Goal: Task Accomplishment & Management: Manage account settings

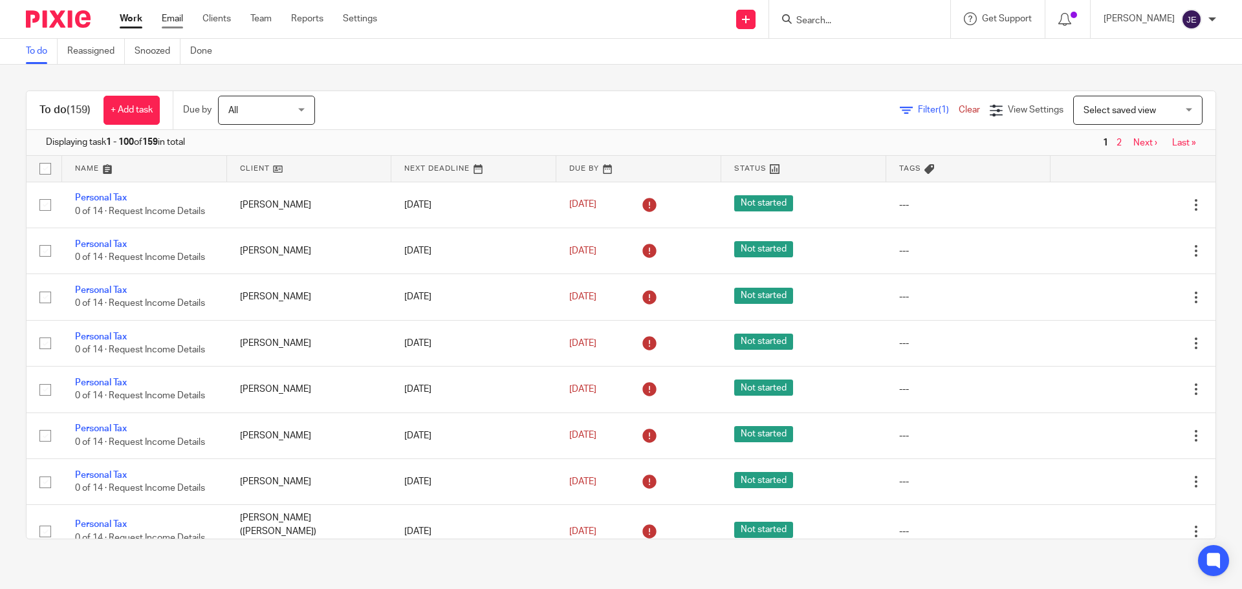
click at [173, 23] on link "Email" at bounding box center [172, 18] width 21 height 13
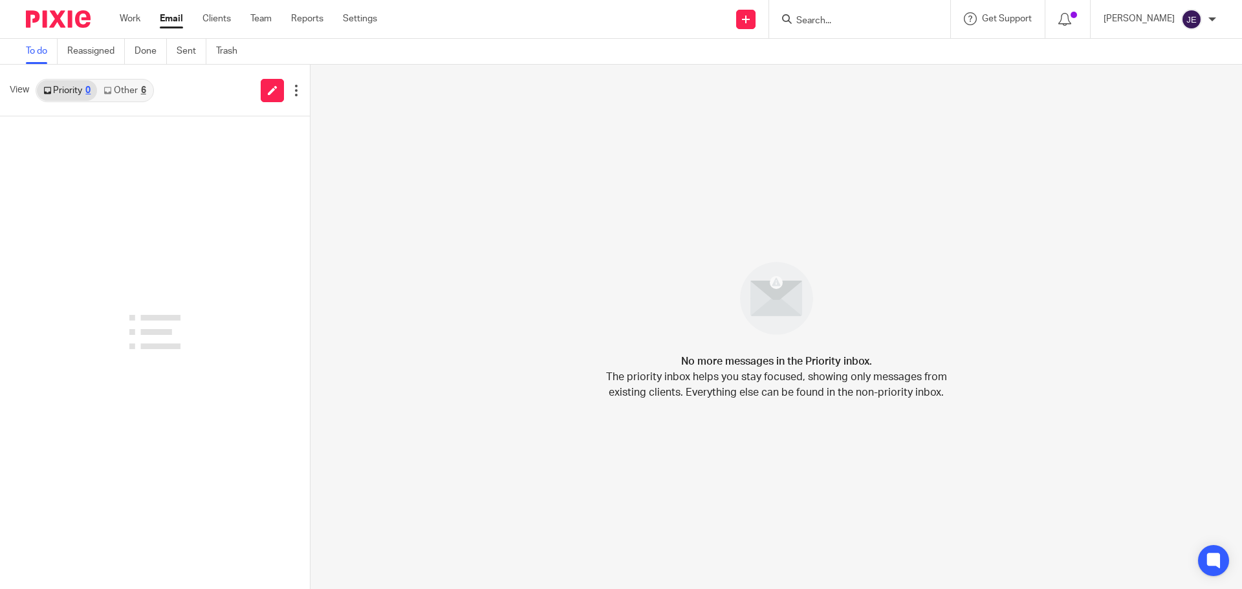
click at [118, 82] on link "Other 6" at bounding box center [124, 90] width 55 height 21
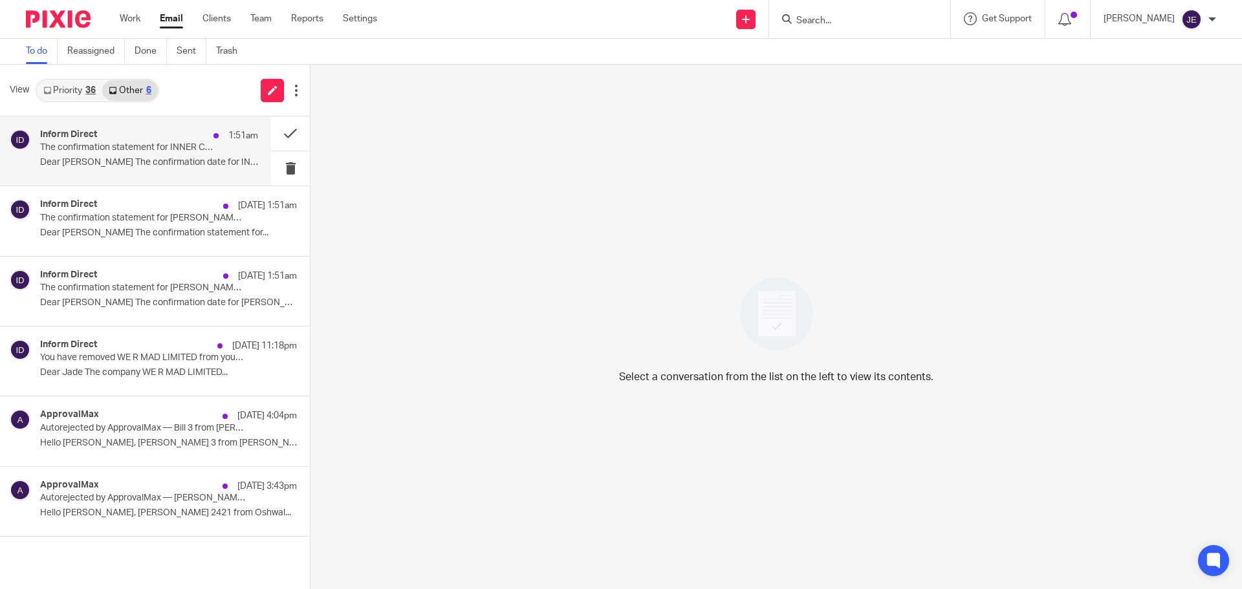
click at [164, 144] on p "The confirmation statement for INNER CHILD LTD can now be filed at Companies Ho…" at bounding box center [127, 147] width 175 height 11
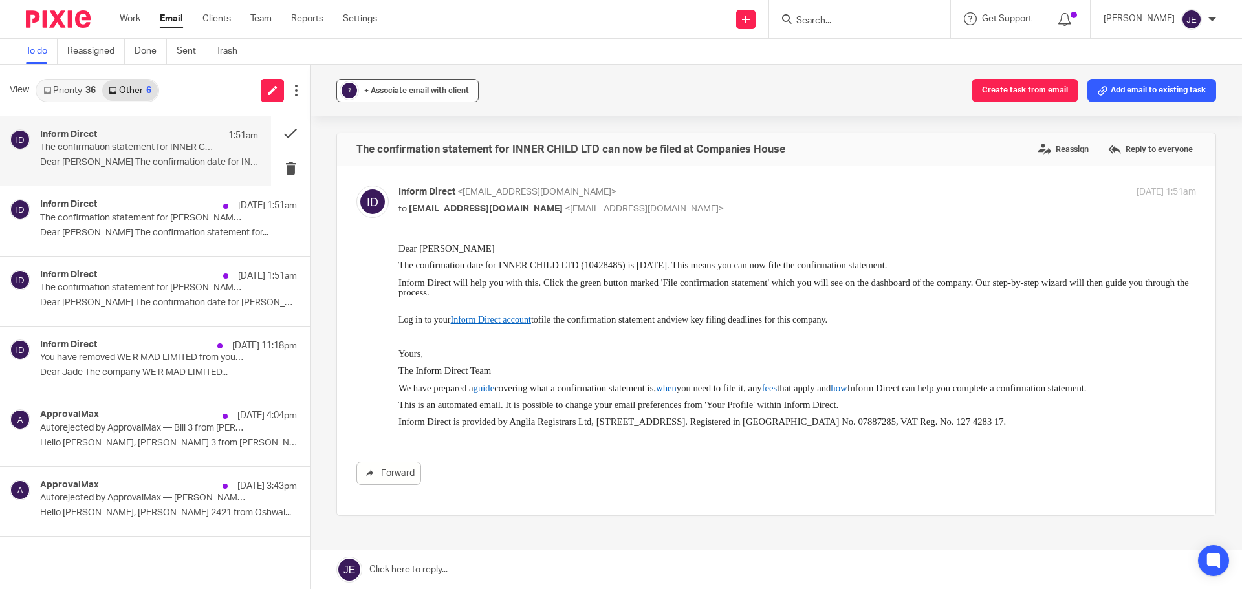
click at [438, 85] on div "+ Associate email with client" at bounding box center [416, 90] width 105 height 13
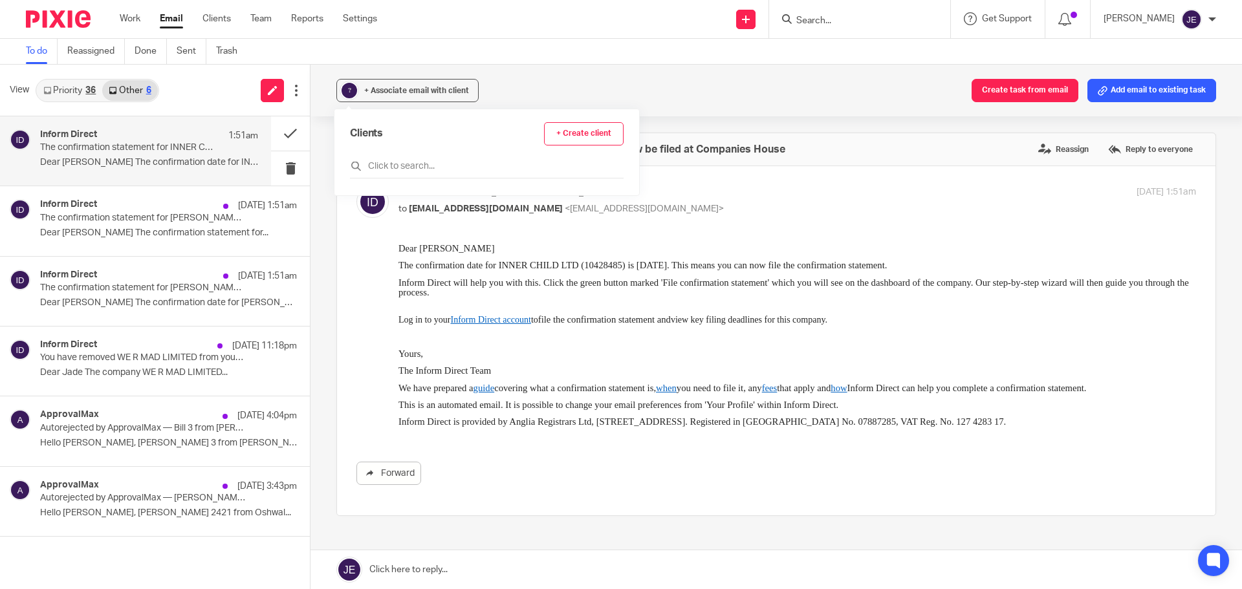
click at [443, 155] on div "Clients + Create client" at bounding box center [487, 150] width 274 height 56
click at [439, 164] on input "text" at bounding box center [487, 166] width 274 height 13
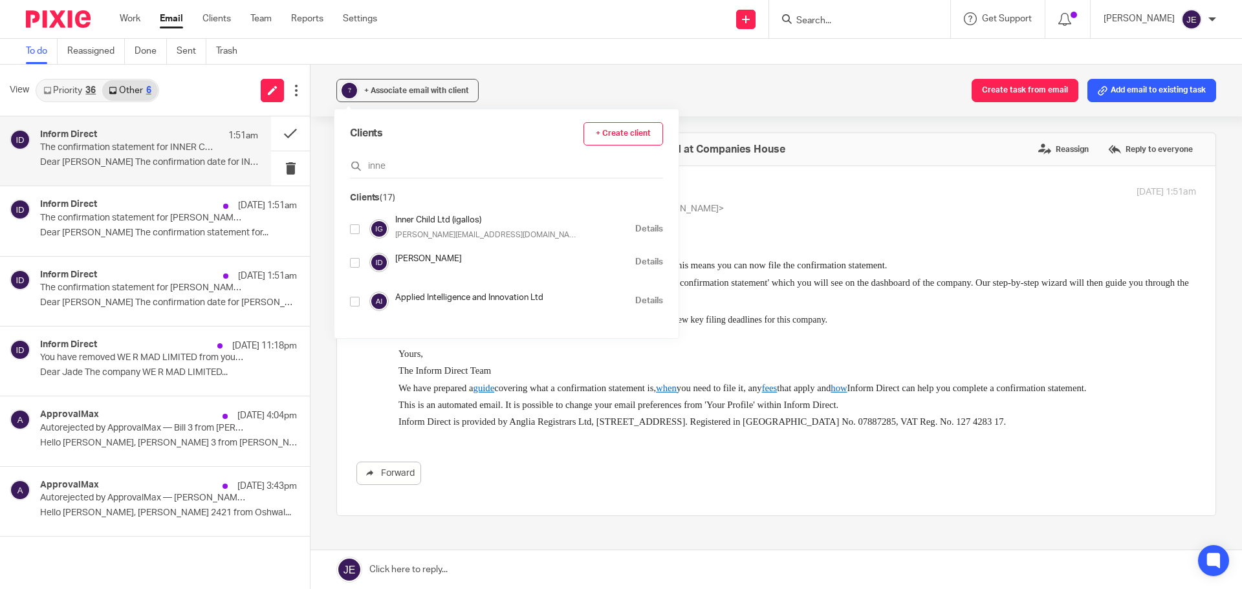
type input "inne"
click at [354, 233] on input "checkbox" at bounding box center [355, 230] width 10 height 10
checkbox input "true"
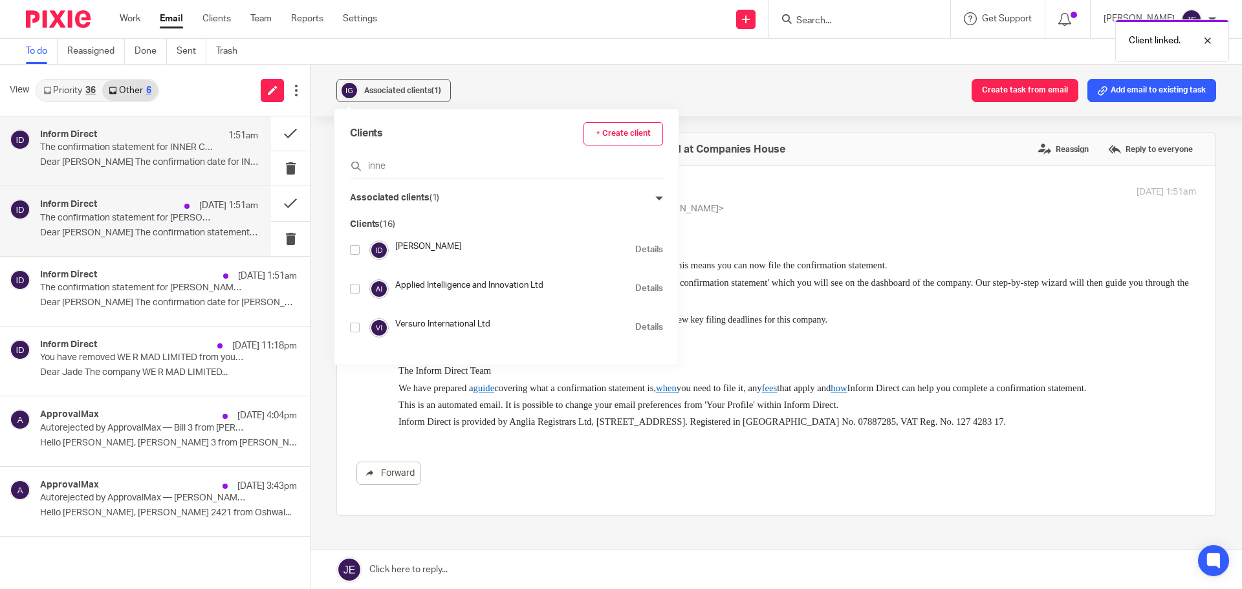
click at [203, 243] on div "Inform Direct 12 Oct 1:51am The confirmation statement for HEIDI (WINDSOR) LIMI…" at bounding box center [149, 220] width 218 height 43
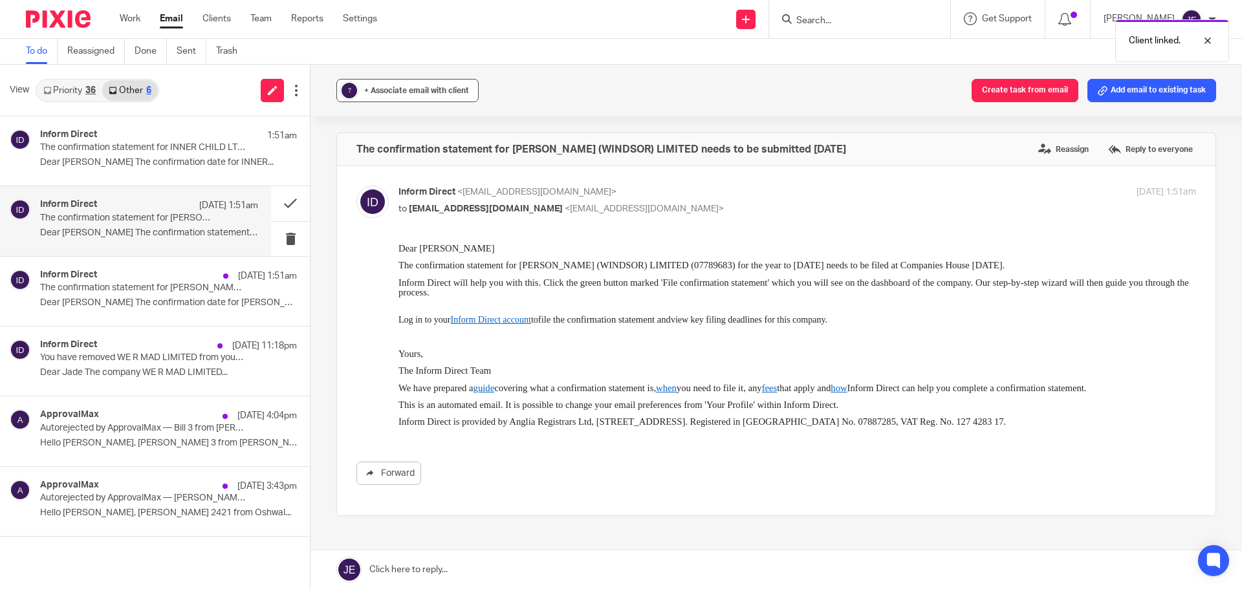
click at [426, 85] on div "+ Associate email with client" at bounding box center [416, 90] width 105 height 13
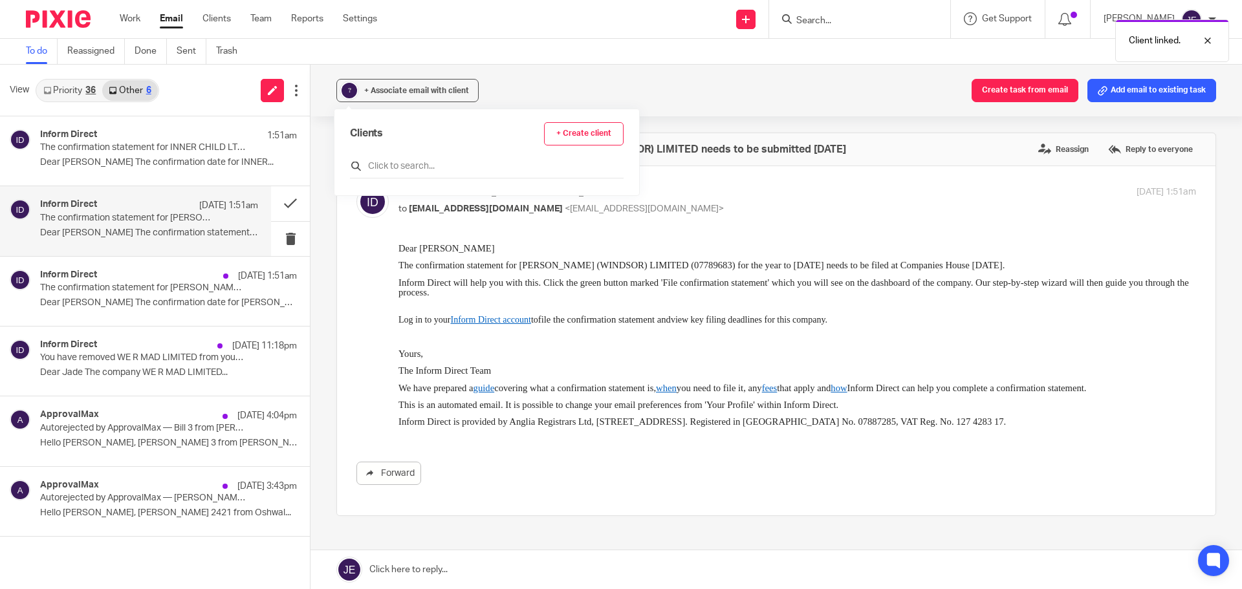
click at [444, 170] on input "text" at bounding box center [487, 166] width 274 height 13
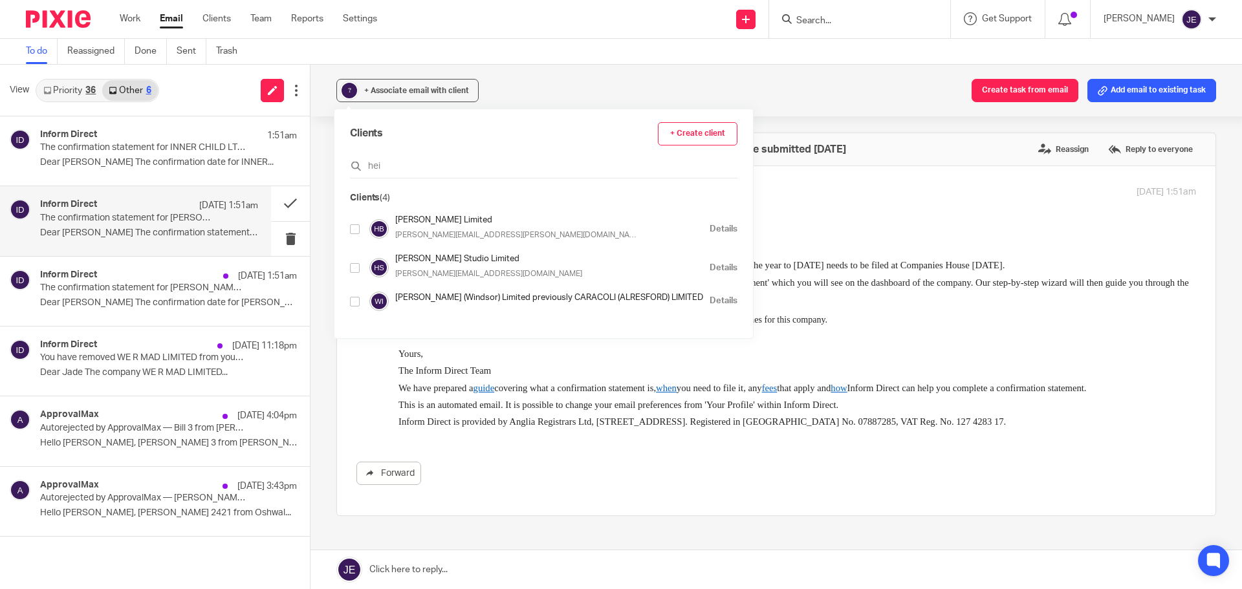
type input "hei"
click at [355, 298] on input "checkbox" at bounding box center [355, 302] width 10 height 10
checkbox input "true"
click at [135, 289] on p "The confirmation statement for BOYLE COPPER & ZINC CRAFT LTD can now be filed a…" at bounding box center [127, 288] width 175 height 11
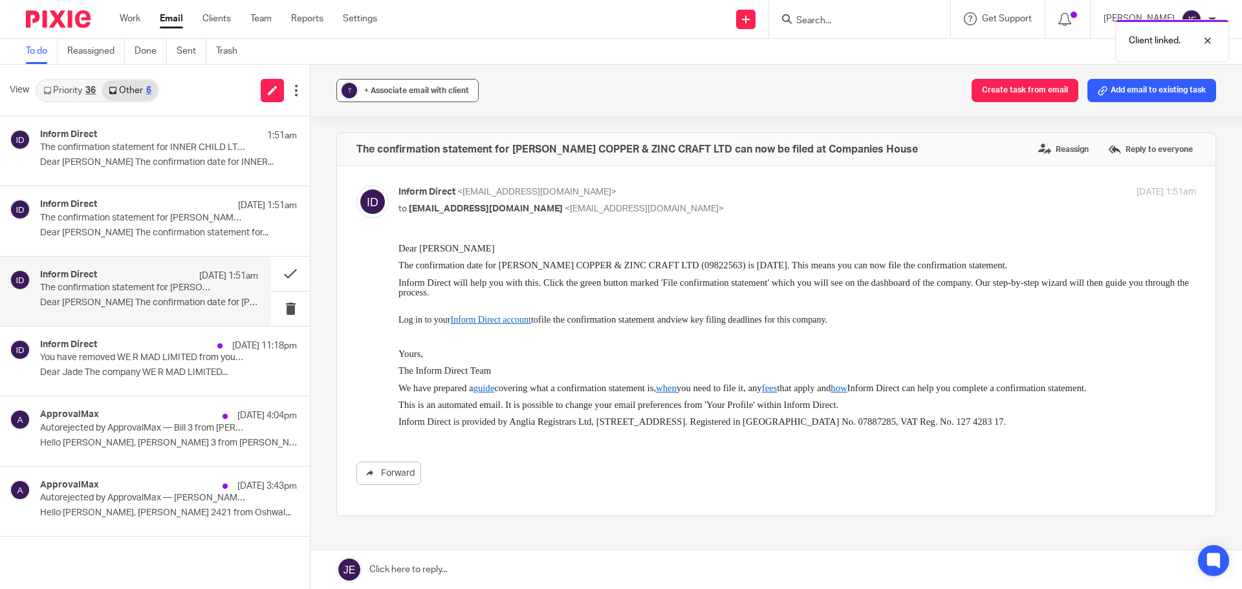
click at [425, 91] on span "+ Associate email with client" at bounding box center [416, 91] width 105 height 8
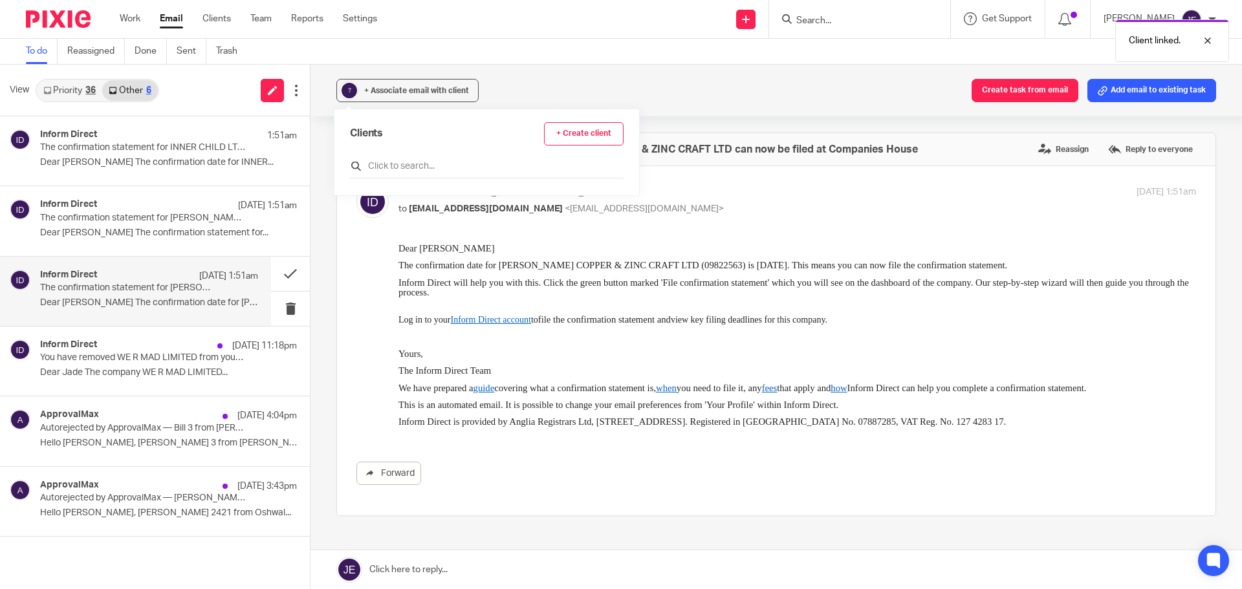
click at [424, 167] on input "text" at bounding box center [487, 166] width 274 height 13
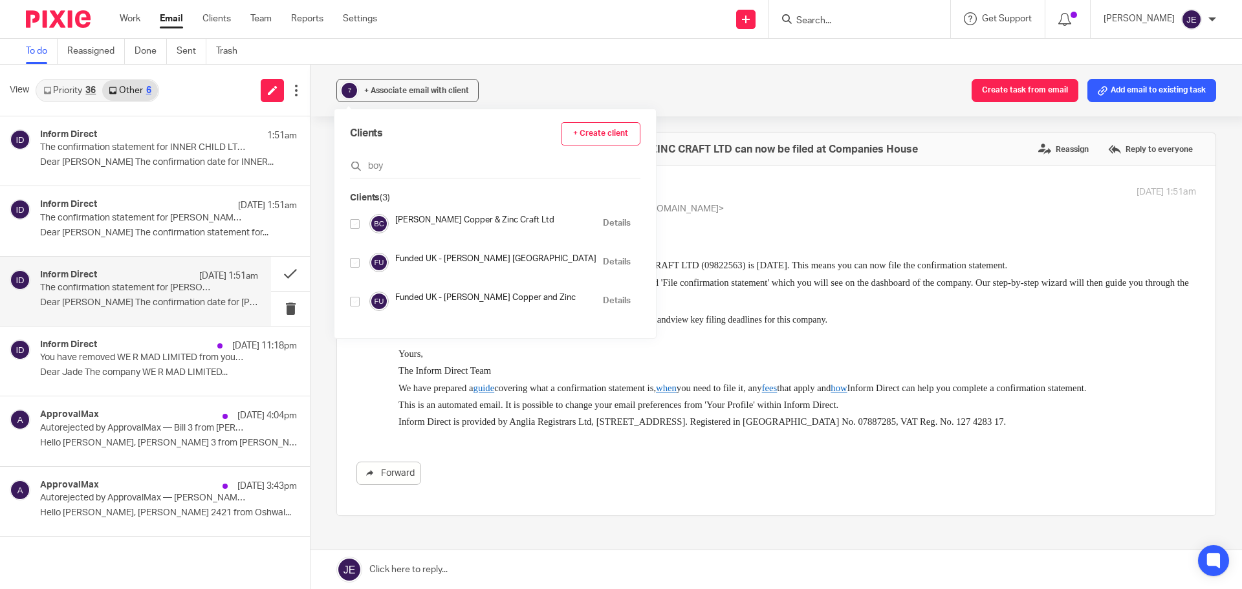
type input "boy"
click at [357, 223] on input "checkbox" at bounding box center [355, 224] width 10 height 10
checkbox input "true"
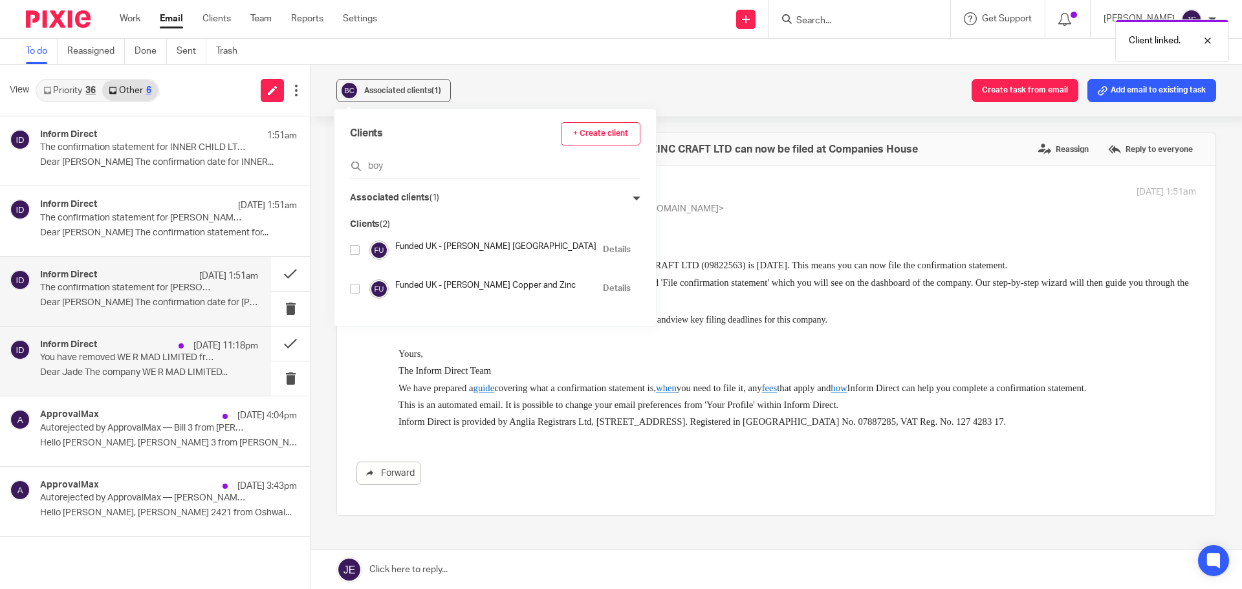
click at [195, 350] on p "10 Oct 11:18pm" at bounding box center [225, 346] width 65 height 13
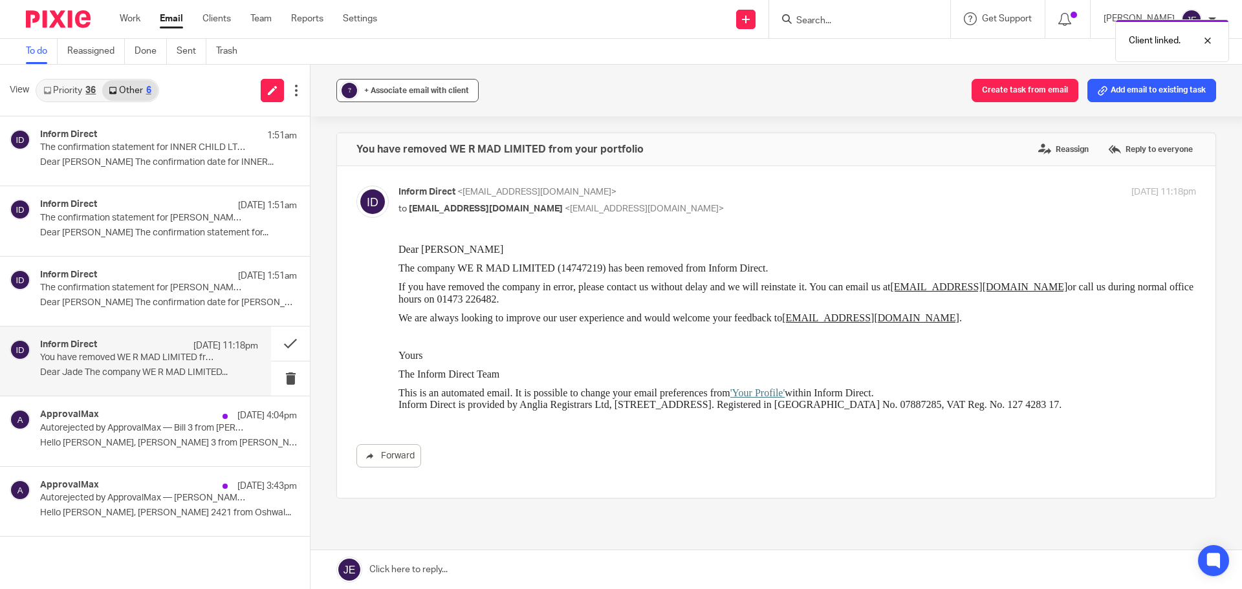
click at [390, 96] on div "+ Associate email with client" at bounding box center [416, 90] width 105 height 13
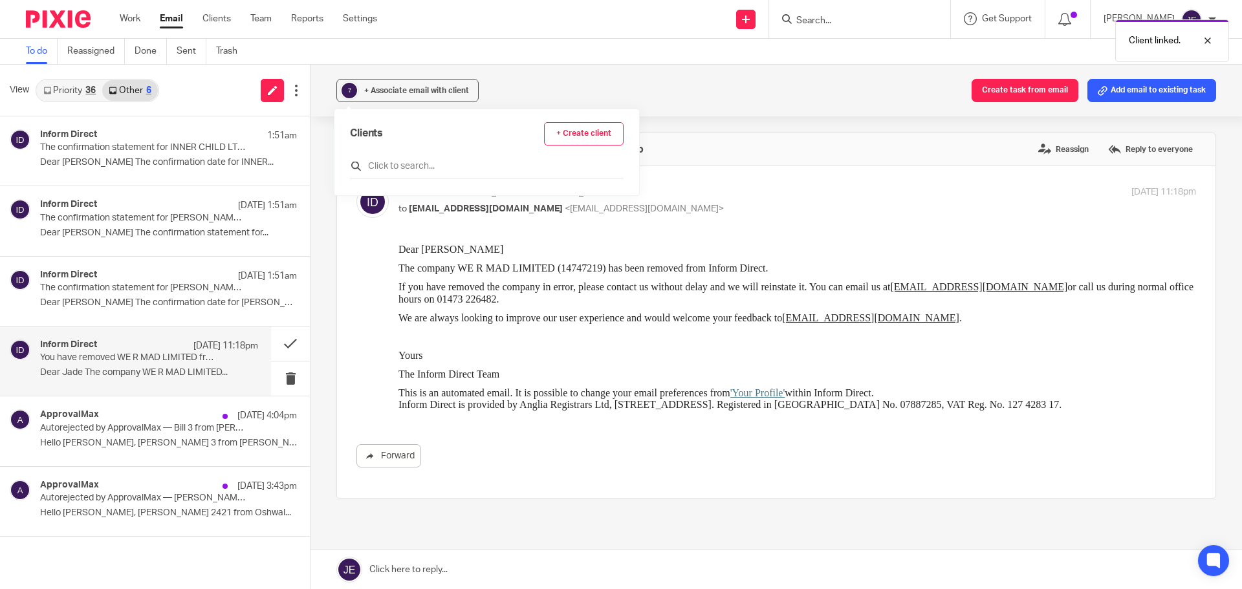
click at [390, 166] on input "text" at bounding box center [487, 166] width 274 height 13
type input "we r"
click at [353, 225] on input "checkbox" at bounding box center [355, 224] width 10 height 10
checkbox input "true"
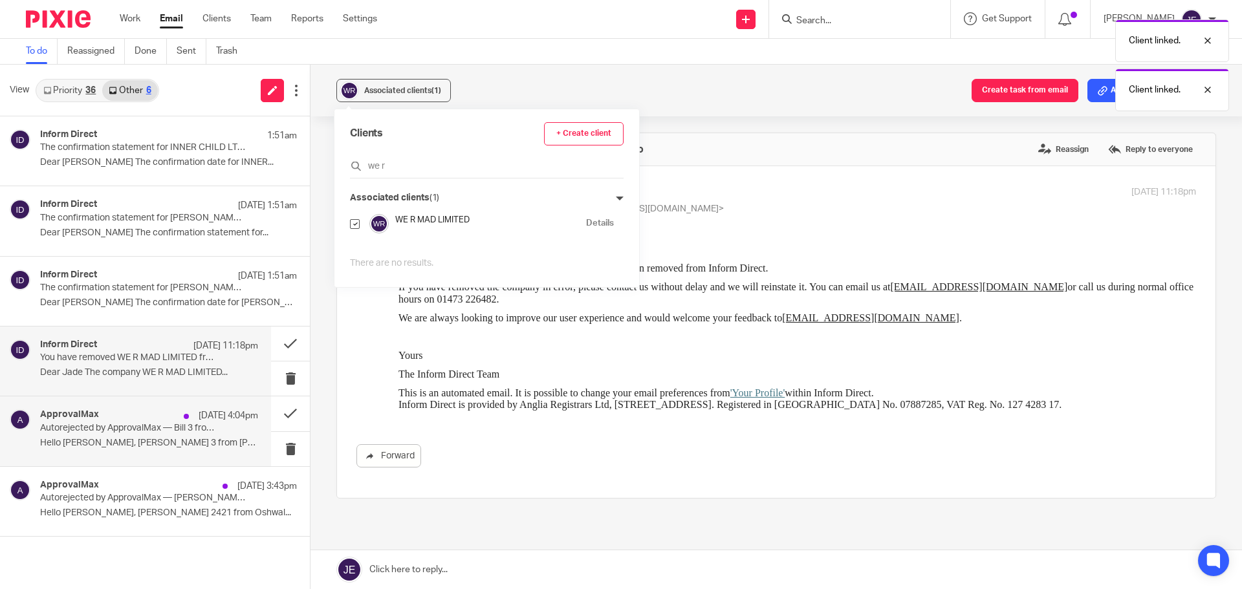
click at [159, 428] on p "Autorejected by ApprovalMax — Bill 3 from Anjli Kotecha - Agile Vibes" at bounding box center [127, 428] width 175 height 11
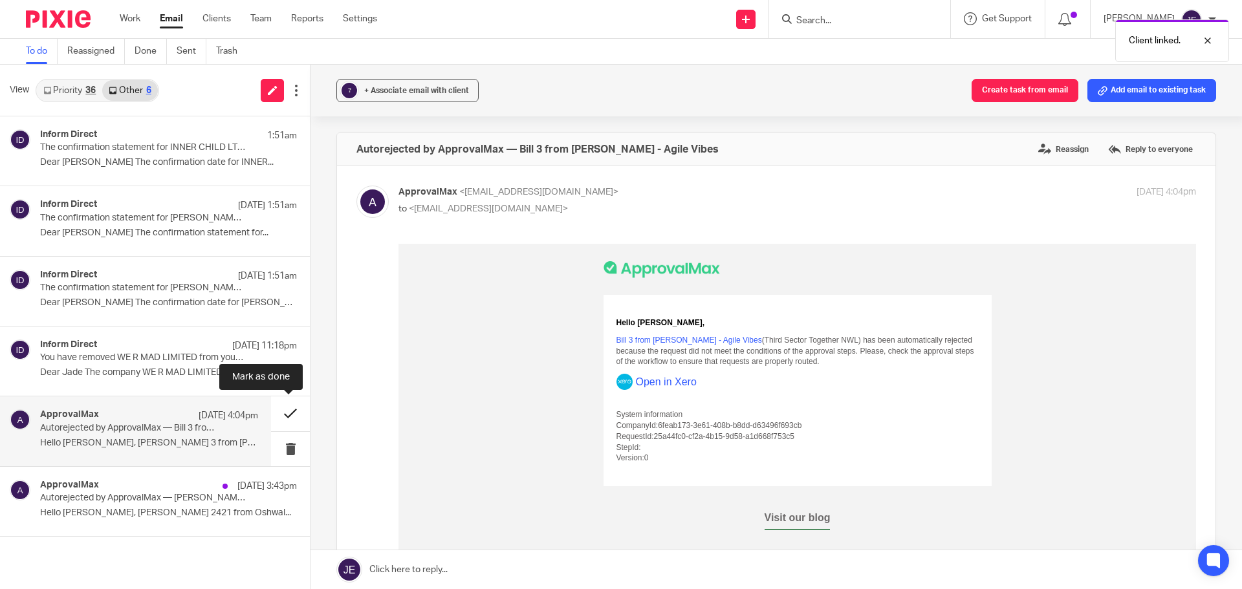
click at [295, 416] on button at bounding box center [290, 414] width 39 height 34
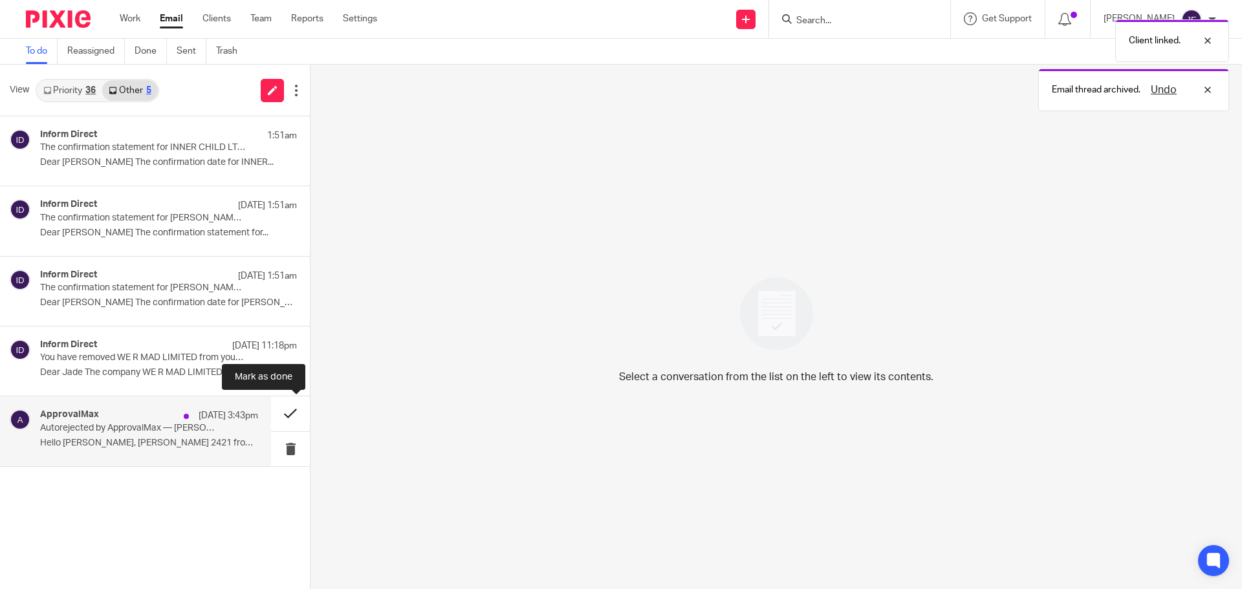
click at [295, 415] on button at bounding box center [290, 414] width 39 height 34
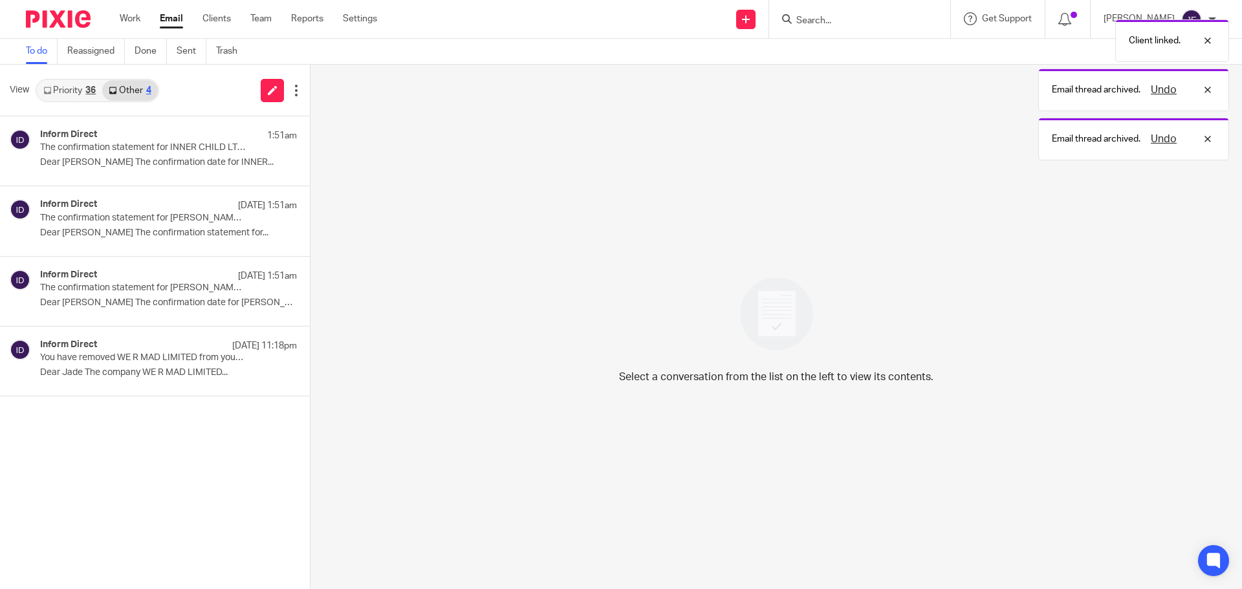
click at [67, 100] on link "Priority 36" at bounding box center [69, 90] width 65 height 21
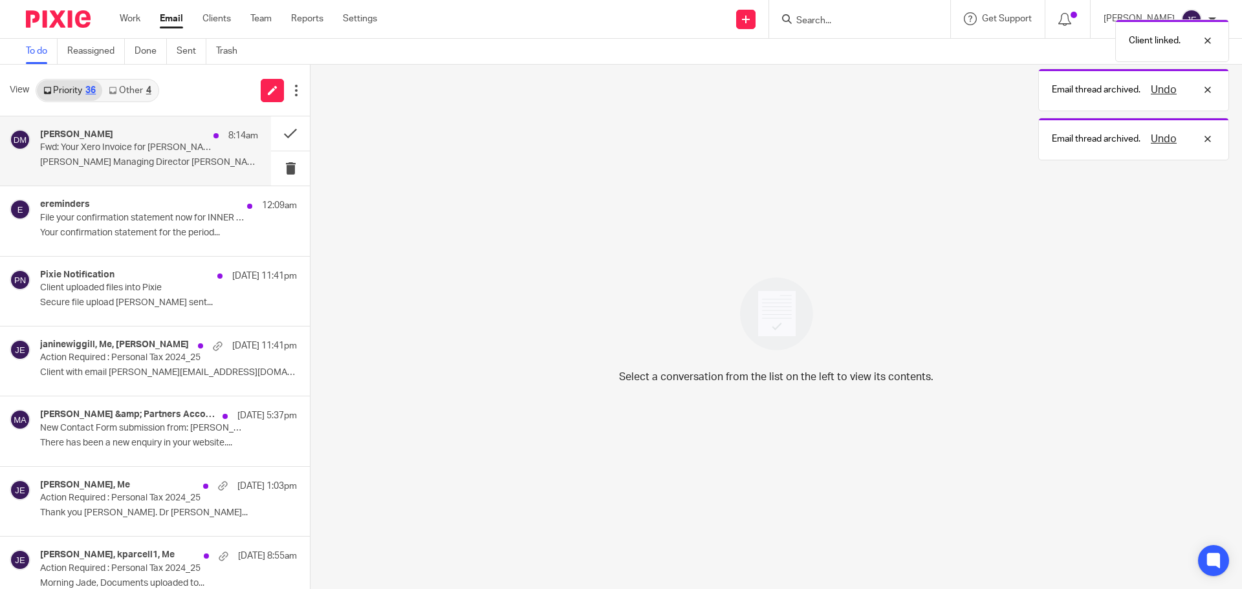
click at [102, 146] on p "Fwd: Your Xero Invoice for Munro and Partners" at bounding box center [127, 147] width 175 height 11
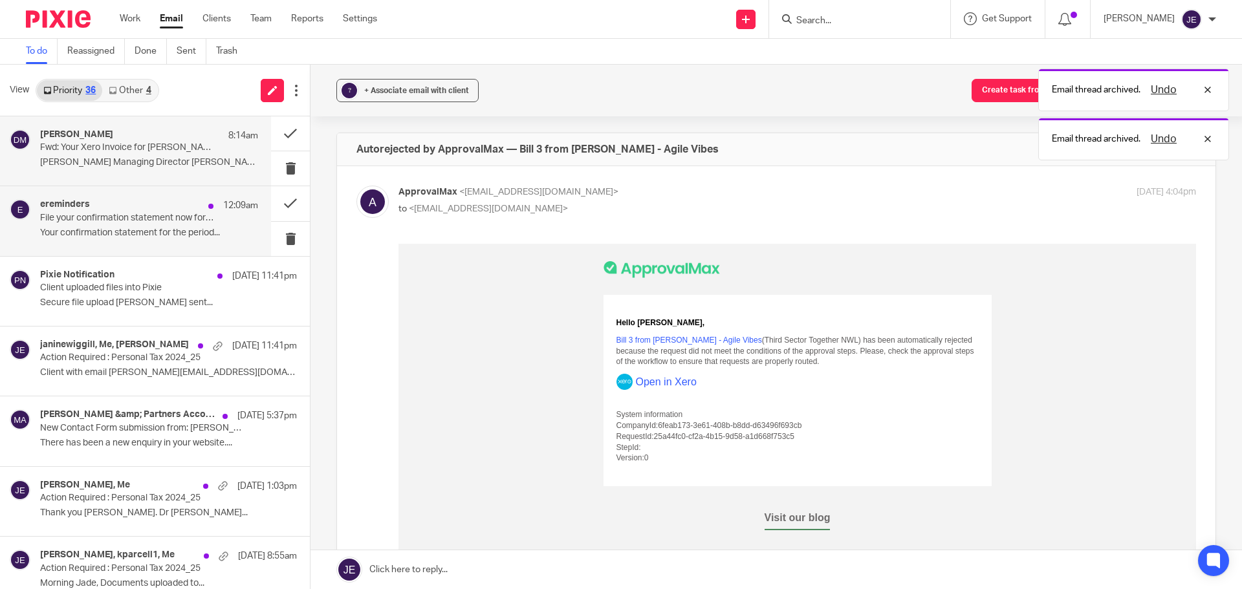
click at [113, 224] on div "ereminders 12:09am File your confirmation statement now for INNER CHILD LTD 104…" at bounding box center [149, 220] width 218 height 43
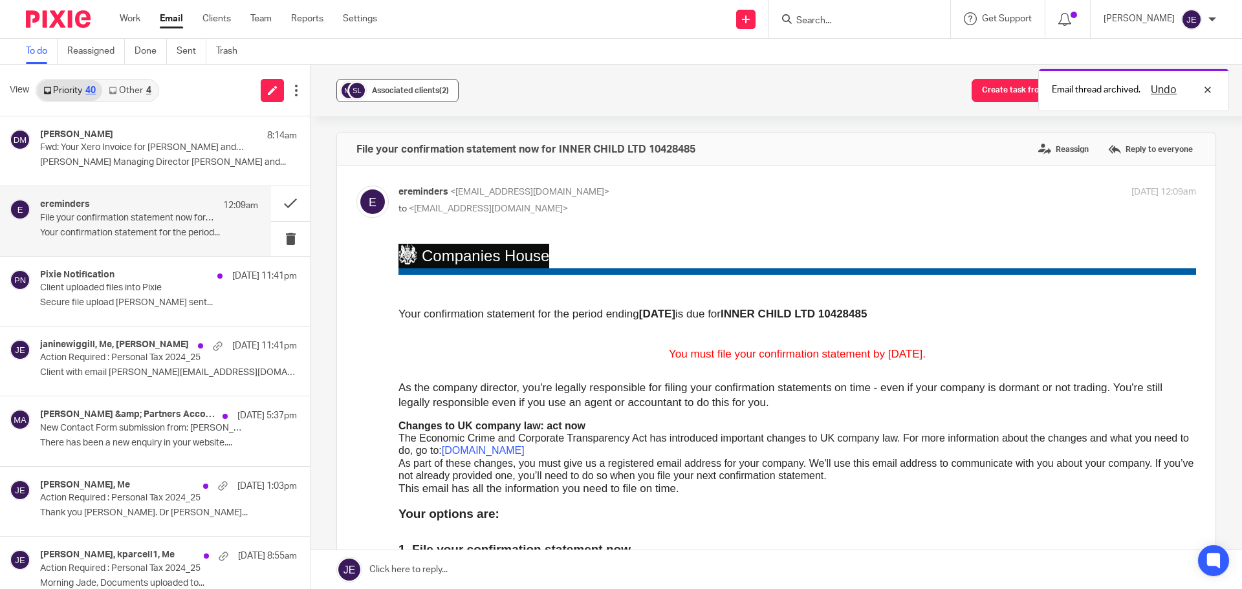
click at [406, 91] on span "Associated clients (2)" at bounding box center [410, 91] width 77 height 8
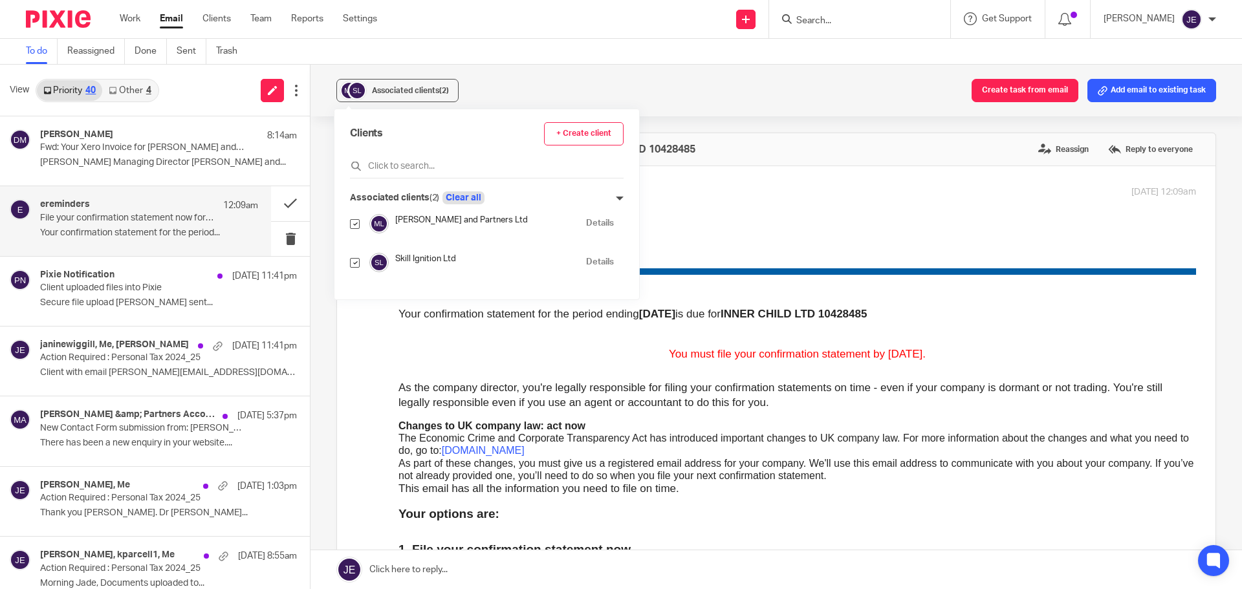
click at [469, 198] on button "Clear all" at bounding box center [464, 198] width 42 height 13
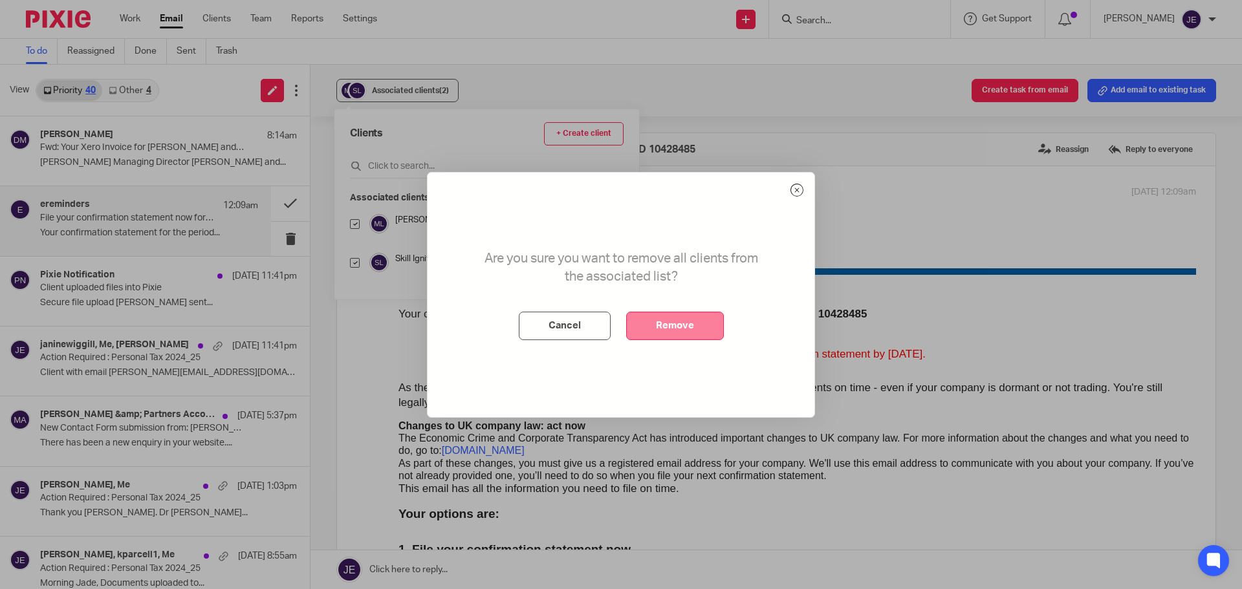
click at [683, 332] on button "Remove" at bounding box center [675, 326] width 98 height 28
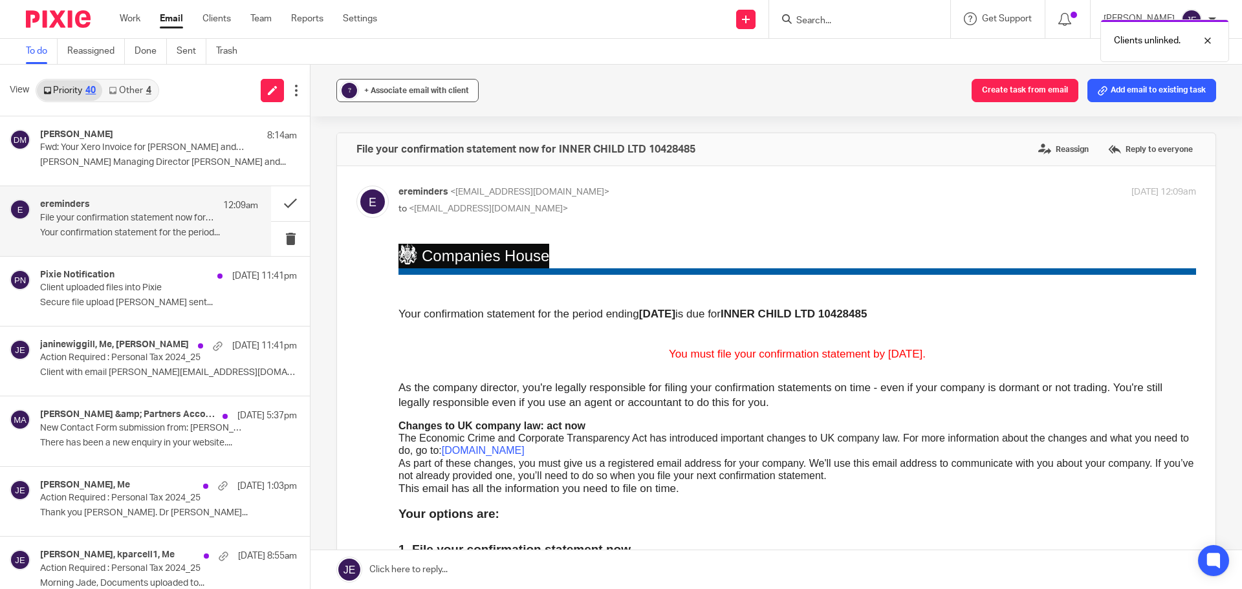
click at [381, 91] on span "+ Associate email with client" at bounding box center [416, 91] width 105 height 8
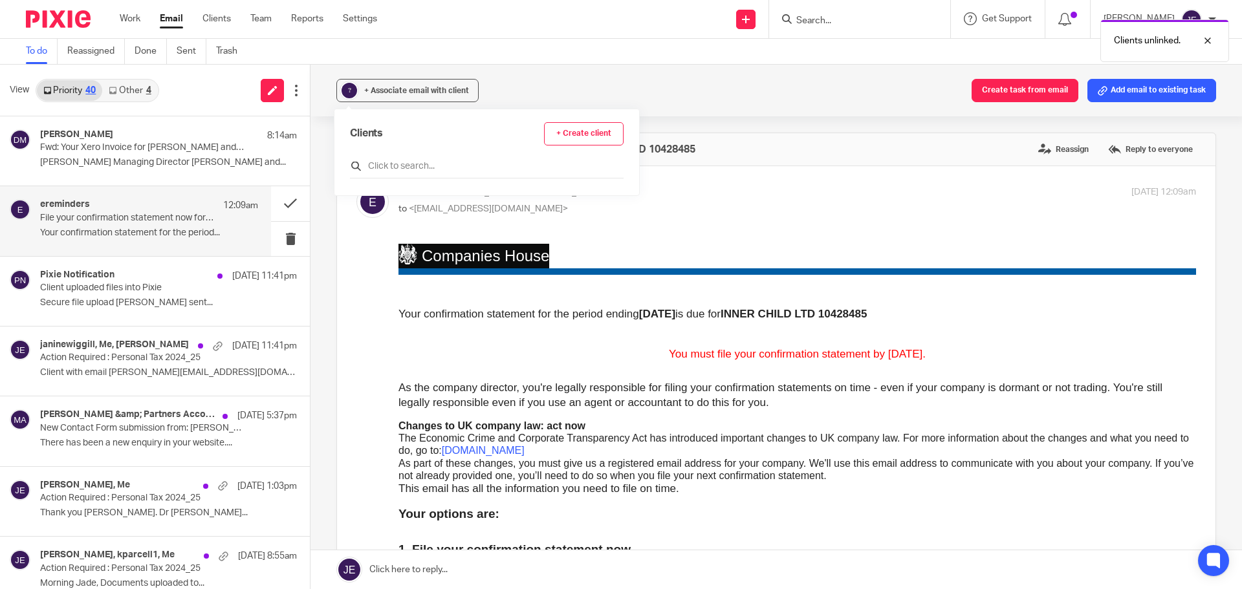
click at [396, 159] on div "Clients + Create client" at bounding box center [487, 150] width 274 height 56
click at [396, 162] on input "text" at bounding box center [487, 166] width 274 height 13
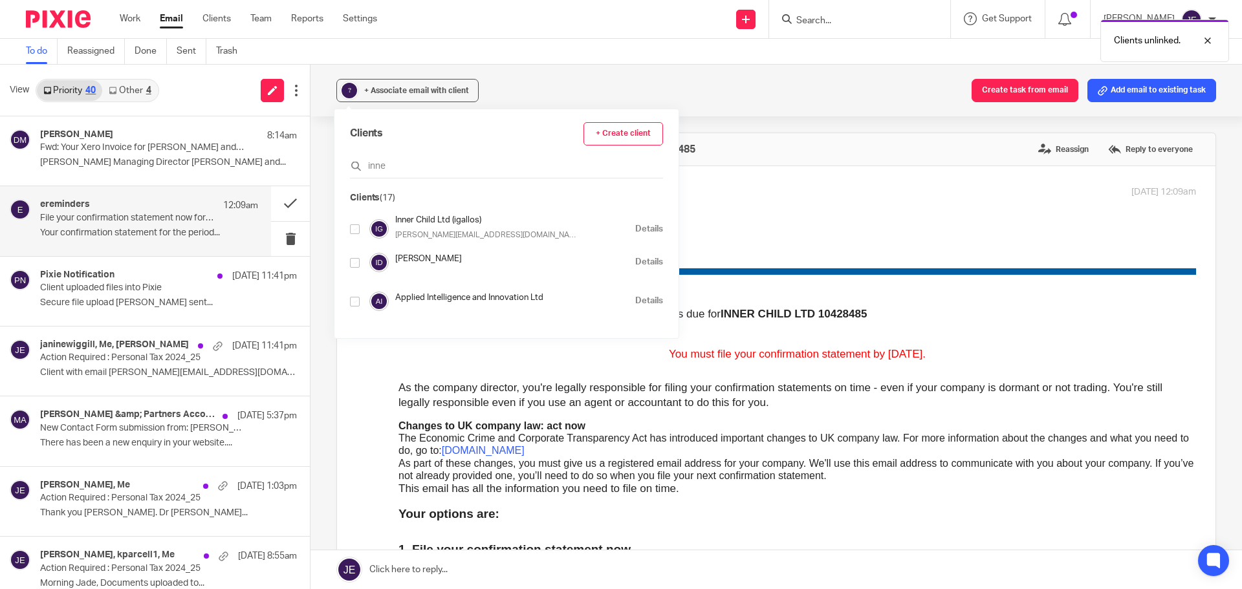
type input "inne"
click at [355, 229] on input "checkbox" at bounding box center [355, 230] width 10 height 10
checkbox input "true"
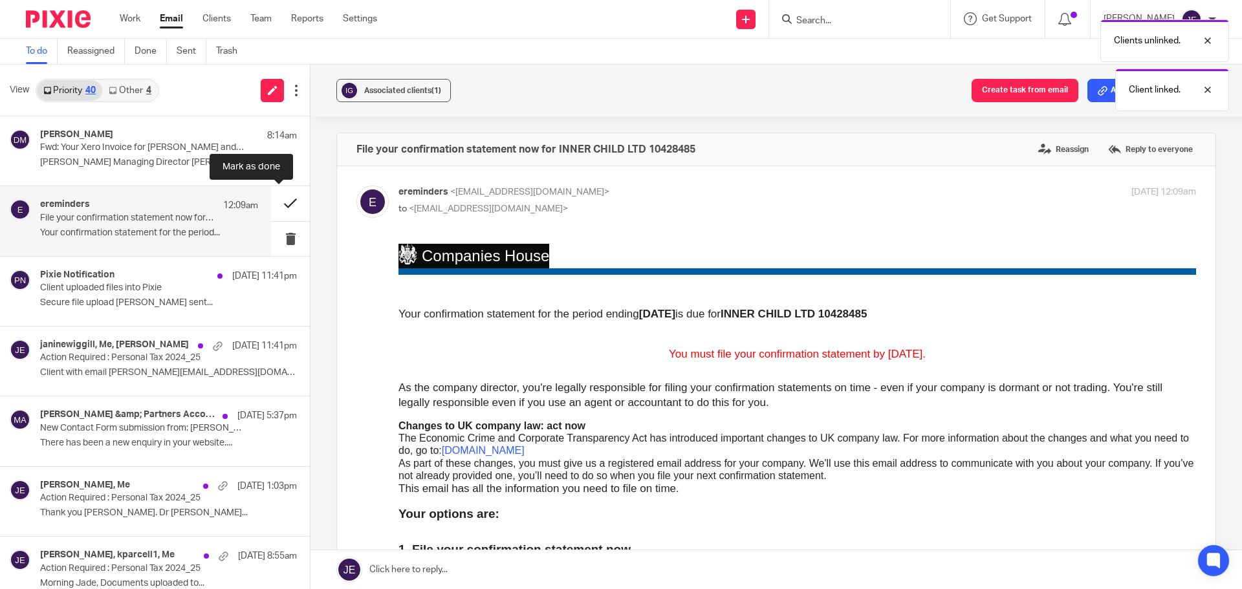
click at [280, 204] on button at bounding box center [290, 203] width 39 height 34
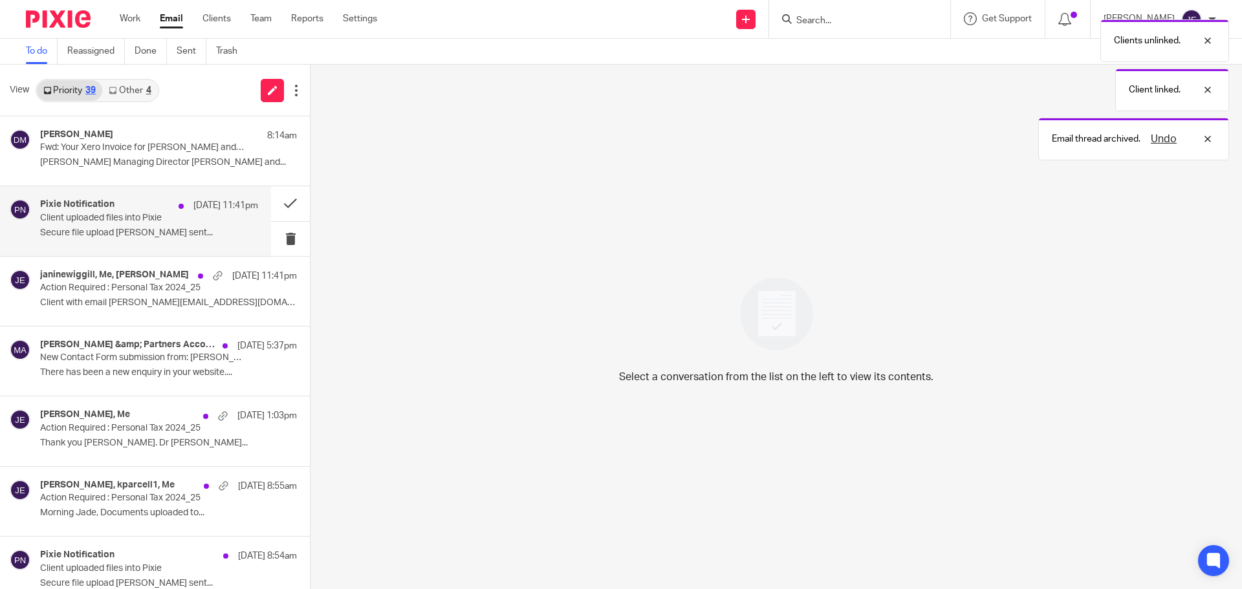
click at [121, 208] on div "Pixie Notification 12 Oct 11:41pm" at bounding box center [149, 205] width 218 height 13
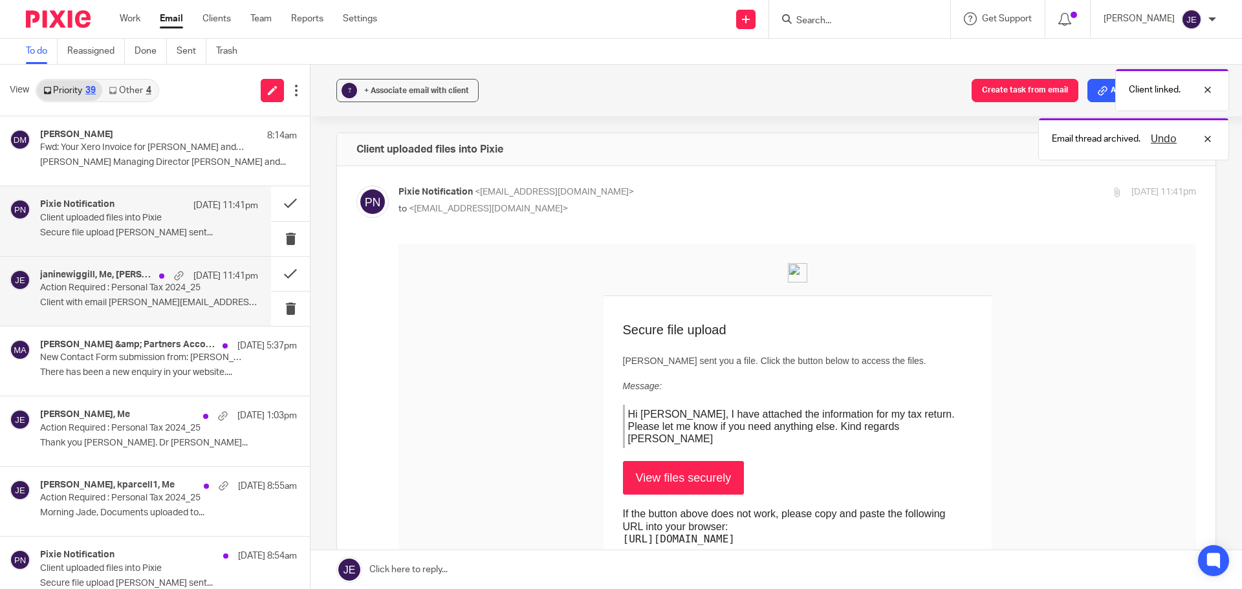
click at [111, 296] on div "janinewiggill, Me, Janine Wiggill 12 Oct 11:41pm Action Required : Personal Tax…" at bounding box center [149, 291] width 218 height 43
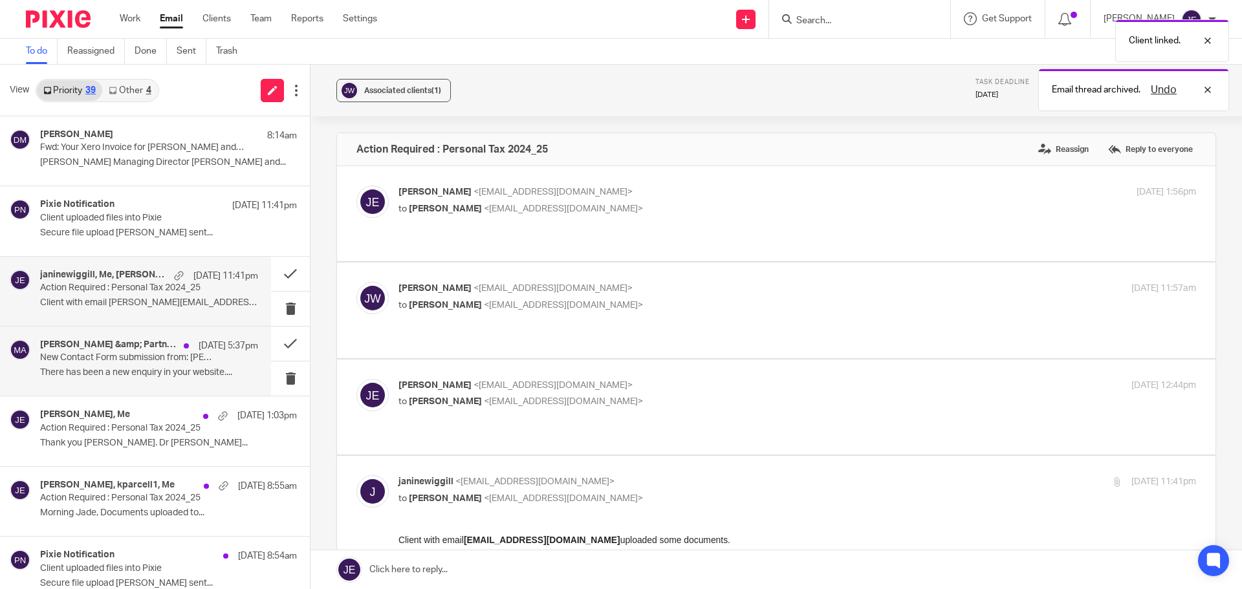
click at [140, 369] on p "There has been a new enquiry in your website...." at bounding box center [149, 373] width 218 height 11
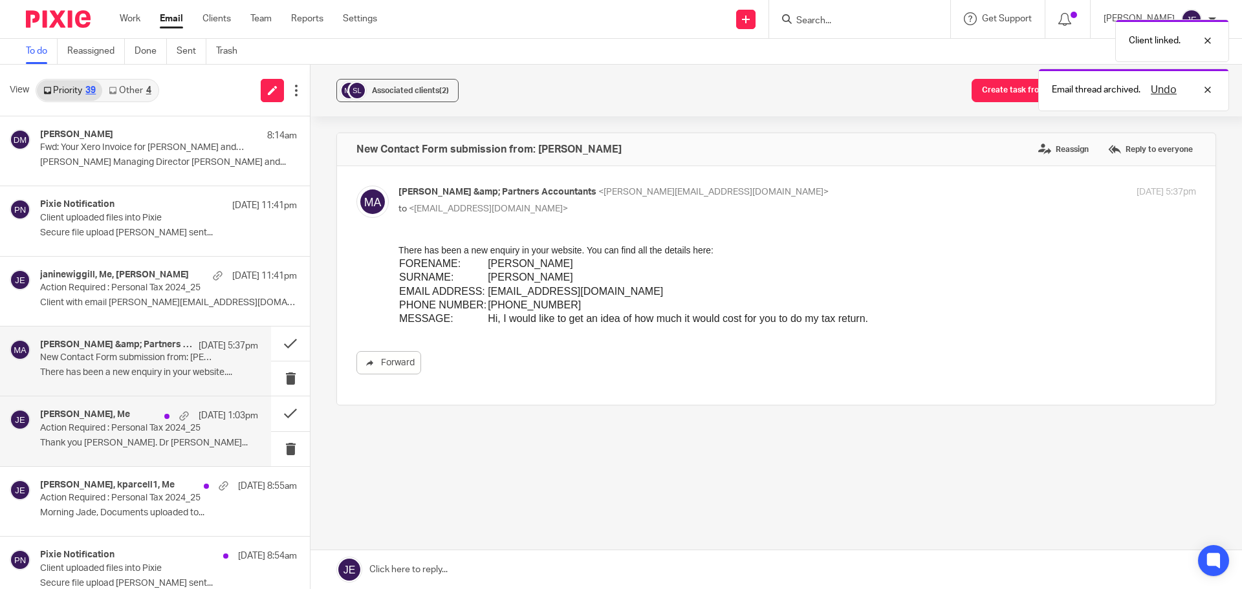
click at [153, 443] on p "Thank you [PERSON_NAME]. Dr [PERSON_NAME]..." at bounding box center [149, 443] width 218 height 11
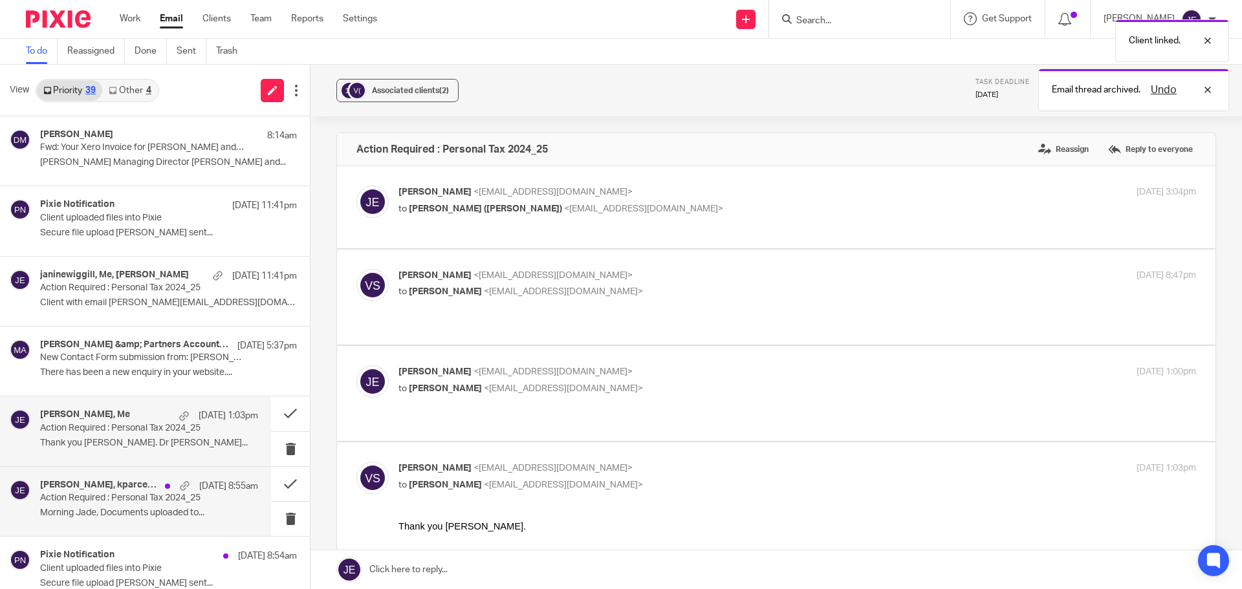
click at [148, 498] on p "Action Required : Personal Tax 2024_25" at bounding box center [127, 498] width 175 height 11
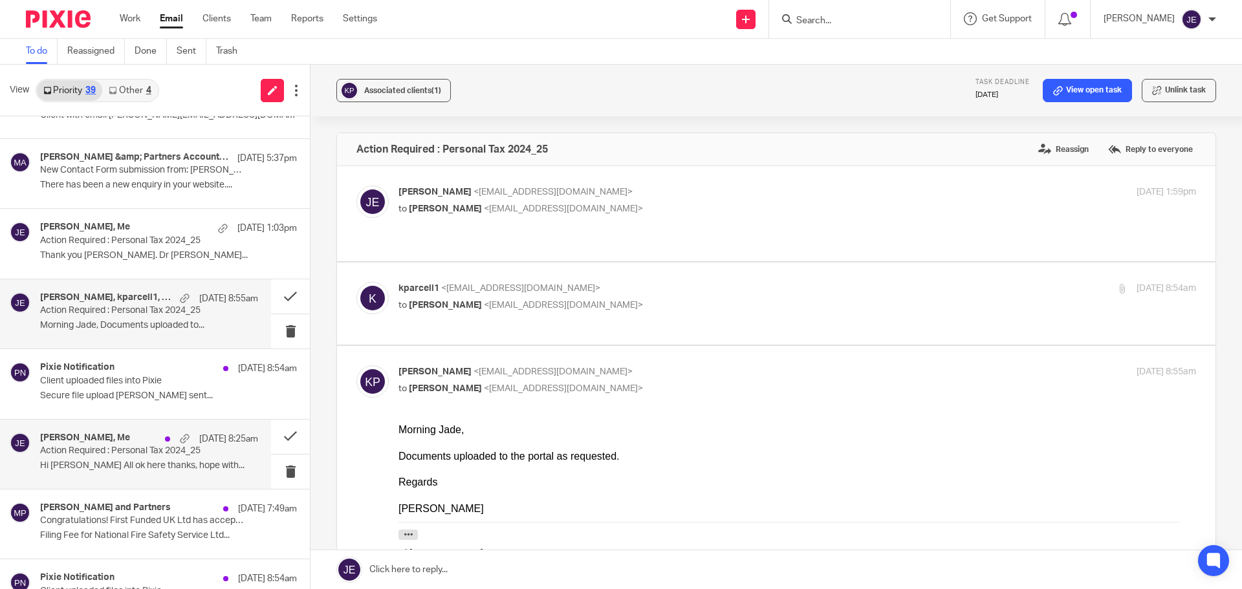
scroll to position [194, 0]
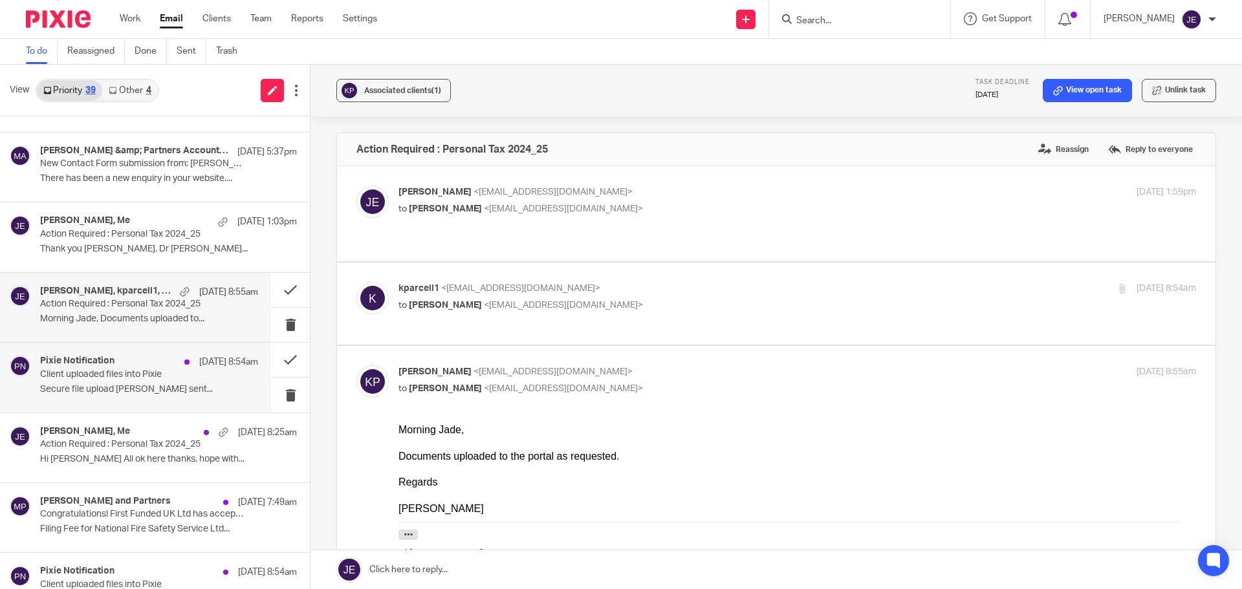
click at [158, 365] on div "Pixie Notification 11 Oct 8:54am" at bounding box center [149, 362] width 218 height 13
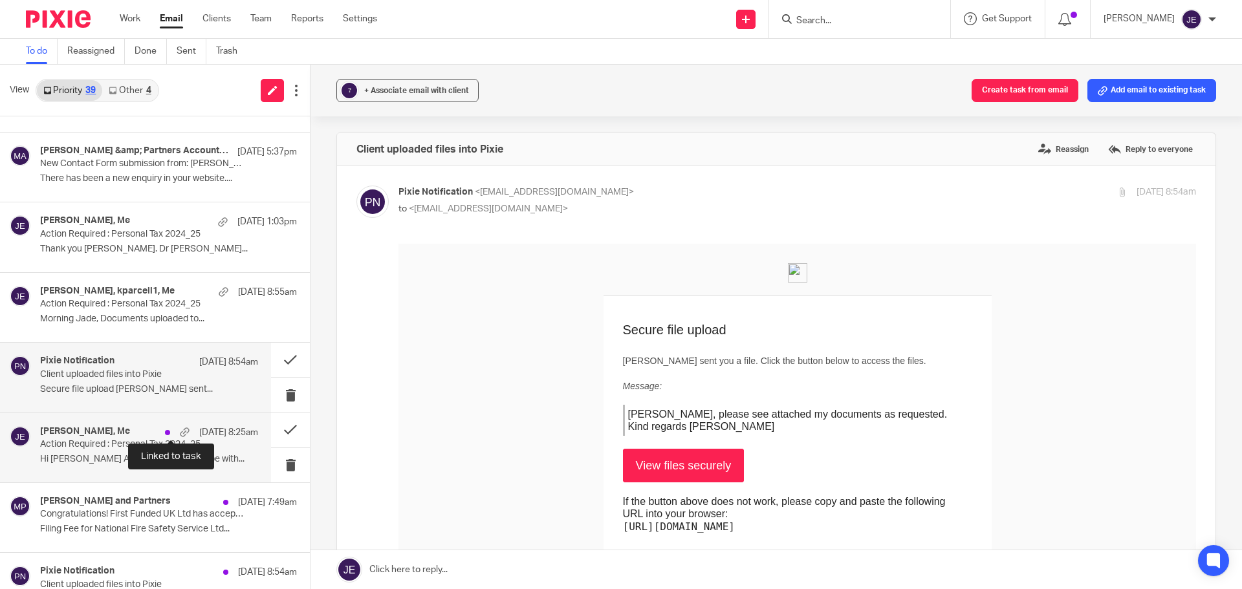
click at [180, 436] on div at bounding box center [185, 433] width 10 height 10
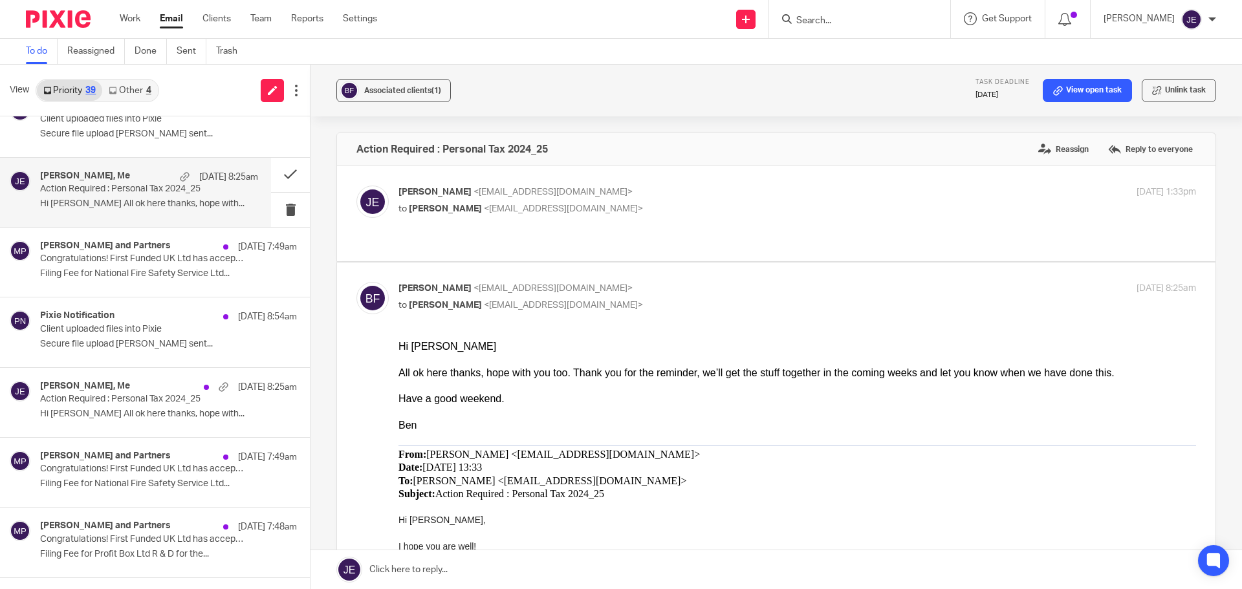
scroll to position [453, 0]
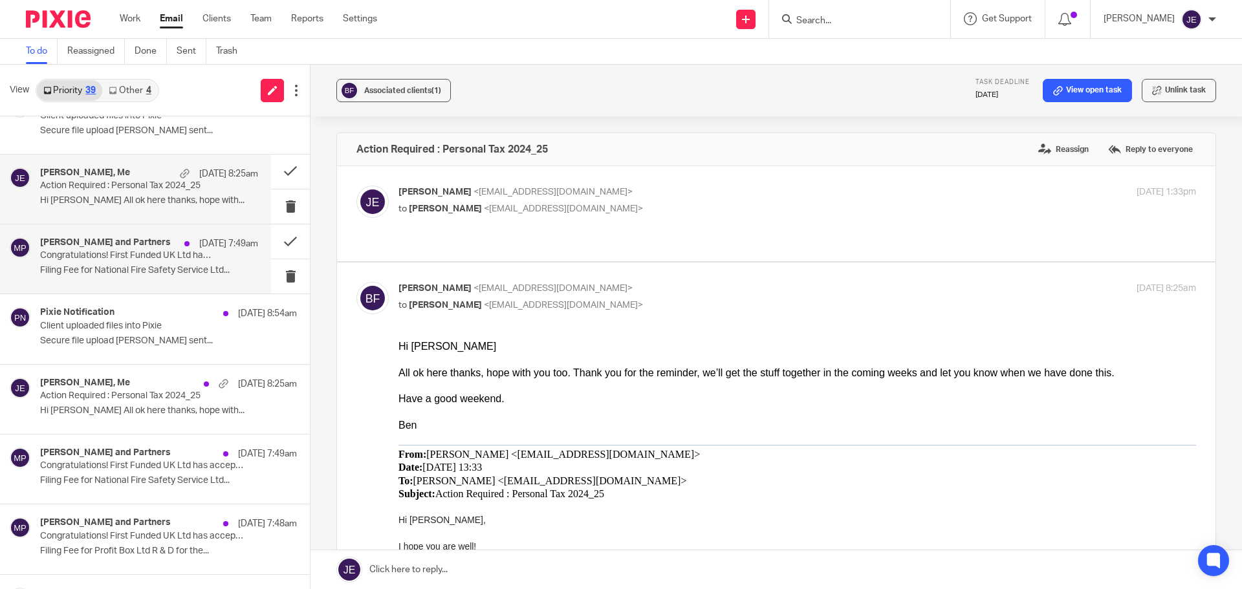
click at [121, 245] on h4 "Munro and Partners" at bounding box center [105, 242] width 131 height 11
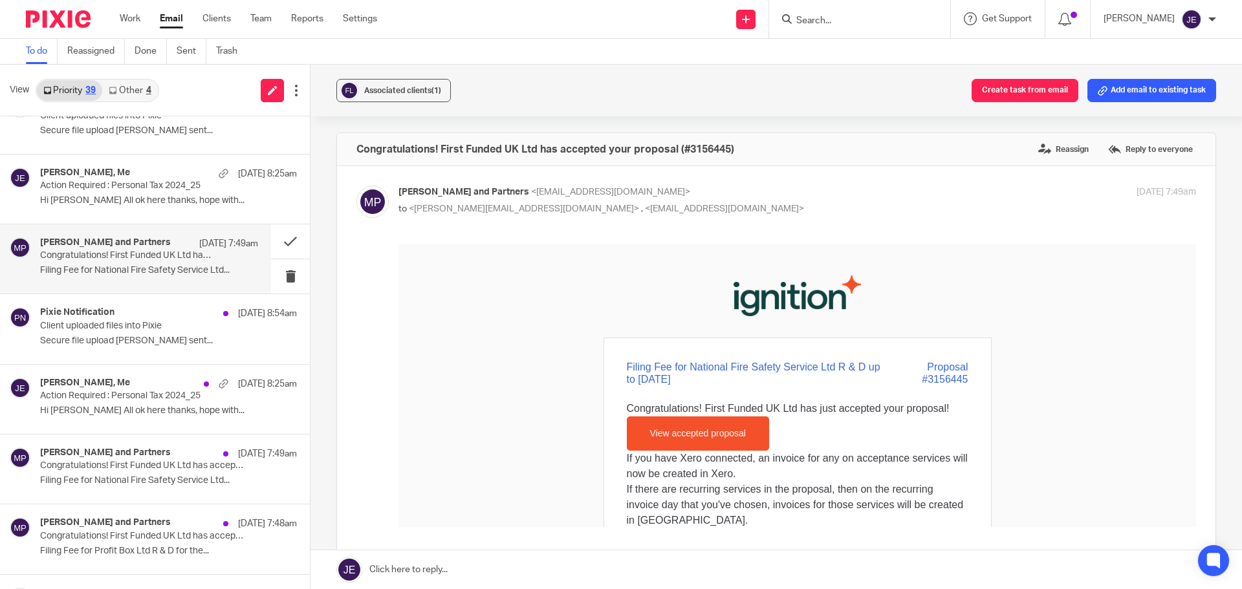
scroll to position [0, 0]
click at [377, 90] on span "Associated clients (1)" at bounding box center [402, 91] width 77 height 8
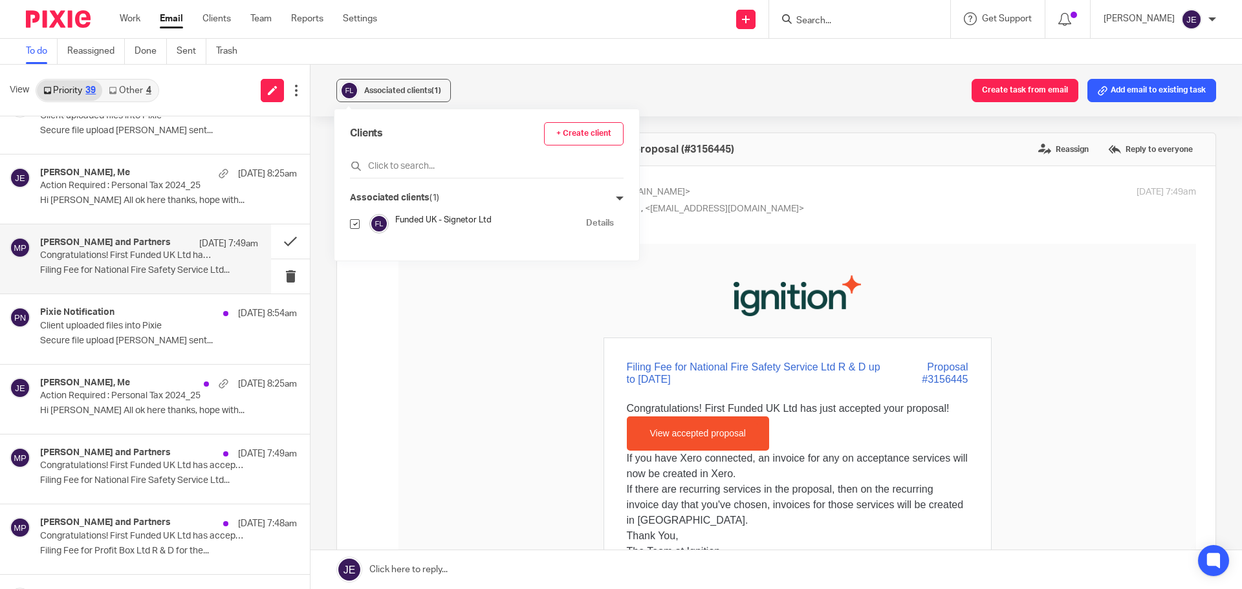
click at [353, 226] on input "checkbox" at bounding box center [355, 224] width 10 height 10
checkbox input "false"
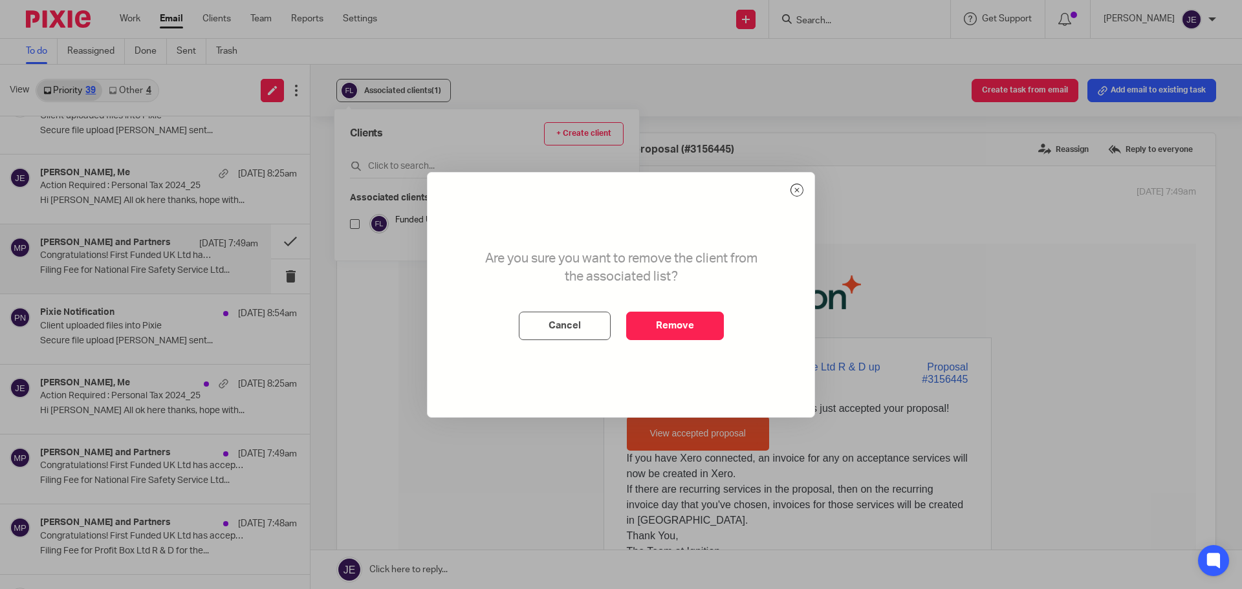
drag, startPoint x: 686, startPoint y: 333, endPoint x: 608, endPoint y: 287, distance: 90.4
click at [687, 333] on button "Remove" at bounding box center [675, 326] width 98 height 28
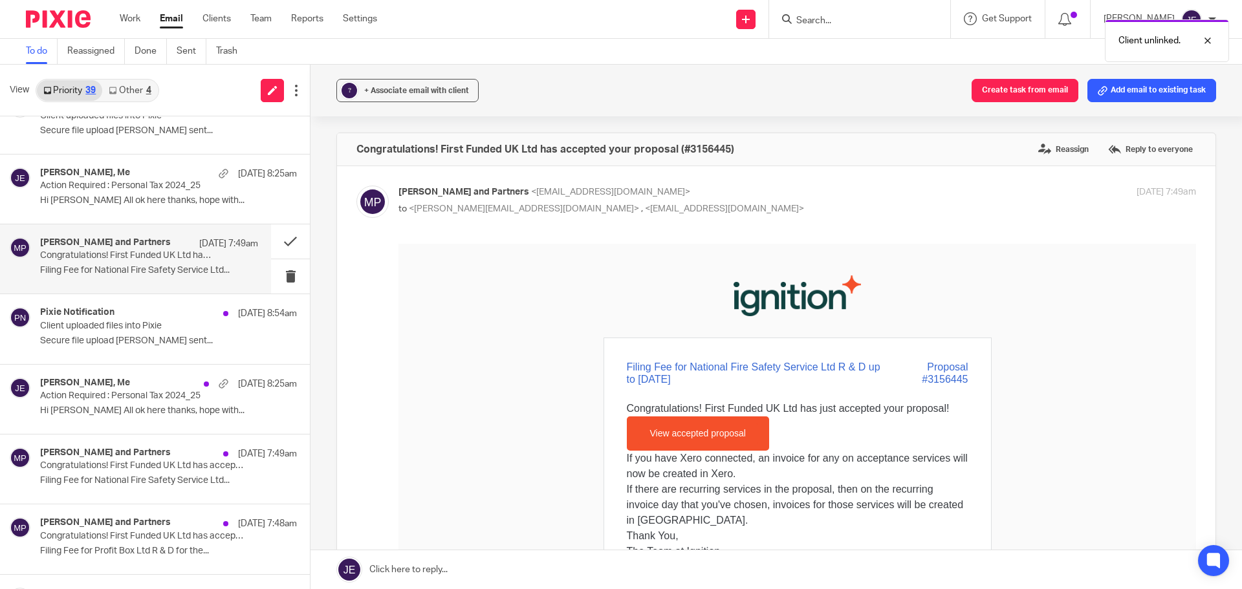
click at [384, 76] on div "? + Associate email with client Create task from email Add email to existing ta…" at bounding box center [777, 91] width 932 height 52
click at [388, 81] on button "? + Associate email with client" at bounding box center [407, 90] width 142 height 23
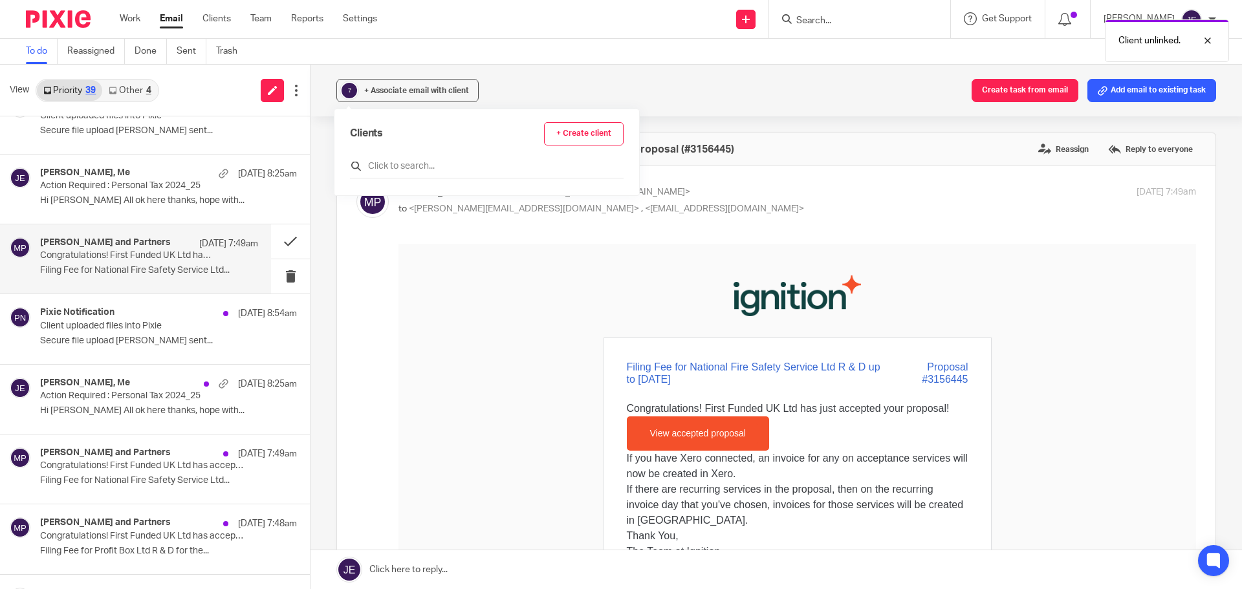
click at [395, 160] on input "text" at bounding box center [487, 166] width 274 height 13
type input "nation"
click at [355, 223] on input "checkbox" at bounding box center [355, 224] width 10 height 10
checkbox input "true"
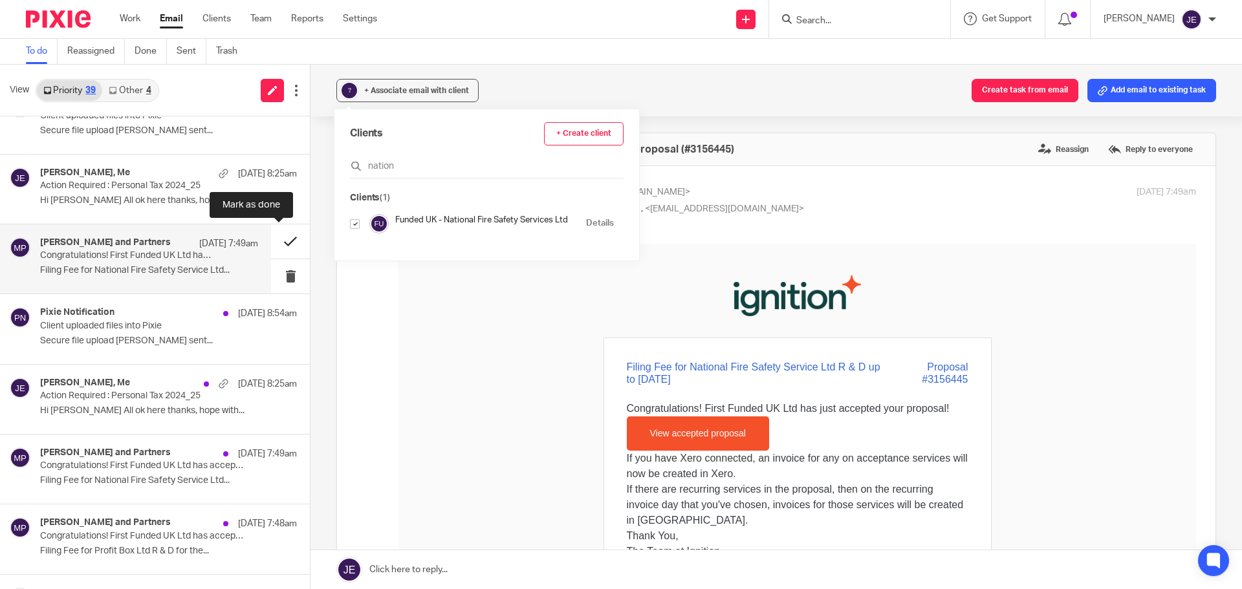
click at [281, 234] on button at bounding box center [290, 242] width 39 height 34
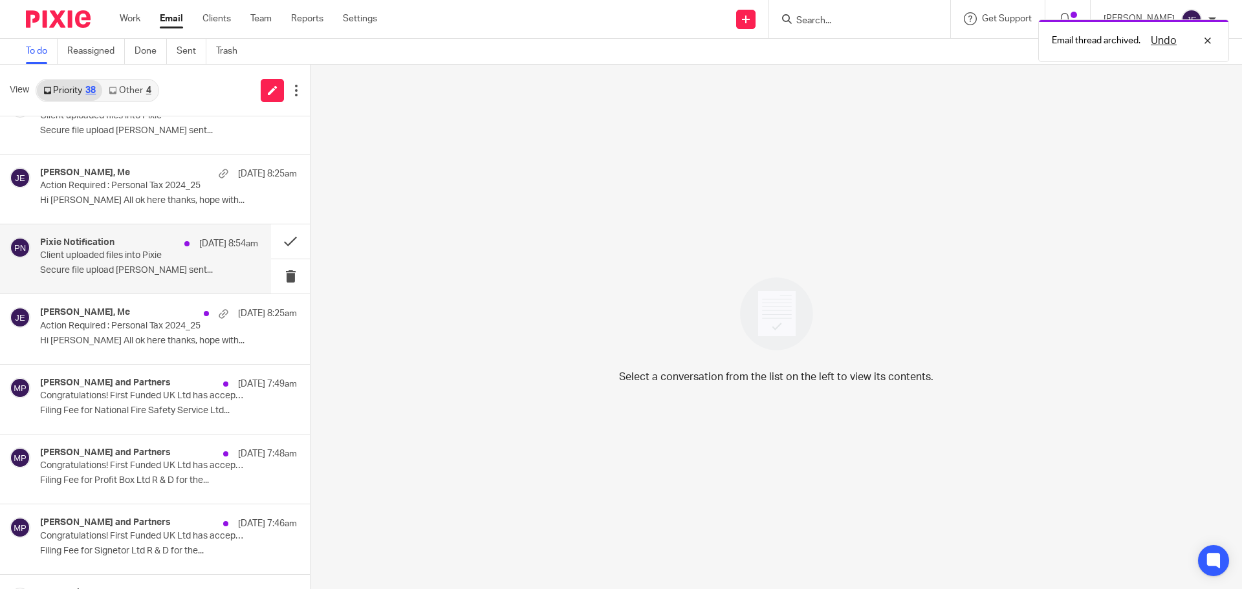
click at [182, 247] on div "[DATE] 8:54am" at bounding box center [218, 243] width 80 height 13
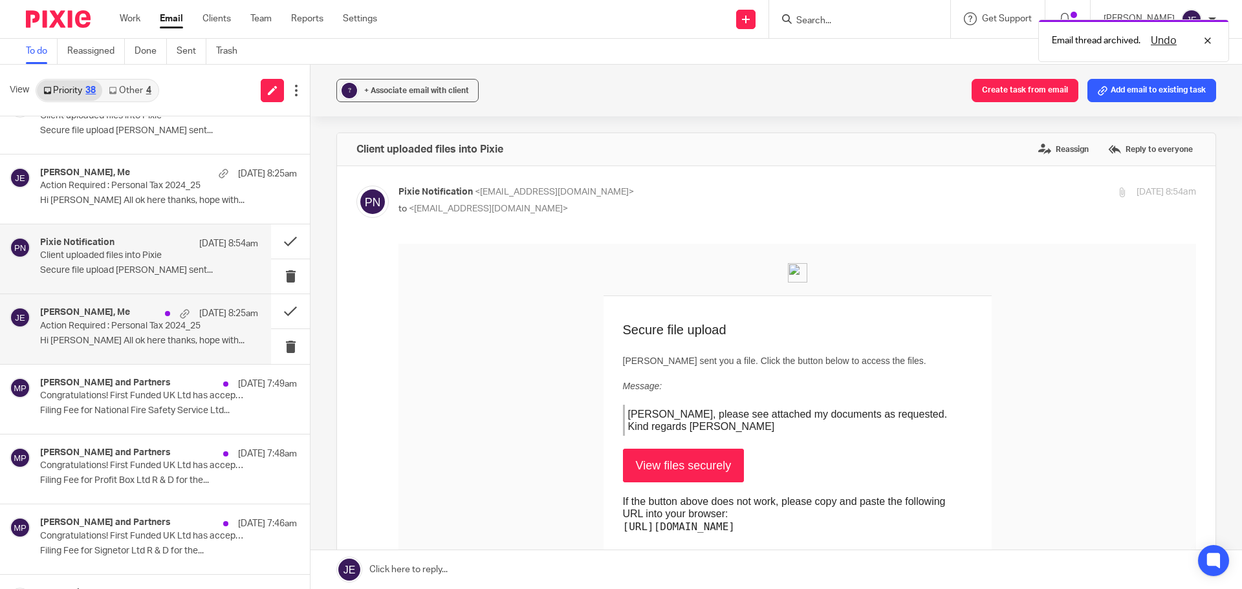
click at [197, 325] on p "Action Required : Personal Tax 2024_25" at bounding box center [127, 326] width 175 height 11
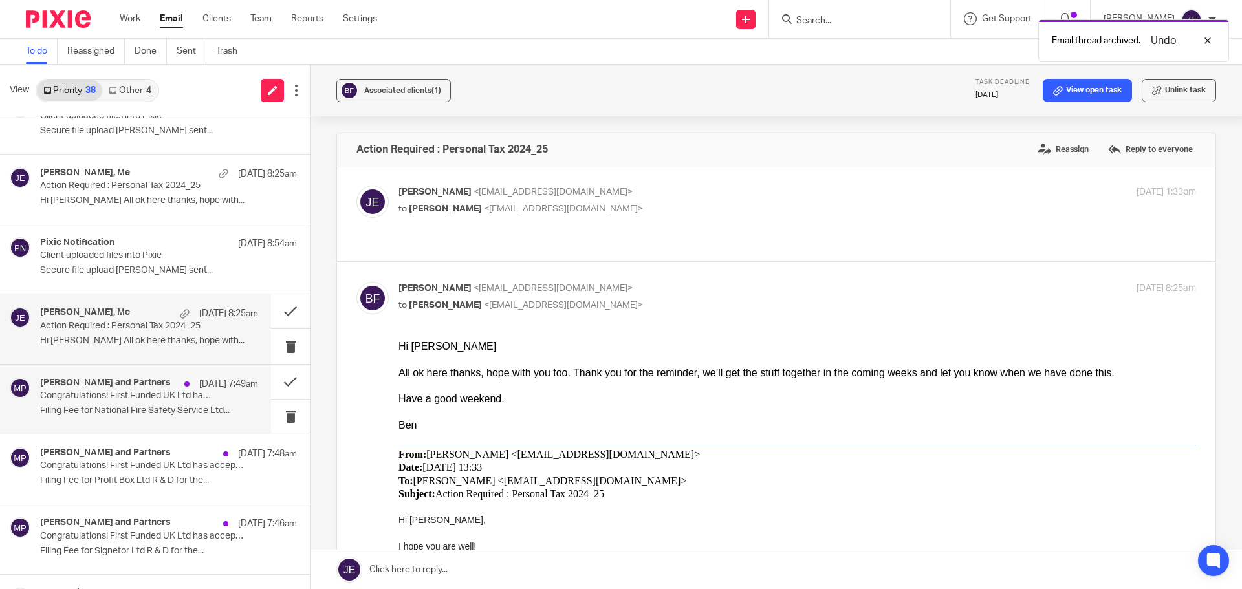
click at [199, 389] on p "11 Oct 7:49am" at bounding box center [228, 384] width 59 height 13
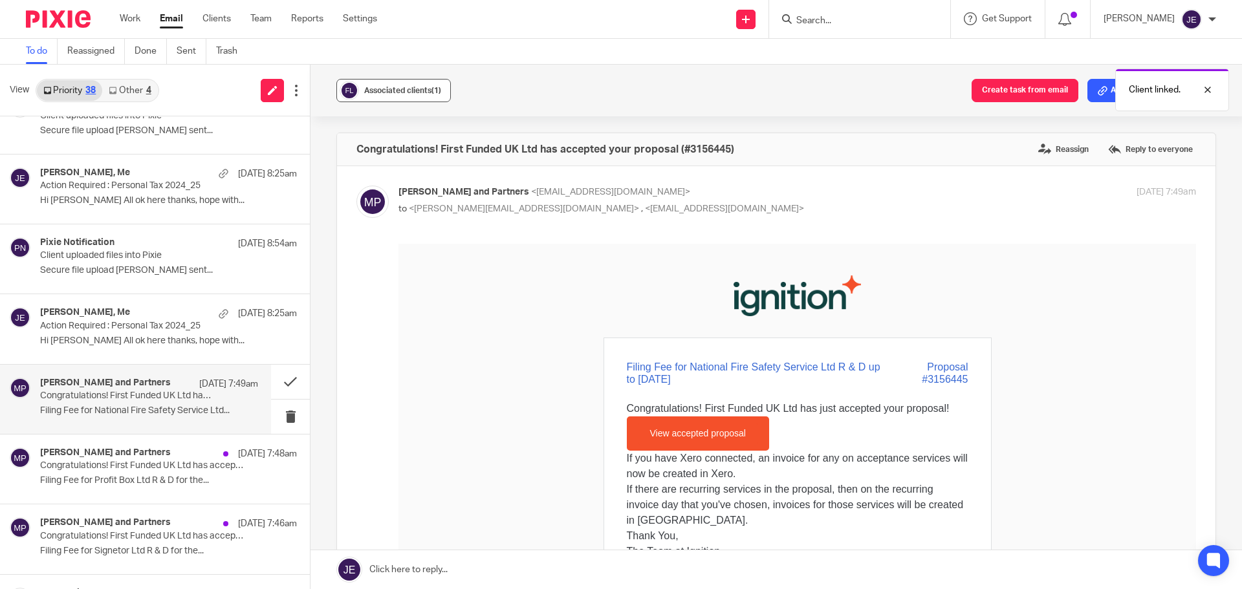
click at [384, 89] on span "Associated clients (1)" at bounding box center [402, 91] width 77 height 8
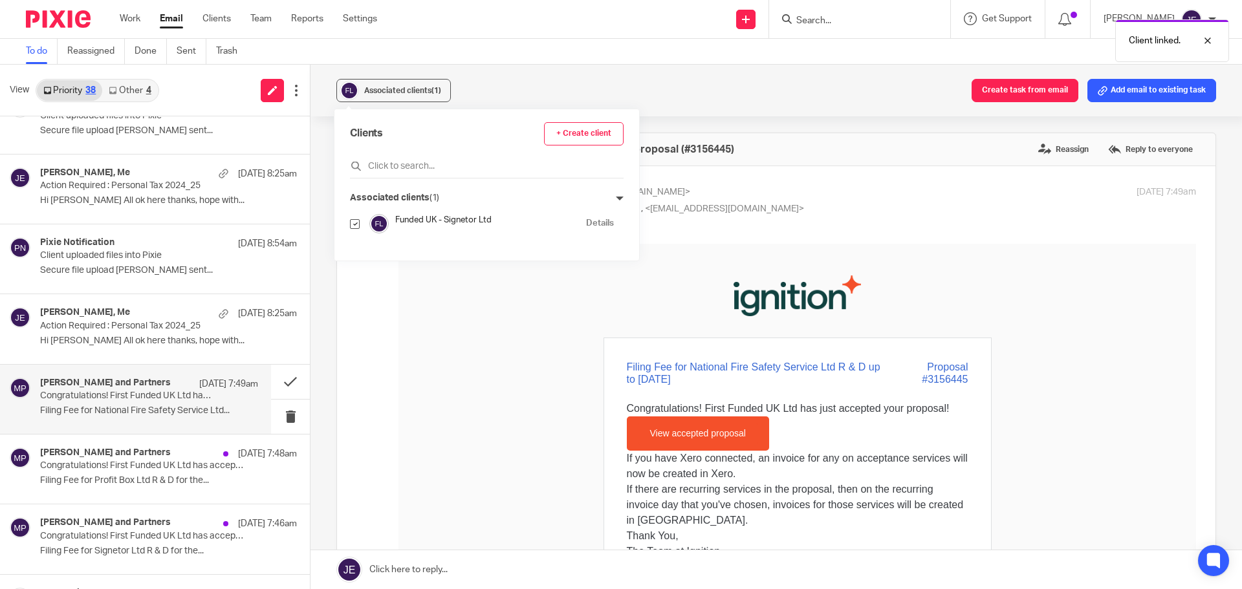
click at [356, 226] on input "checkbox" at bounding box center [355, 224] width 10 height 10
checkbox input "false"
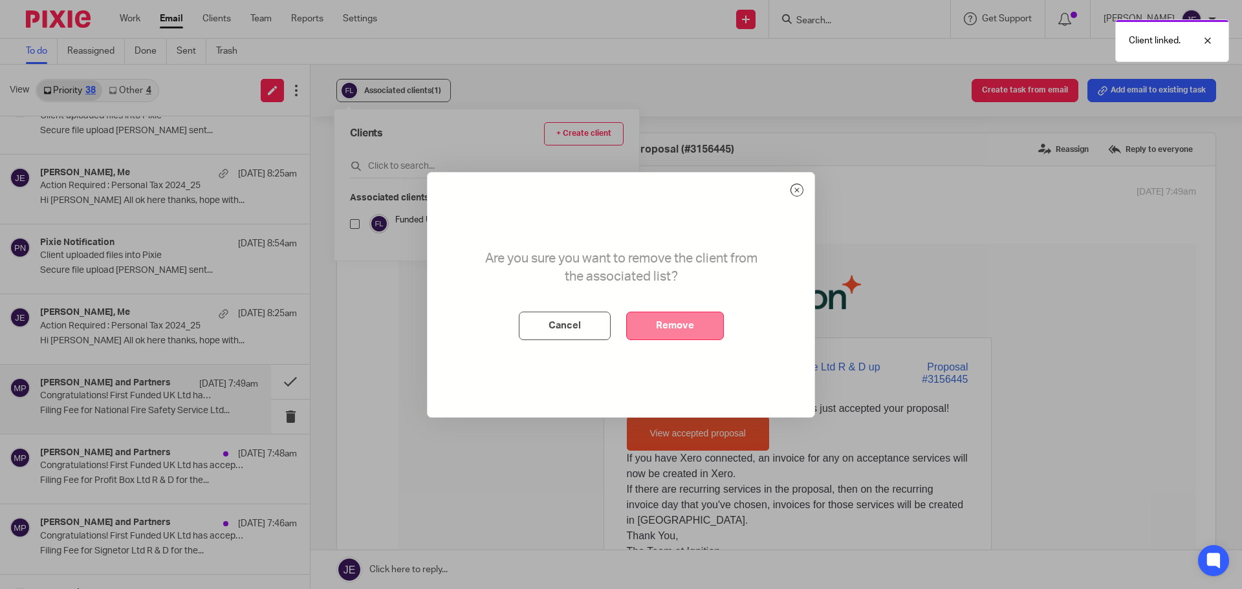
click at [682, 321] on button "Remove" at bounding box center [675, 326] width 98 height 28
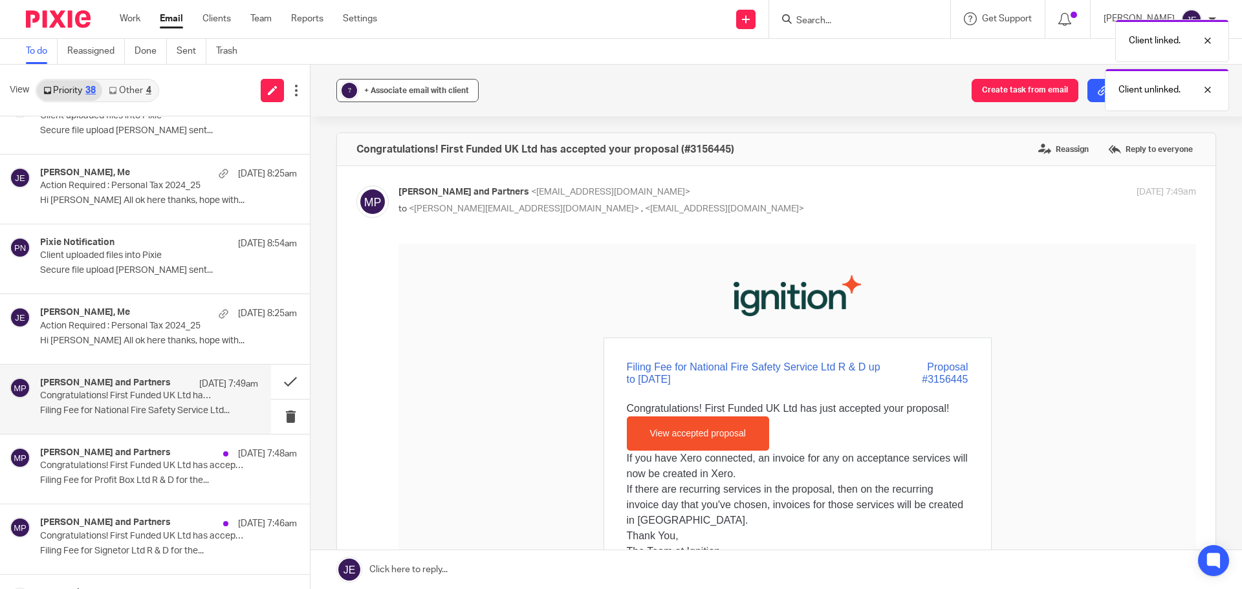
click at [414, 92] on span "+ Associate email with client" at bounding box center [416, 91] width 105 height 8
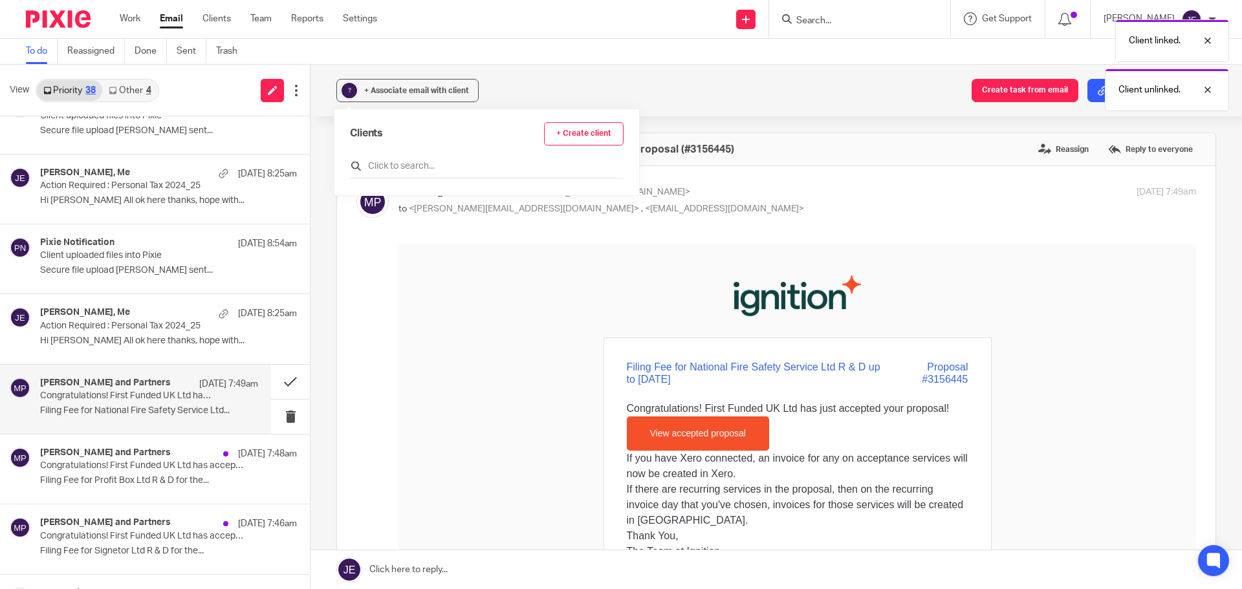
click at [443, 175] on div at bounding box center [487, 169] width 274 height 20
click at [457, 170] on input "text" at bounding box center [487, 166] width 274 height 13
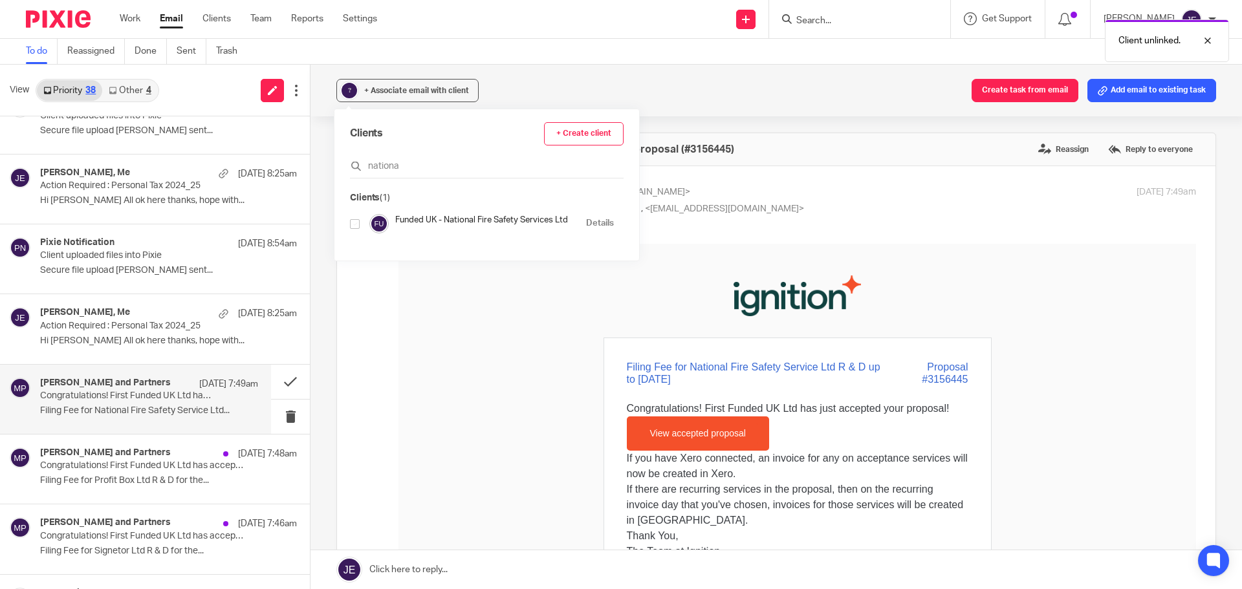
type input "nationa"
click at [358, 227] on div "Funded UK - National Fire Safety Services Ltd Details" at bounding box center [482, 223] width 264 height 19
click at [355, 227] on input "checkbox" at bounding box center [355, 224] width 10 height 10
checkbox input "true"
click at [379, 285] on div "Clients + Create client nationa Associated clients (1) Funded UK - National Fir…" at bounding box center [487, 198] width 305 height 178
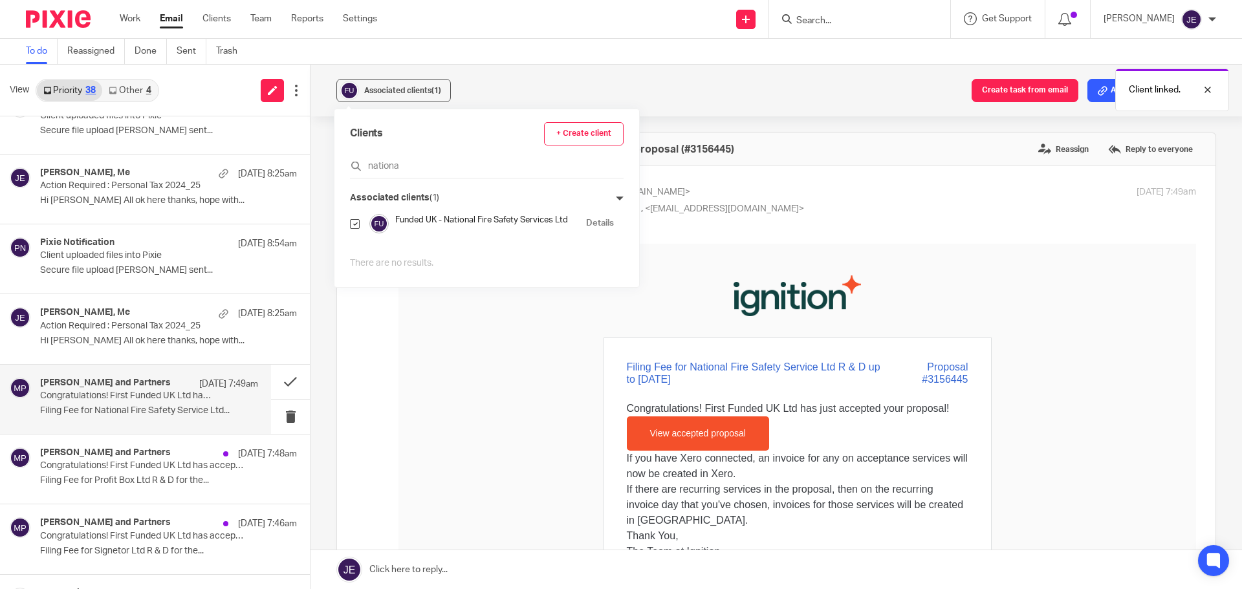
drag, startPoint x: 795, startPoint y: 574, endPoint x: 411, endPoint y: 338, distance: 450.0
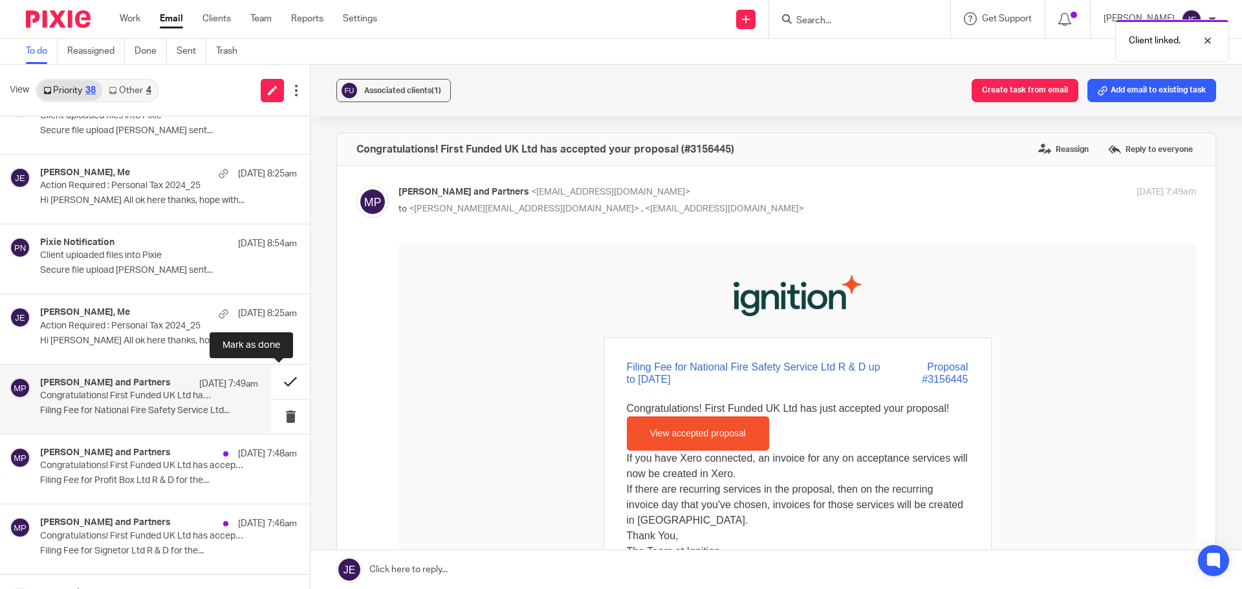
click at [287, 382] on button at bounding box center [290, 382] width 39 height 34
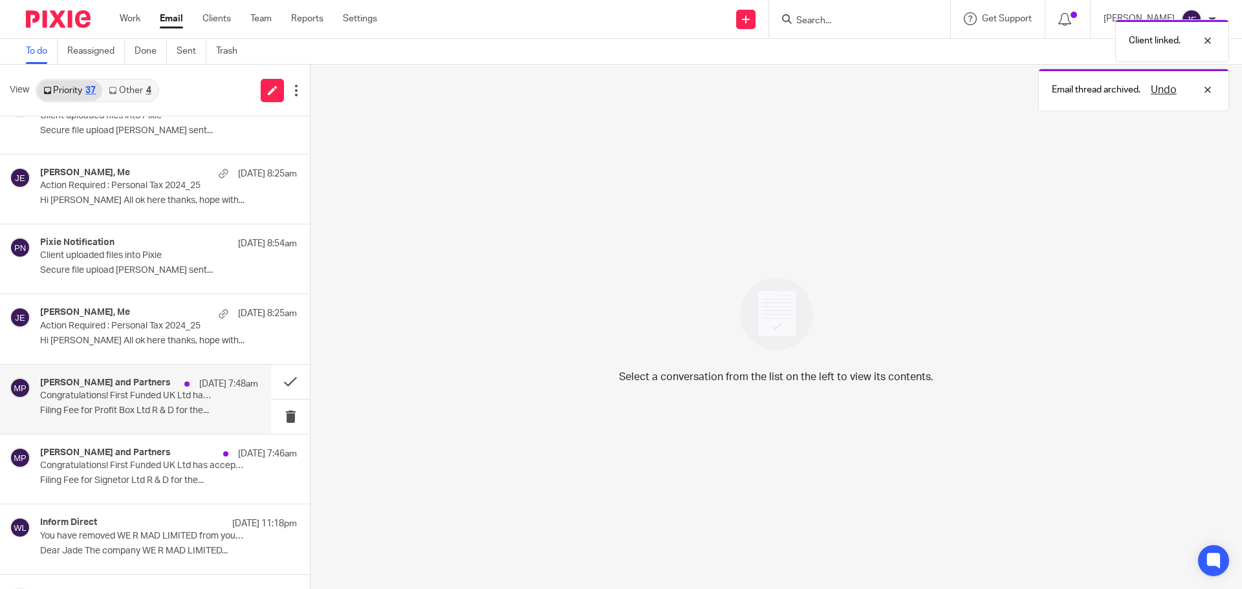
click at [195, 394] on p "Congratulations! First Funded UK Ltd has accepted your proposal (#3156444)" at bounding box center [127, 396] width 175 height 11
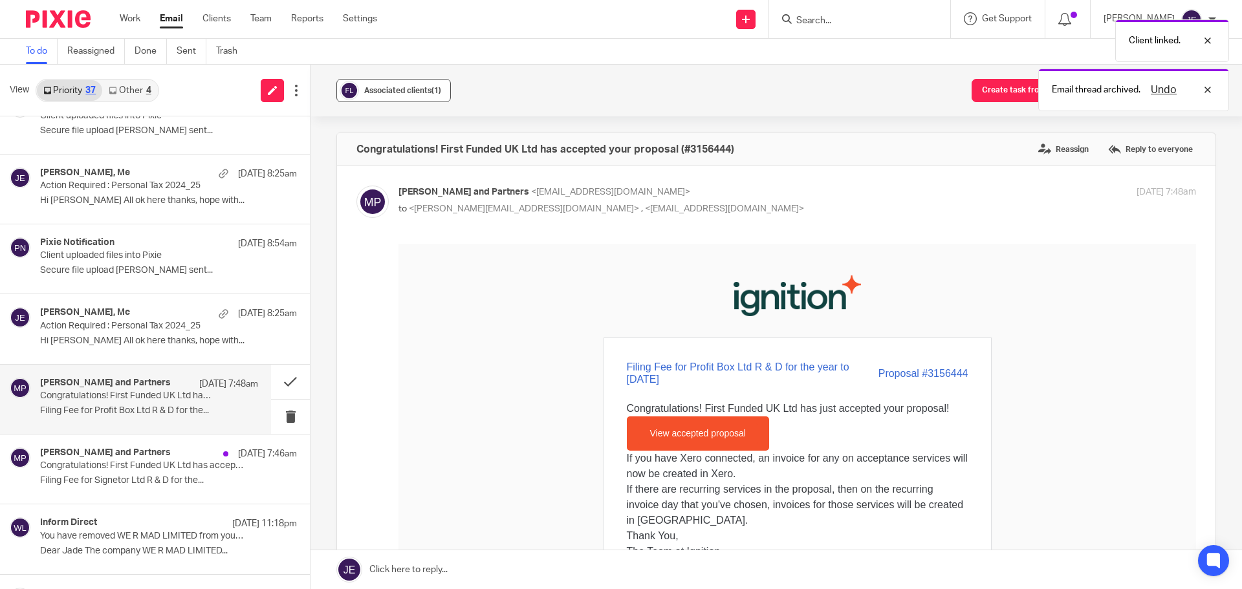
click at [391, 95] on div "Associated clients (1)" at bounding box center [402, 90] width 77 height 13
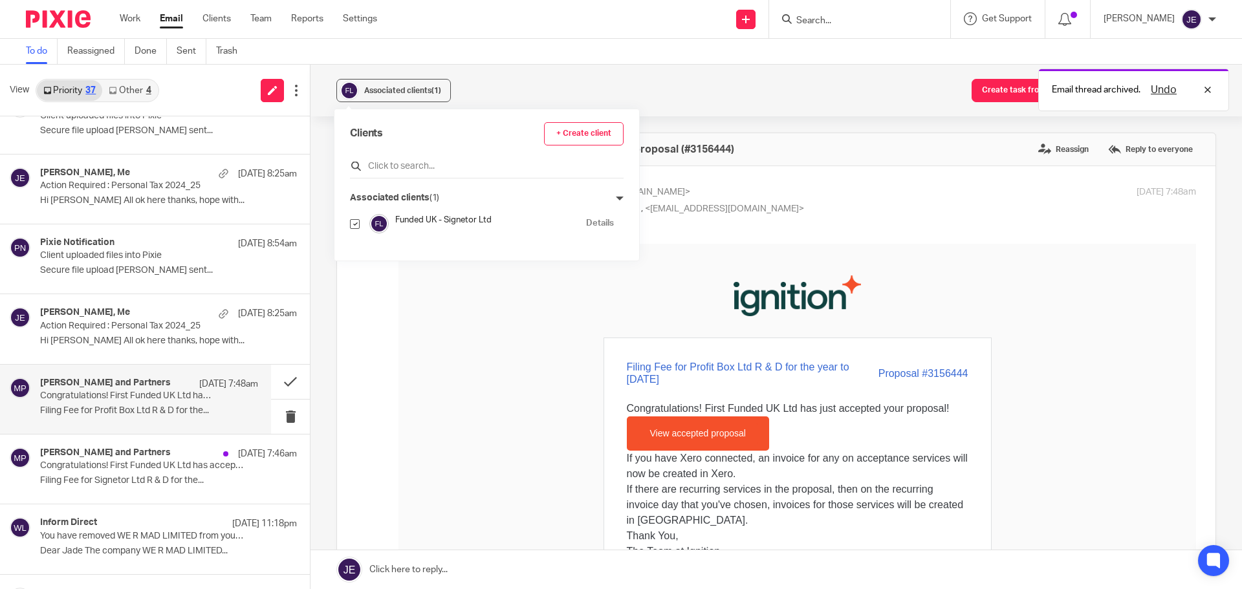
click at [432, 174] on div at bounding box center [487, 169] width 274 height 20
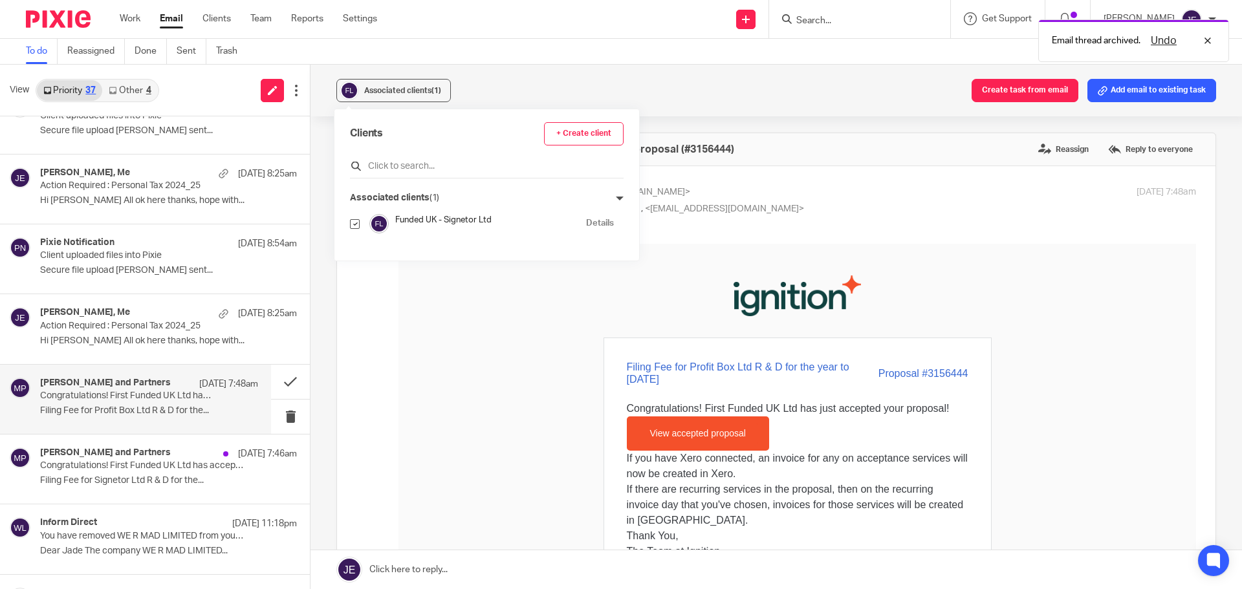
click at [432, 166] on input "text" at bounding box center [487, 166] width 274 height 13
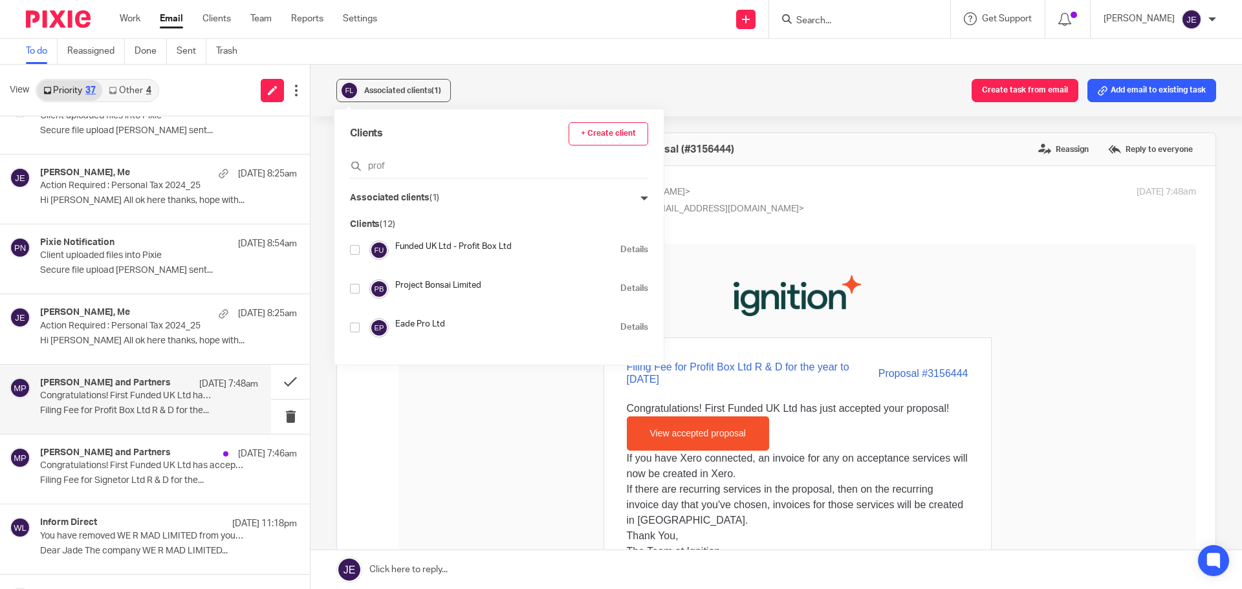
type input "prof"
click at [355, 250] on input "checkbox" at bounding box center [355, 250] width 10 height 10
checkbox input "true"
click at [479, 199] on button "Clear all" at bounding box center [464, 198] width 42 height 13
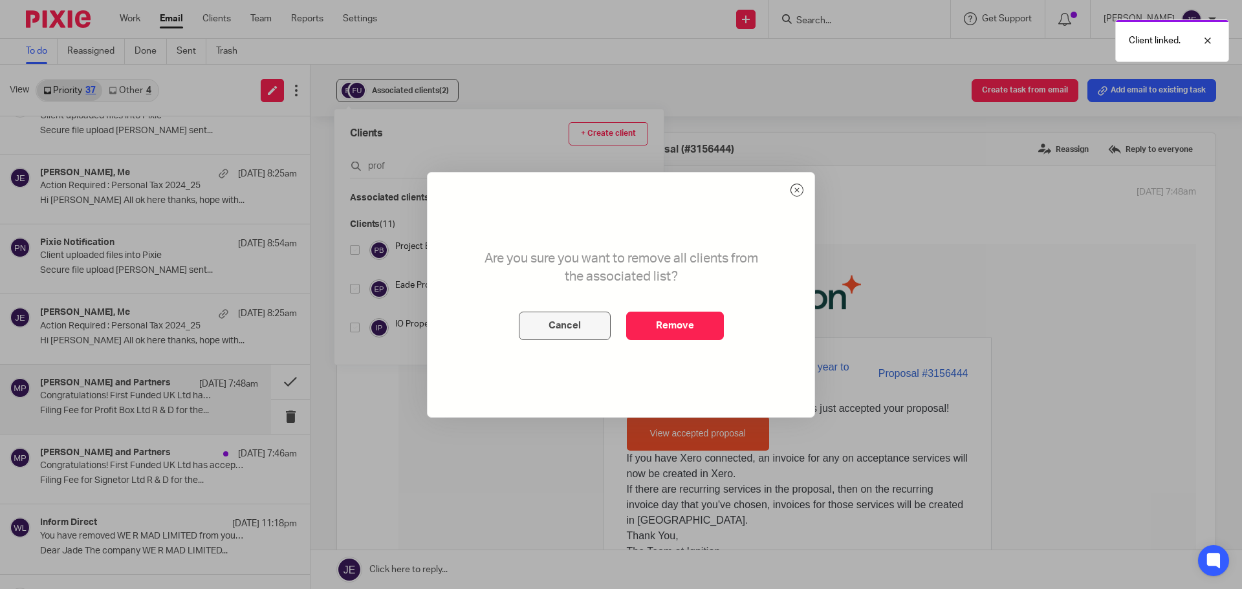
click at [573, 337] on button "Cancel" at bounding box center [565, 326] width 92 height 28
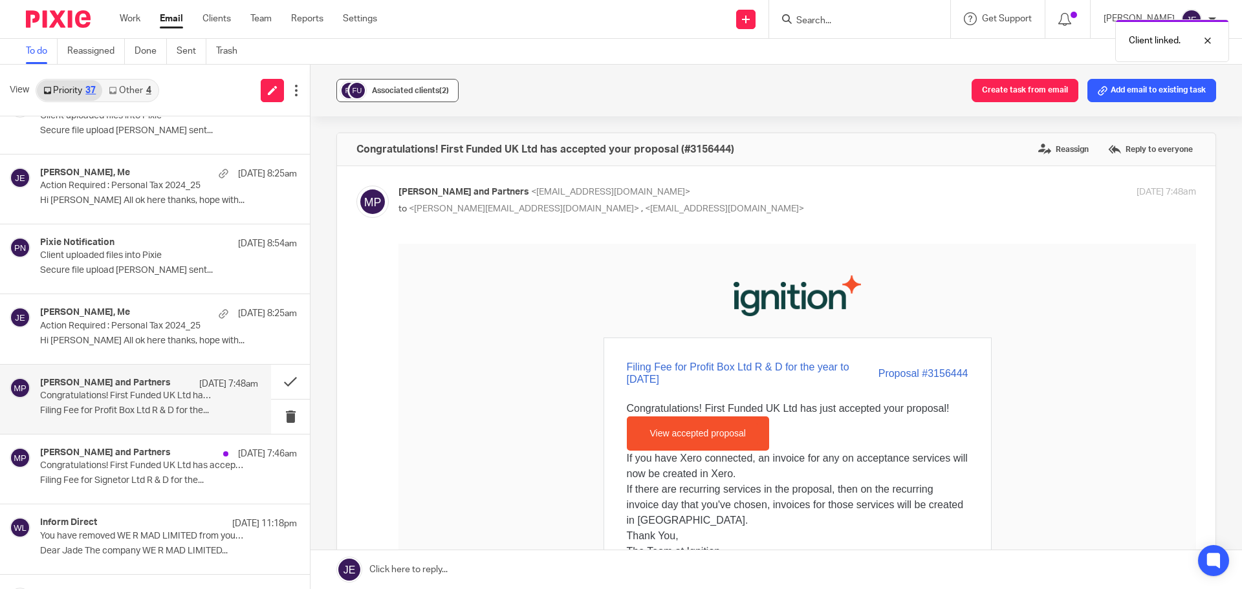
click at [391, 92] on span "Associated clients (2)" at bounding box center [410, 91] width 77 height 8
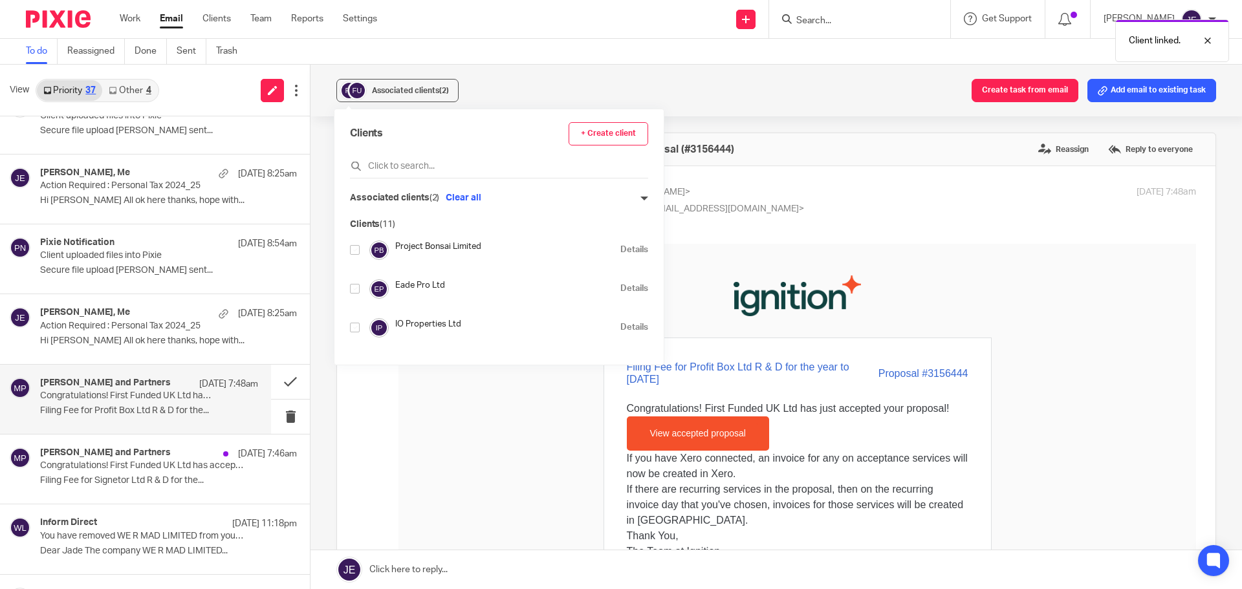
click at [648, 196] on icon at bounding box center [645, 199] width 8 height 8
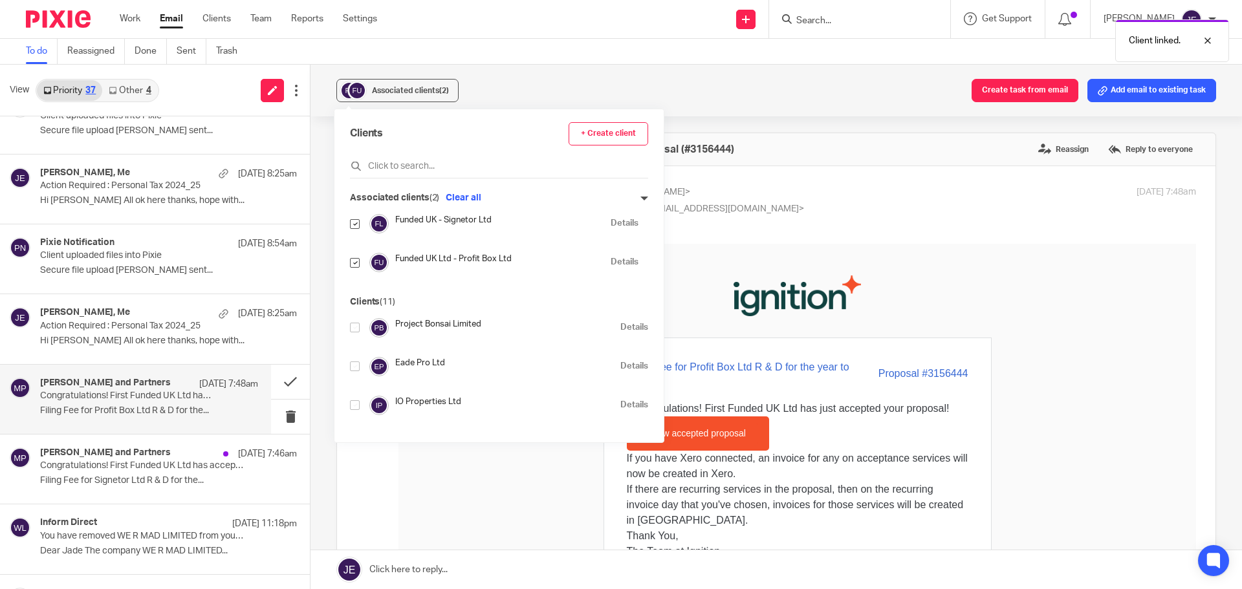
click at [360, 223] on input "checkbox" at bounding box center [355, 224] width 10 height 10
checkbox input "false"
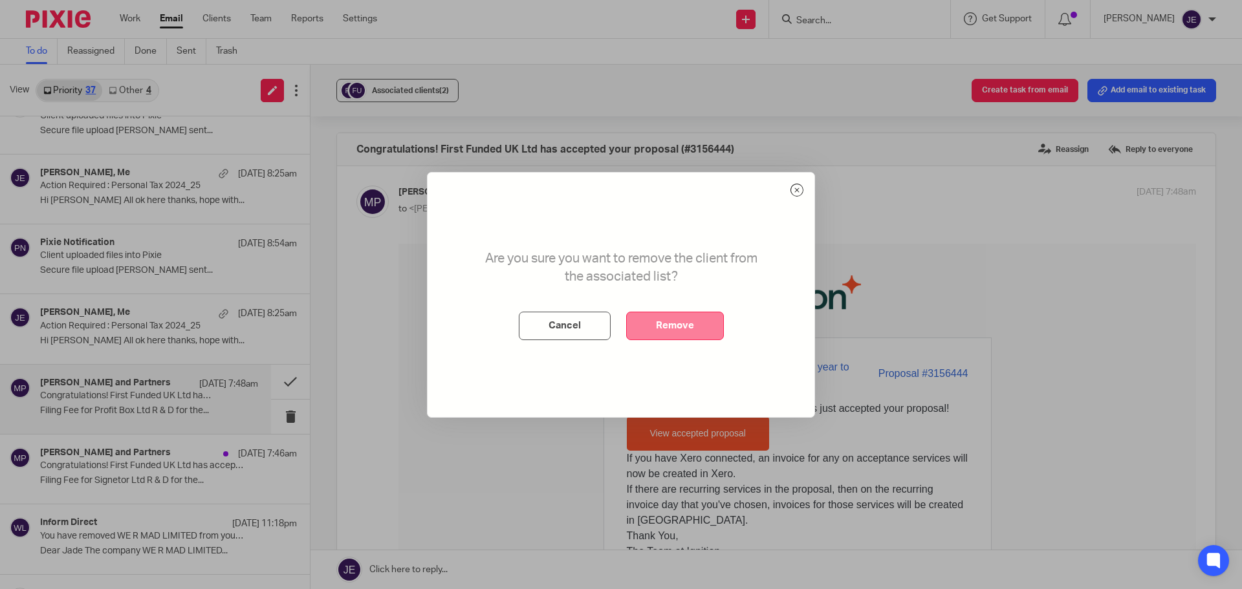
click at [694, 322] on button "Remove" at bounding box center [675, 326] width 98 height 28
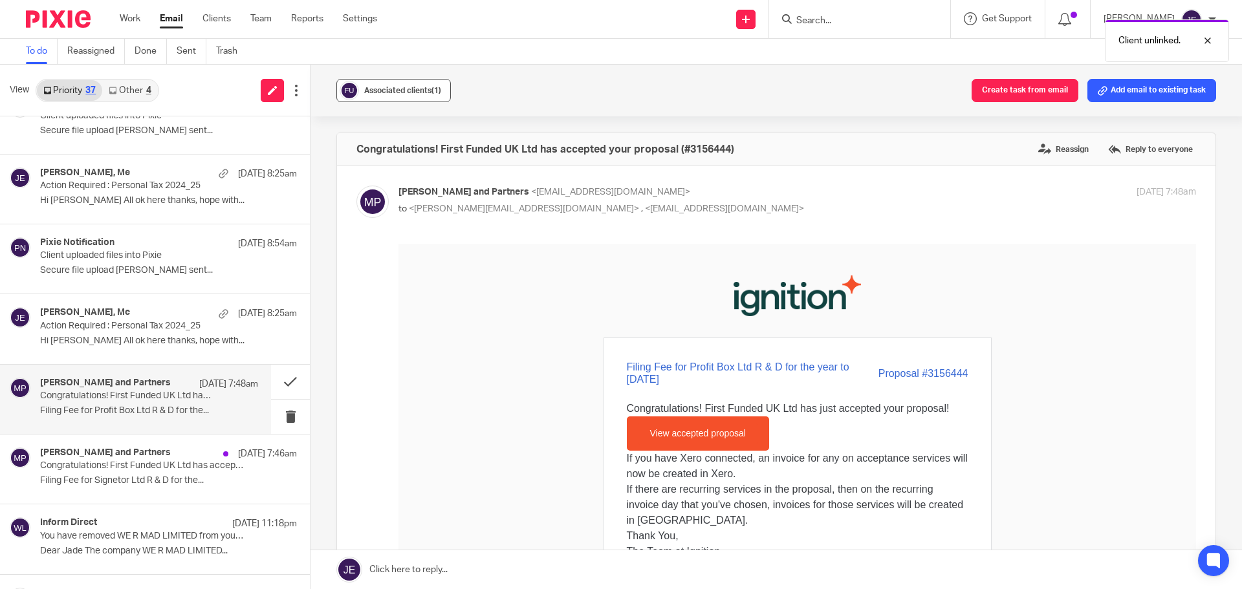
click at [382, 94] on span "Associated clients (1)" at bounding box center [402, 91] width 77 height 8
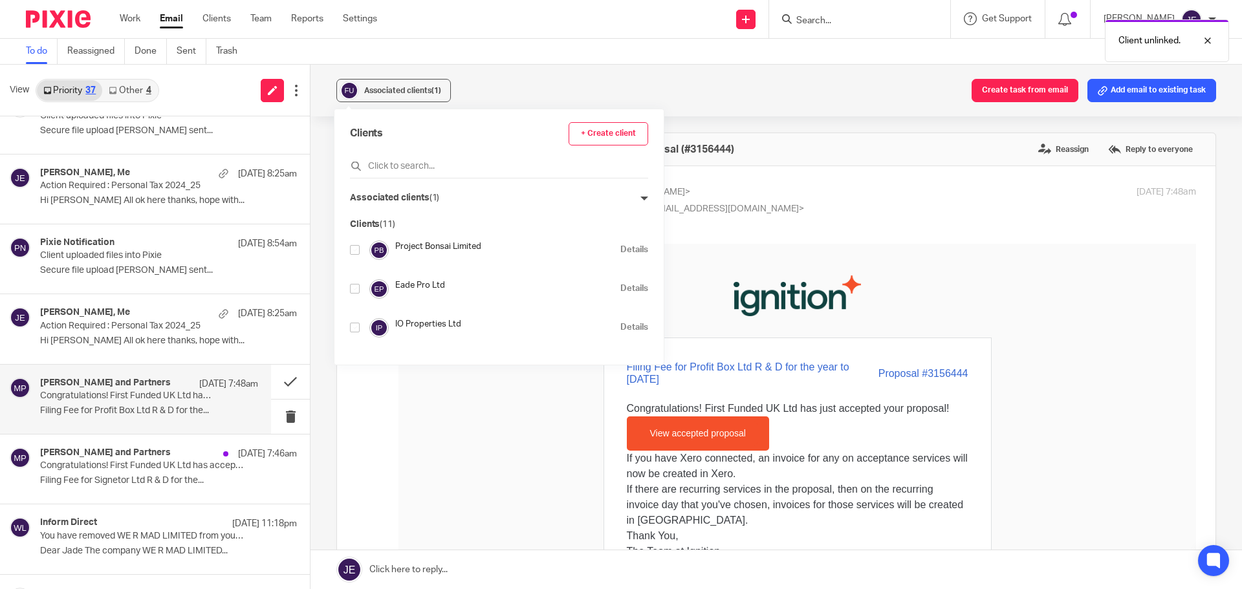
click at [433, 195] on span "(1)" at bounding box center [435, 197] width 10 height 9
click at [648, 200] on icon at bounding box center [645, 199] width 8 height 8
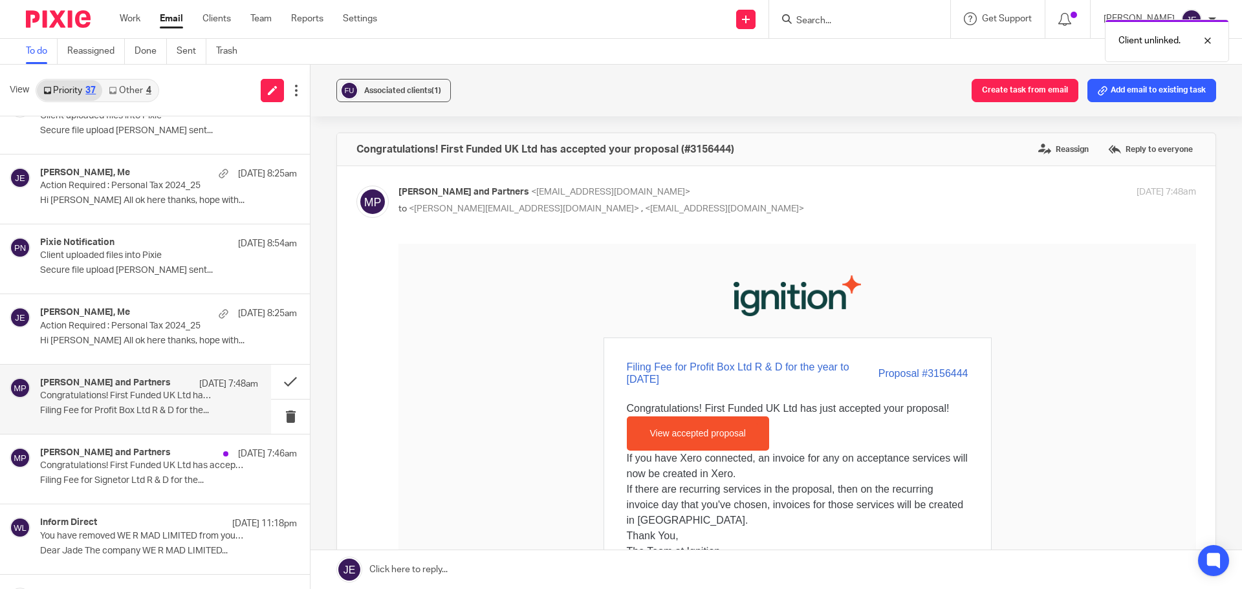
click at [510, 69] on div "Associated clients (1) Create task from email Add email to existing task" at bounding box center [777, 91] width 932 height 52
click at [287, 386] on button at bounding box center [290, 382] width 39 height 34
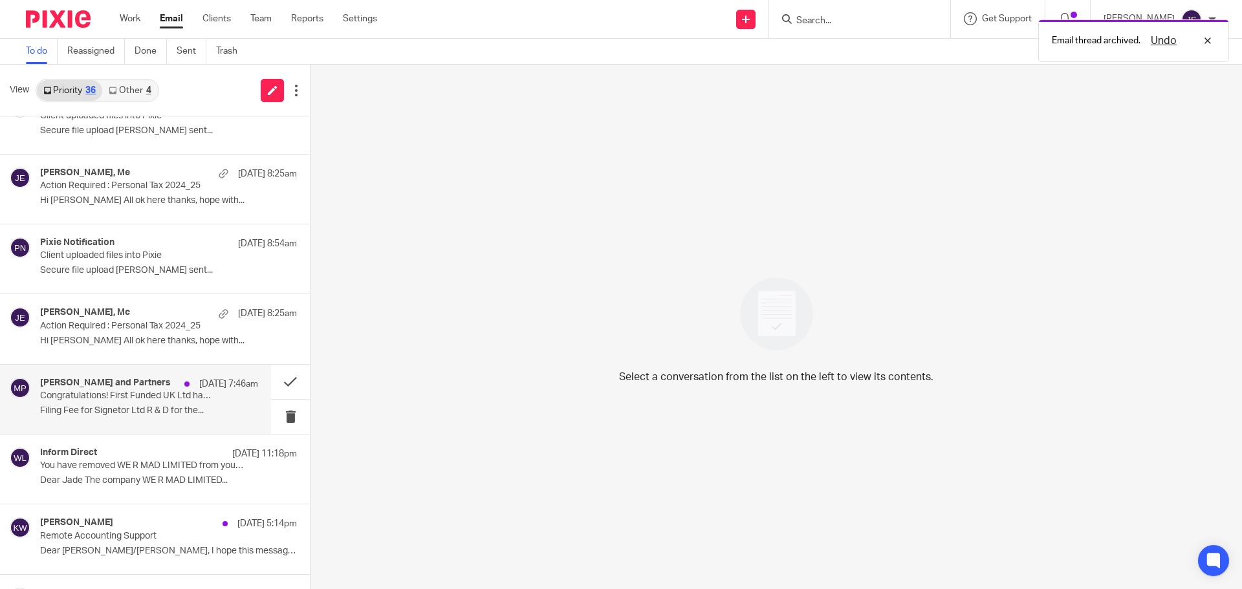
click at [114, 402] on div "Munro and Partners 11 Oct 7:46am Congratulations! First Funded UK Ltd has accep…" at bounding box center [149, 399] width 218 height 43
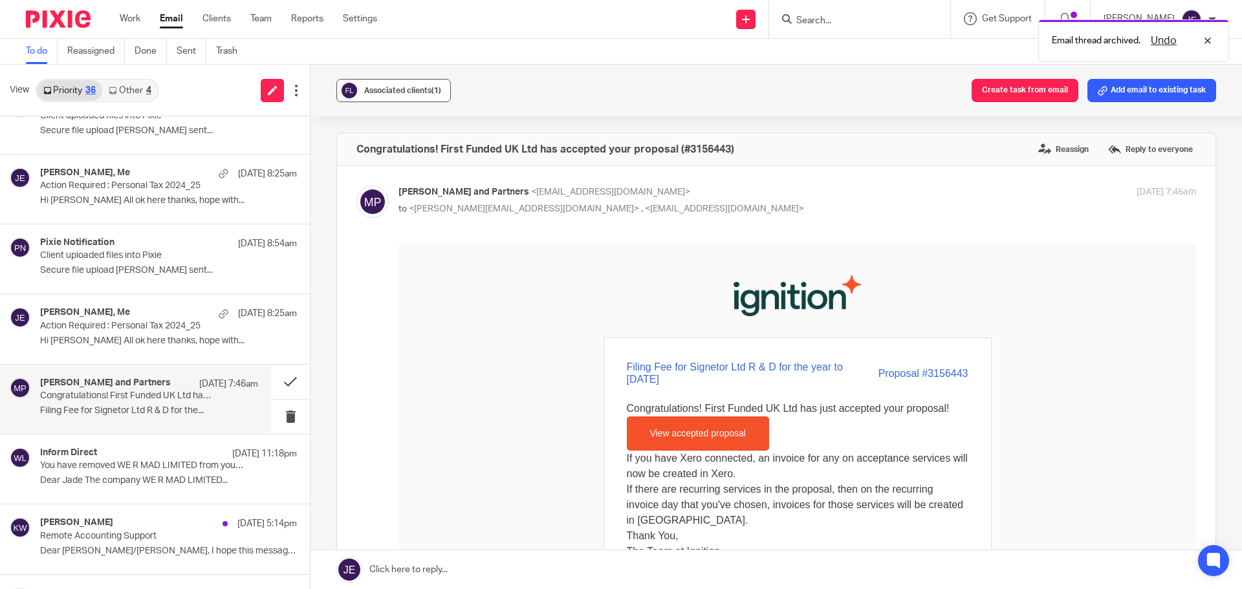
click at [371, 87] on span "Associated clients (1)" at bounding box center [402, 91] width 77 height 8
click at [278, 388] on button at bounding box center [290, 382] width 39 height 34
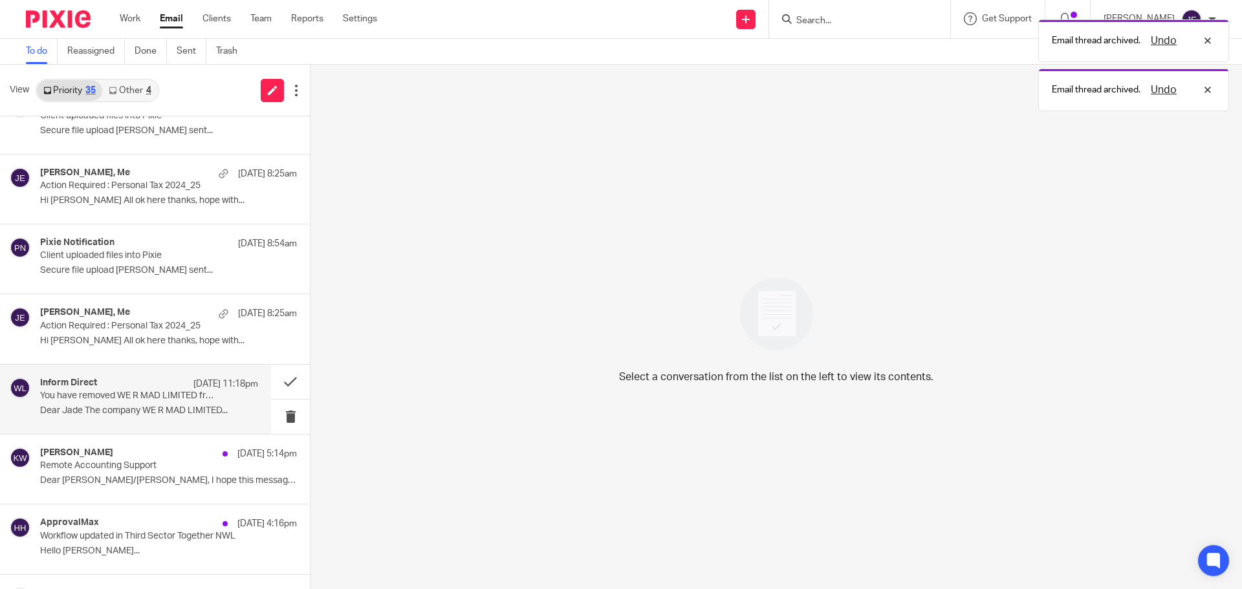
click at [218, 395] on div "Inform Direct 10 Oct 11:18pm You have removed WE R MAD LIMITED from your portfo…" at bounding box center [149, 399] width 218 height 43
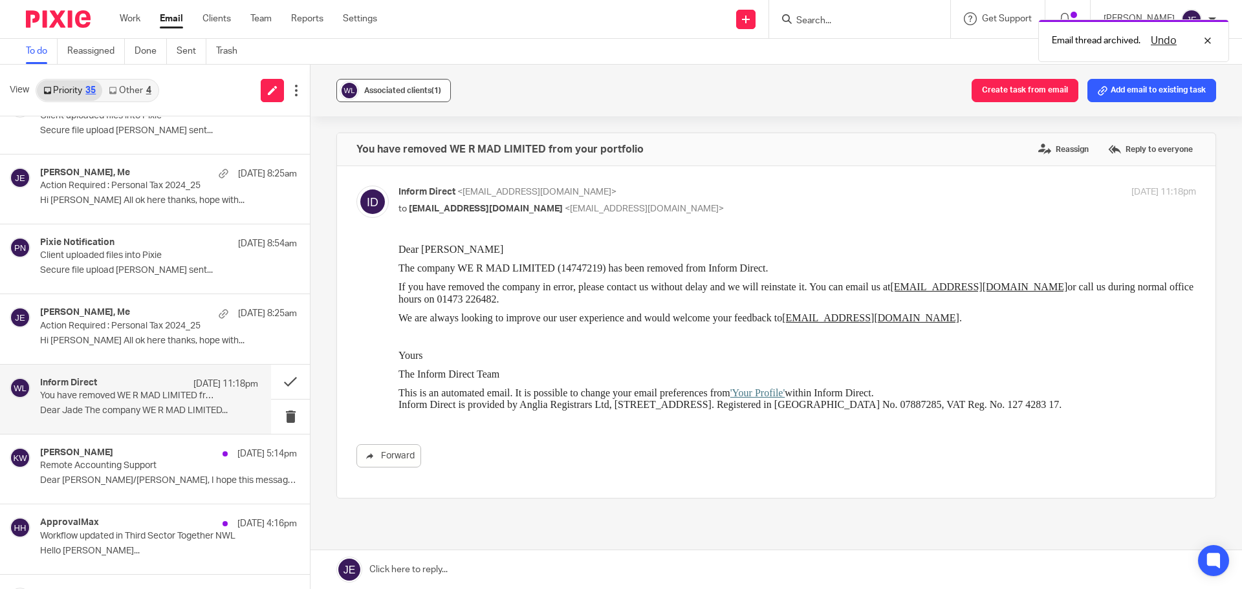
click at [374, 85] on div "Associated clients (1)" at bounding box center [402, 90] width 77 height 13
click at [280, 382] on button at bounding box center [290, 382] width 39 height 34
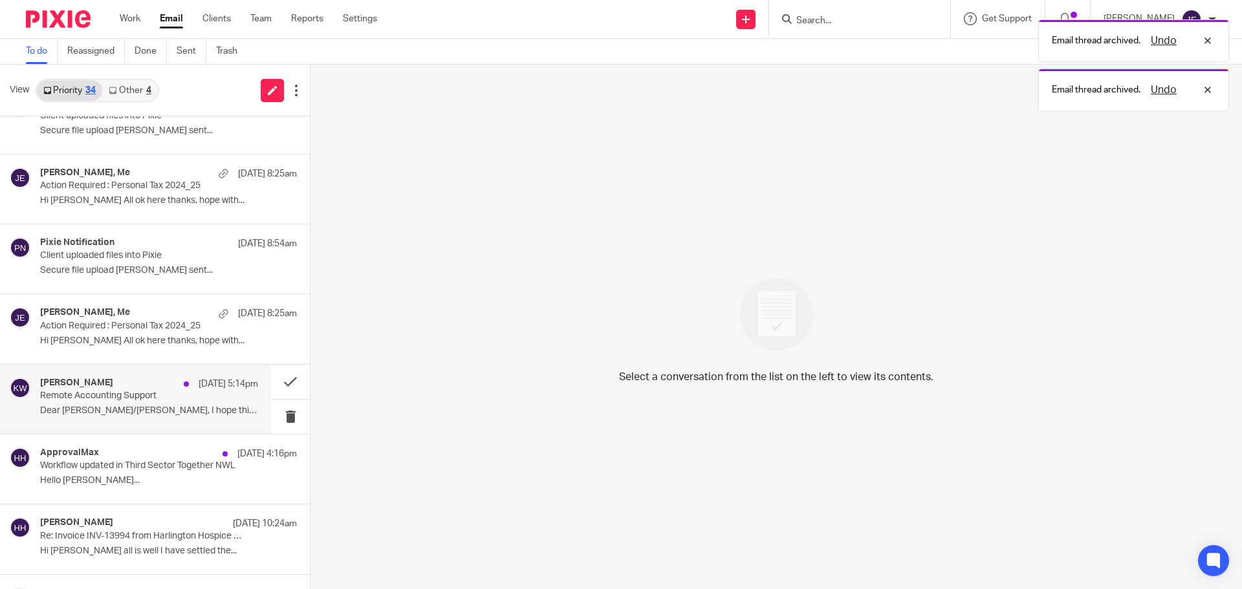
click at [201, 402] on div "Kate Watson 10 Oct 5:14pm Remote Accounting Support Dear Sir/Madam, I hope this…" at bounding box center [149, 399] width 218 height 43
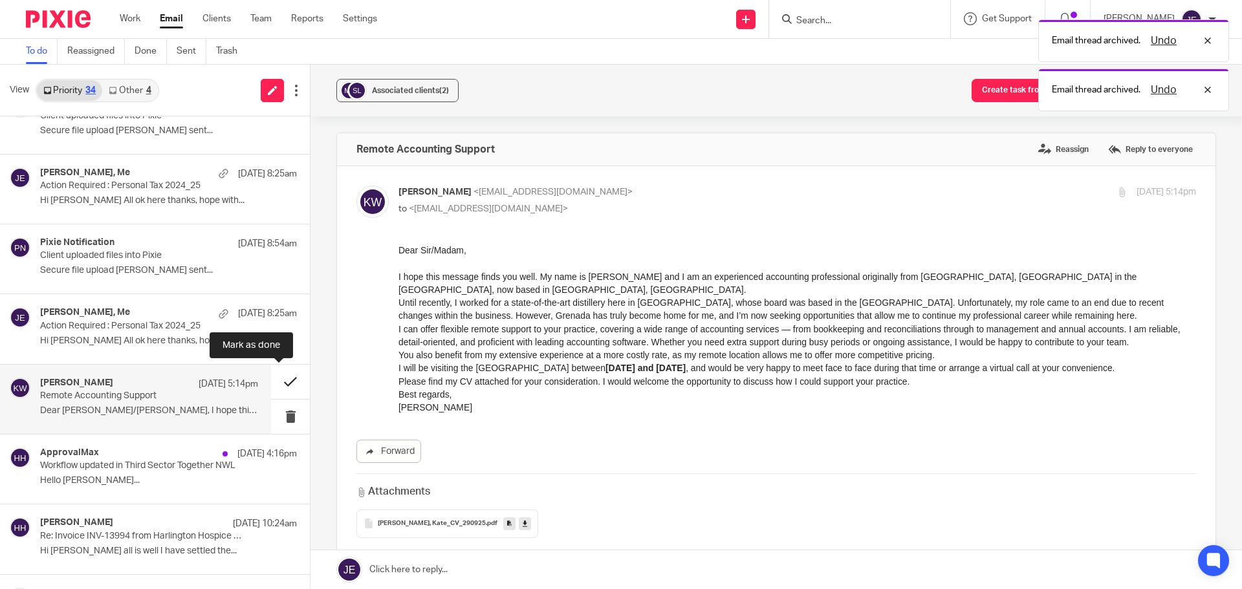
click at [274, 384] on button at bounding box center [290, 382] width 39 height 34
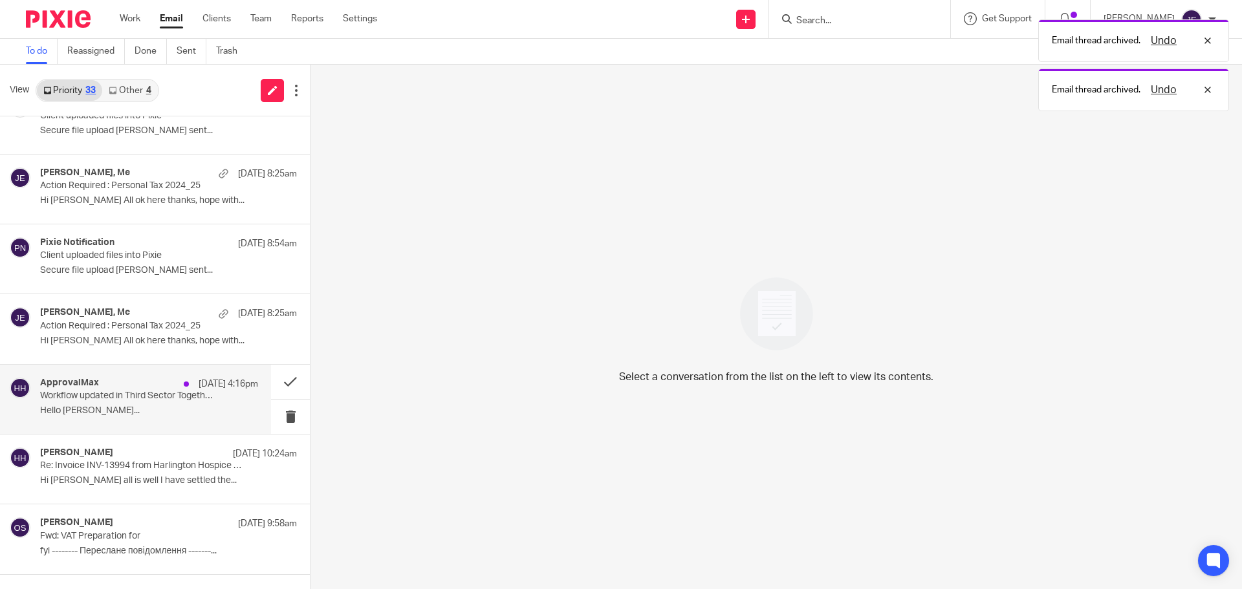
click at [206, 399] on div "ApprovalMax 10 Oct 4:16pm Workflow updated in Third Sector Together NWL Hello J…" at bounding box center [149, 399] width 218 height 43
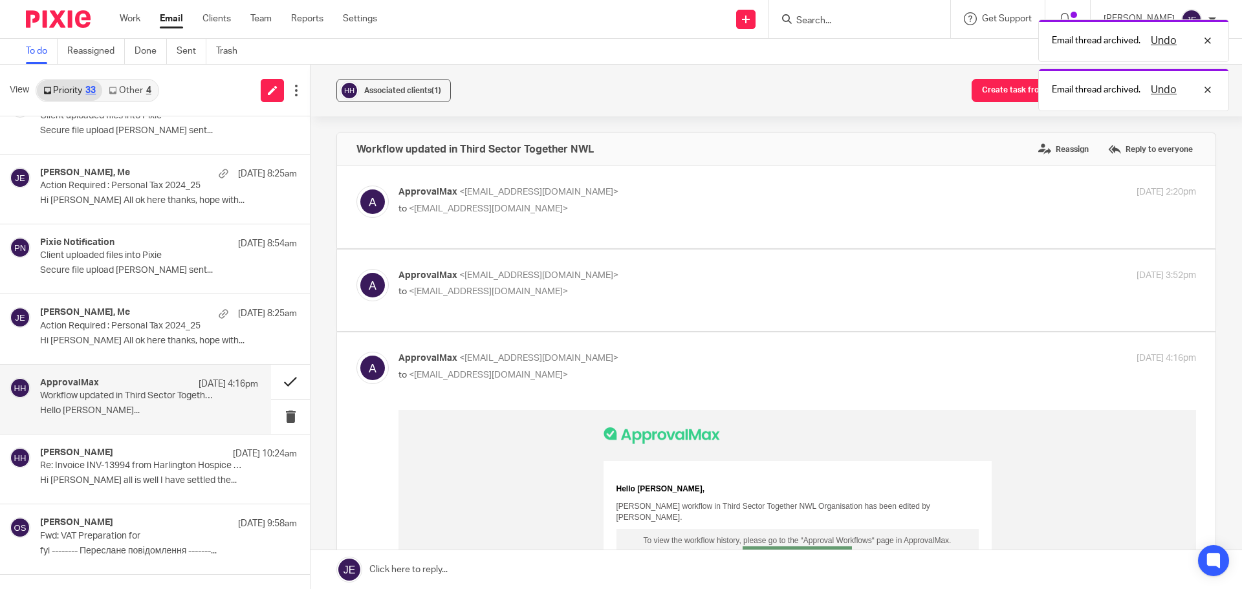
scroll to position [0, 0]
click at [277, 380] on button at bounding box center [290, 382] width 39 height 34
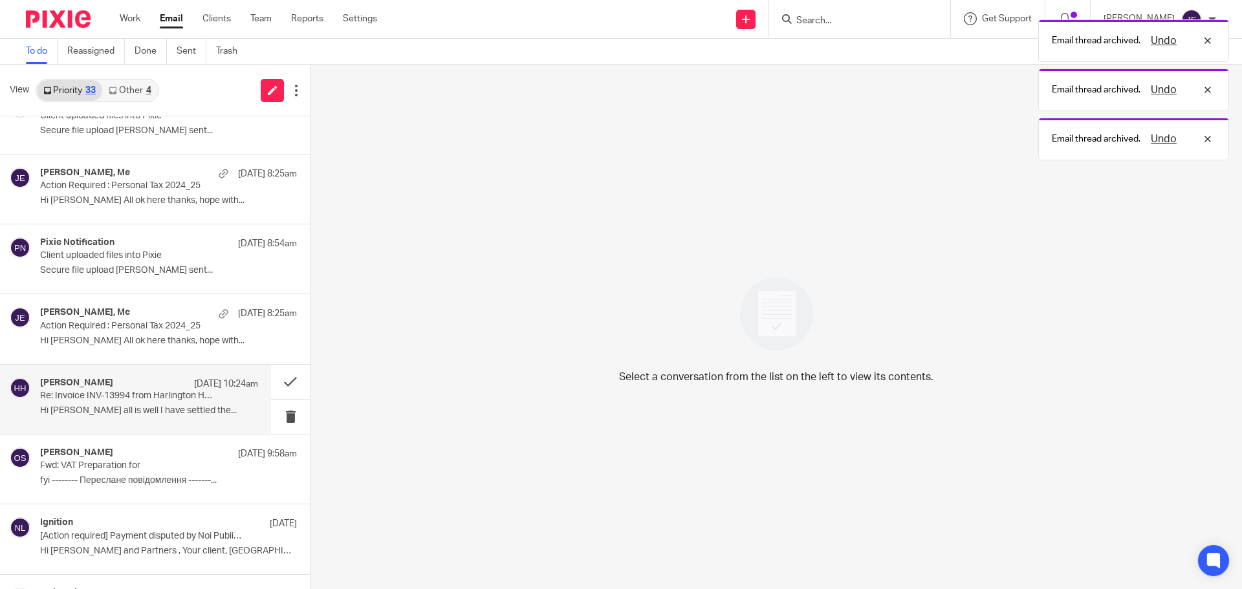
click at [193, 406] on p "Hi Jade Hope all is well I have settled the..." at bounding box center [149, 411] width 218 height 11
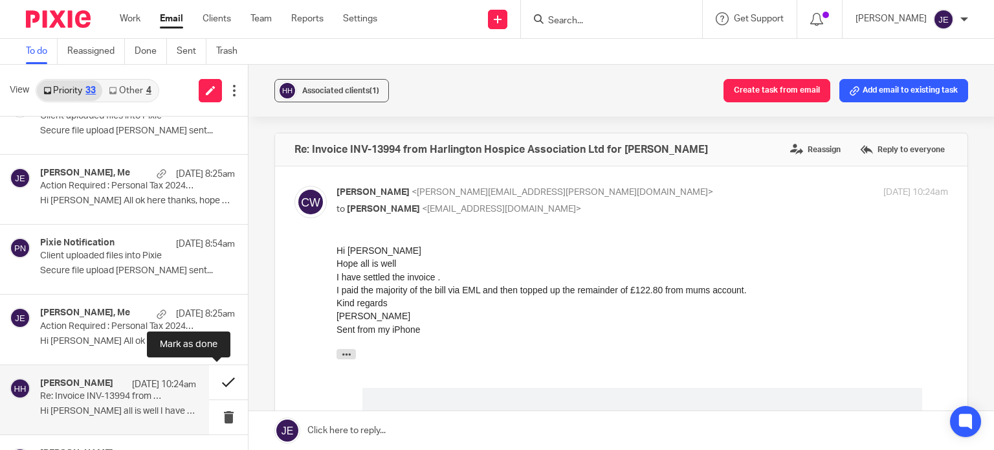
click at [213, 382] on button at bounding box center [228, 382] width 39 height 34
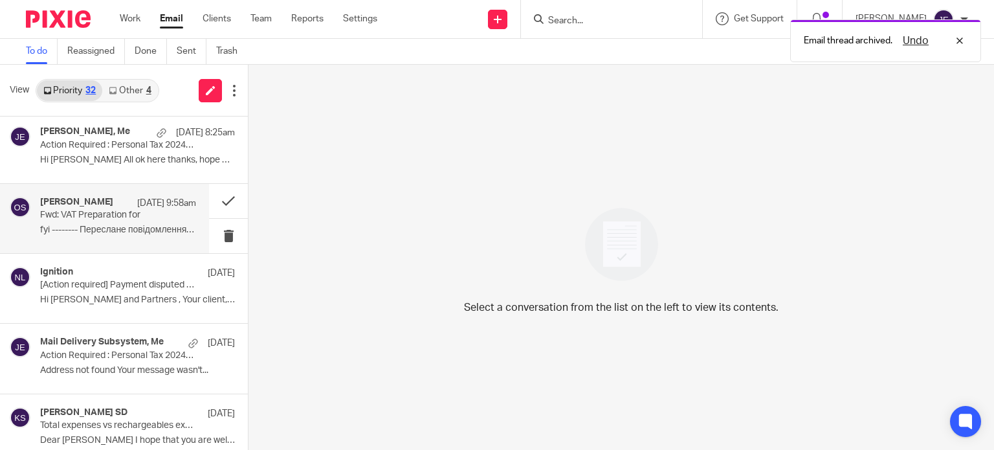
scroll to position [647, 0]
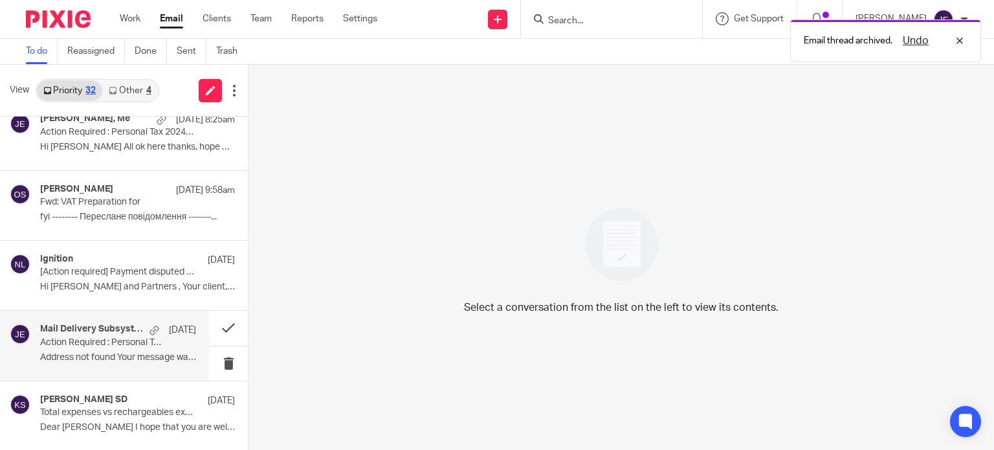
click at [150, 337] on p "Action Required : Personal Tax 2024_25" at bounding box center [102, 342] width 125 height 11
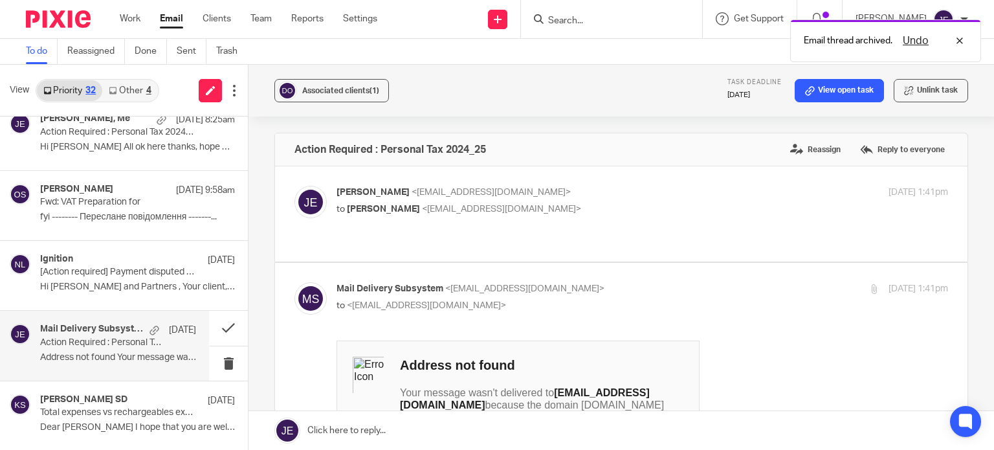
scroll to position [0, 0]
click at [338, 100] on button "Associated clients (1)" at bounding box center [331, 90] width 115 height 23
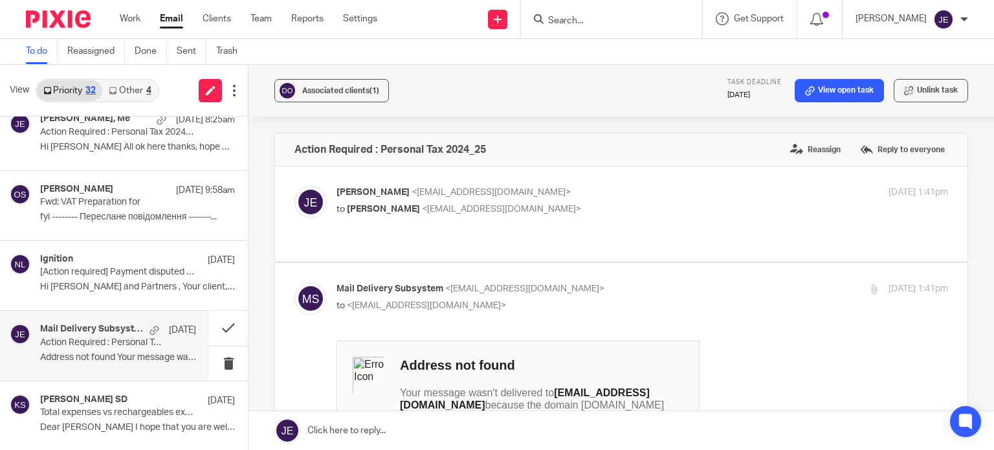
click at [408, 88] on div "Associated clients (1) Task deadline 17 Oct 2025 View open task Unlink task" at bounding box center [620, 91] width 745 height 52
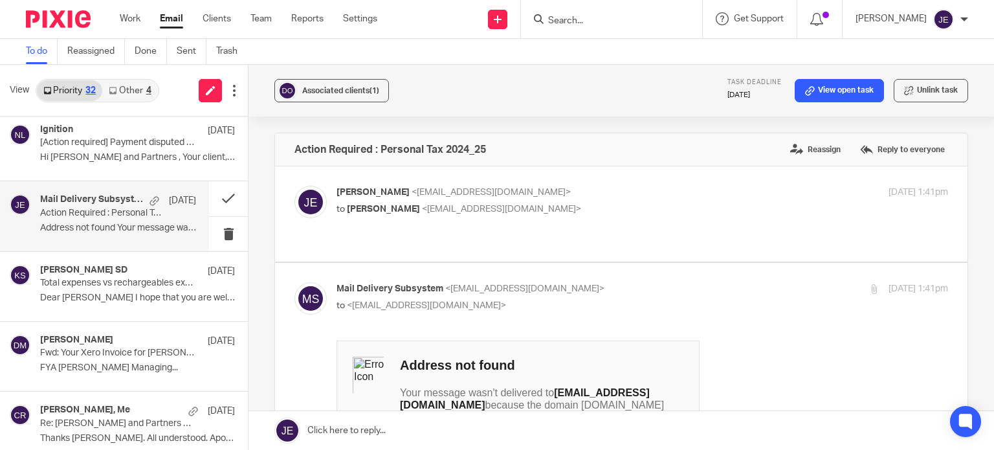
scroll to position [906, 0]
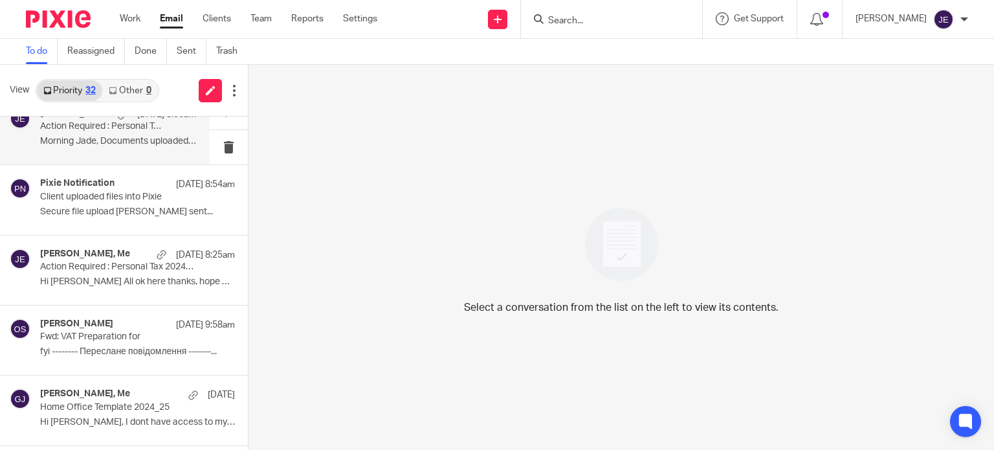
scroll to position [776, 0]
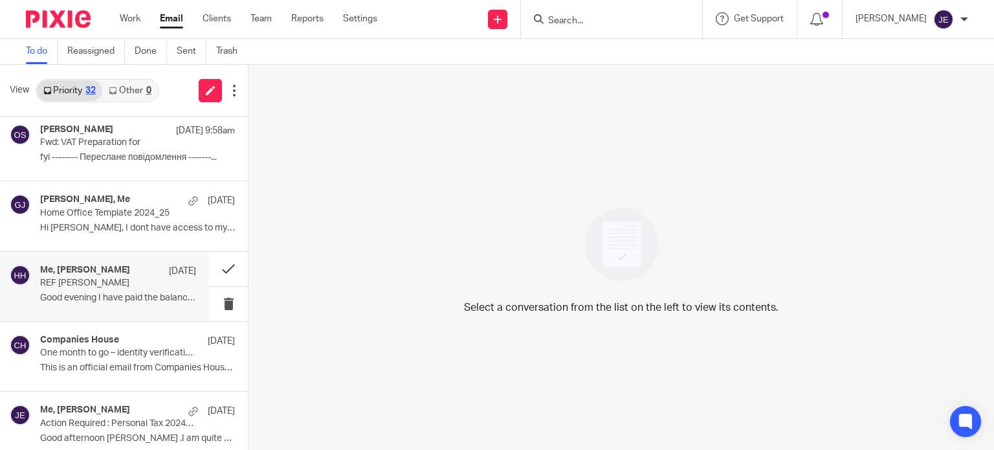
click at [146, 280] on p "REF [PERSON_NAME]" at bounding box center [102, 283] width 125 height 11
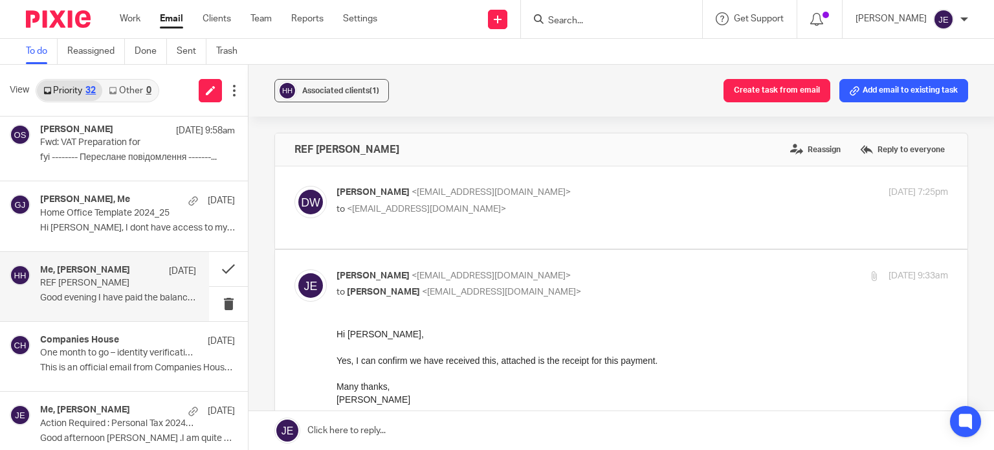
scroll to position [0, 0]
click at [215, 259] on button at bounding box center [228, 269] width 39 height 34
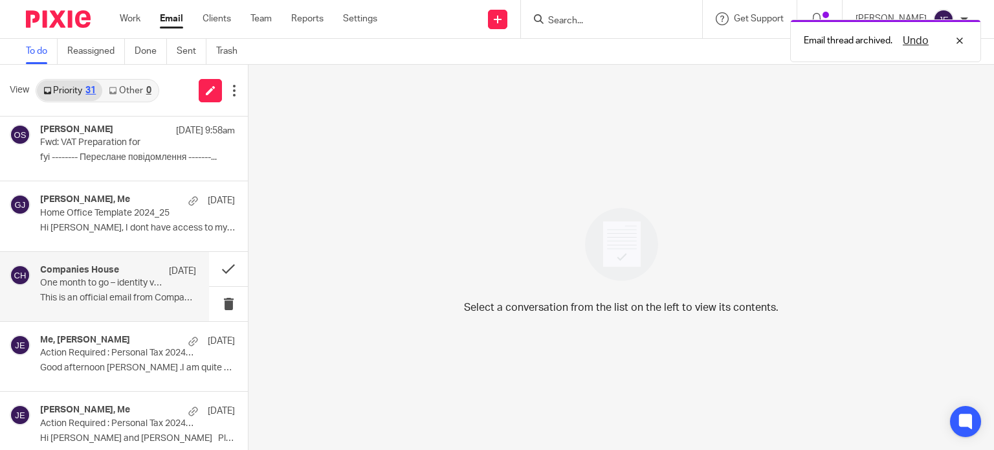
click at [109, 286] on p "One month to go – identity verification becomes a requirement from 18 November …" at bounding box center [102, 283] width 125 height 11
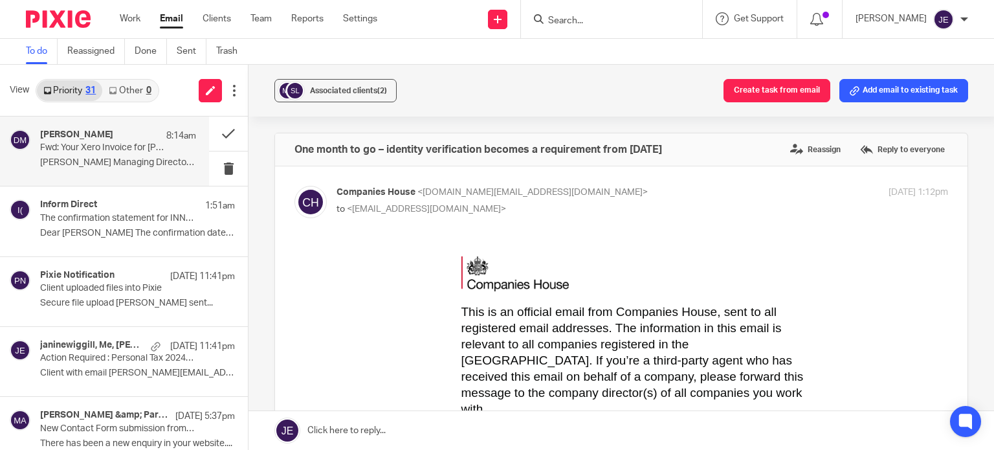
click at [123, 146] on p "Fwd: Your Xero Invoice for Munro and Partners" at bounding box center [102, 147] width 125 height 11
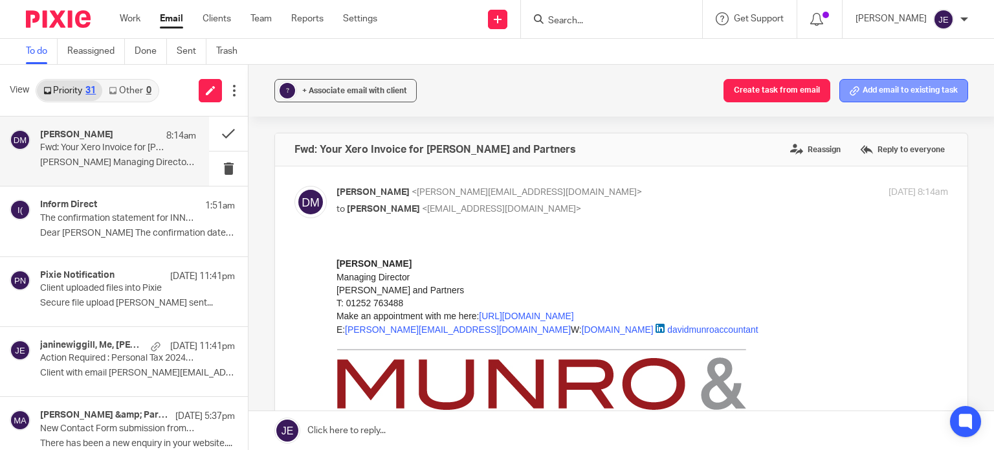
click at [861, 97] on button "Add email to existing task" at bounding box center [903, 90] width 129 height 23
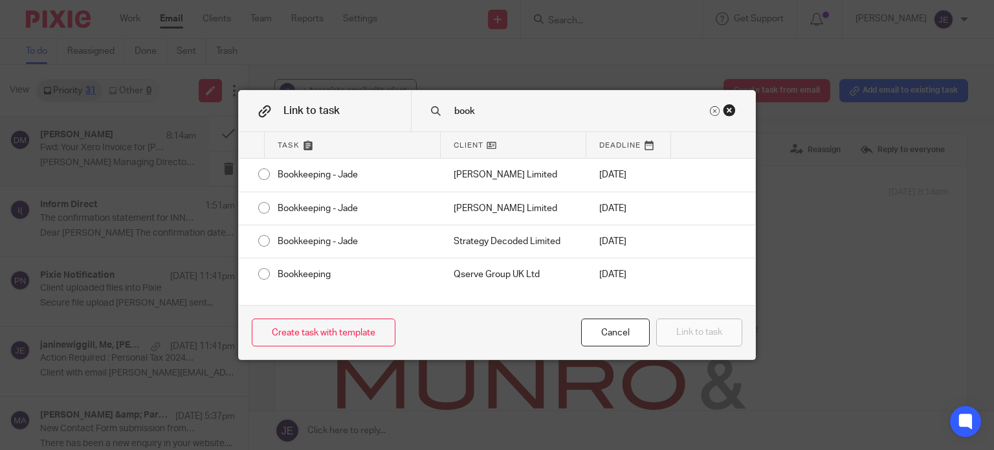
drag, startPoint x: 474, startPoint y: 105, endPoint x: 429, endPoint y: 105, distance: 45.3
click at [429, 105] on div "book" at bounding box center [583, 111] width 344 height 41
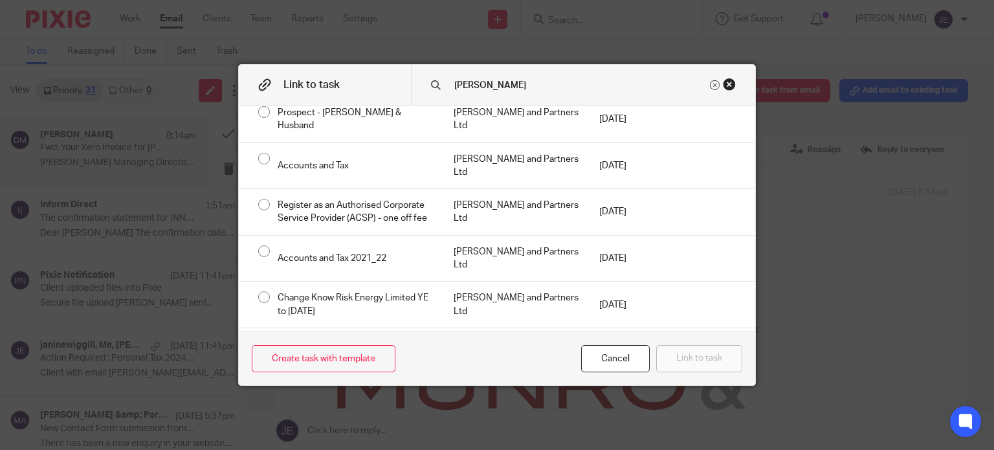
scroll to position [1044, 0]
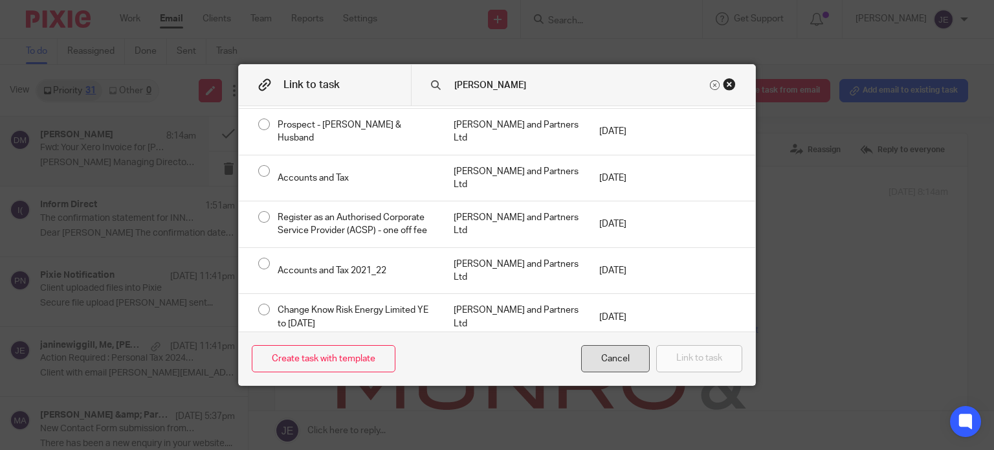
type input "munro"
click at [600, 351] on div "Cancel" at bounding box center [615, 359] width 69 height 28
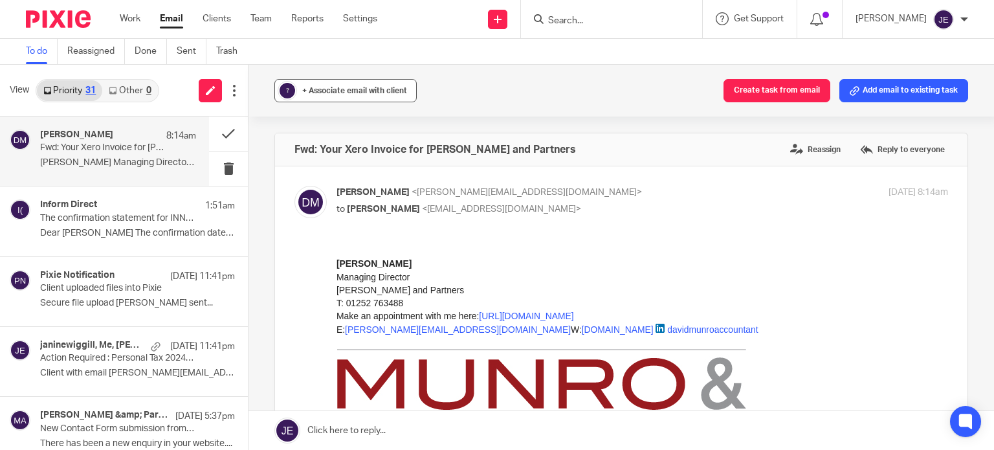
click at [339, 95] on div "+ Associate email with client" at bounding box center [354, 90] width 105 height 13
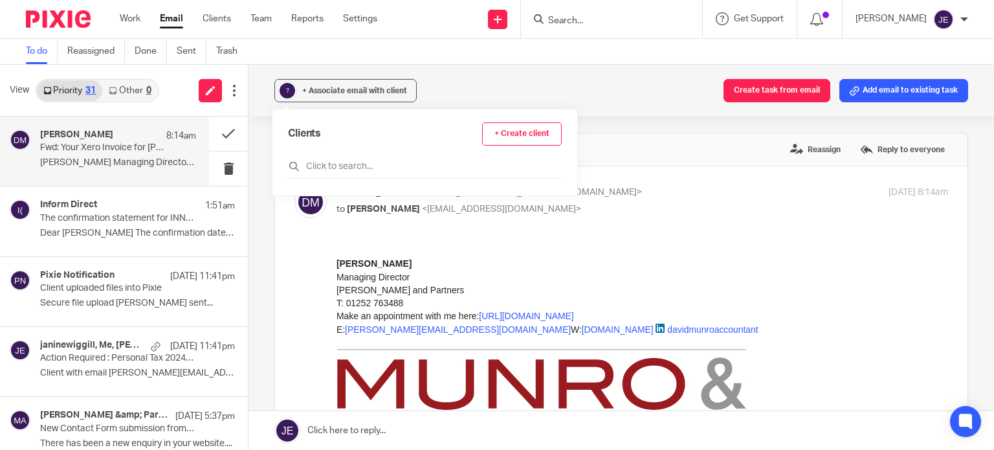
click at [364, 170] on input "text" at bounding box center [425, 166] width 274 height 13
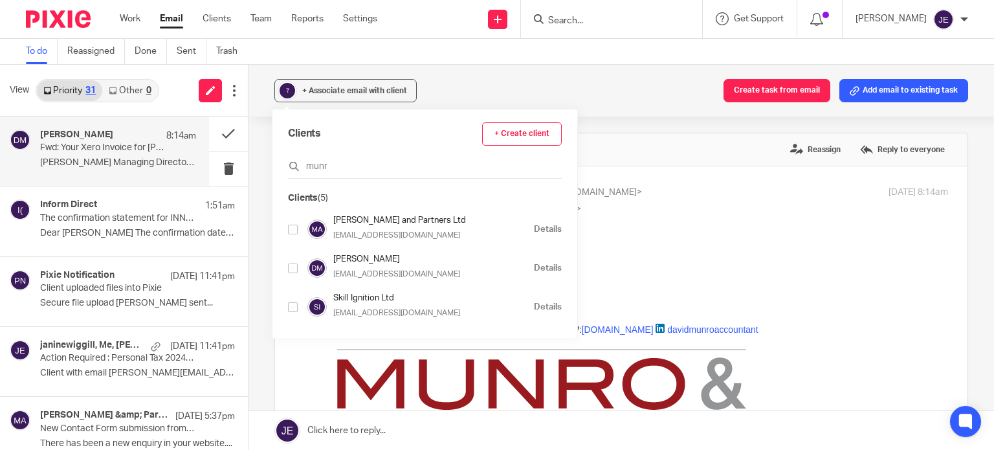
type input "munr"
click at [292, 226] on input "checkbox" at bounding box center [293, 230] width 10 height 10
checkbox input "true"
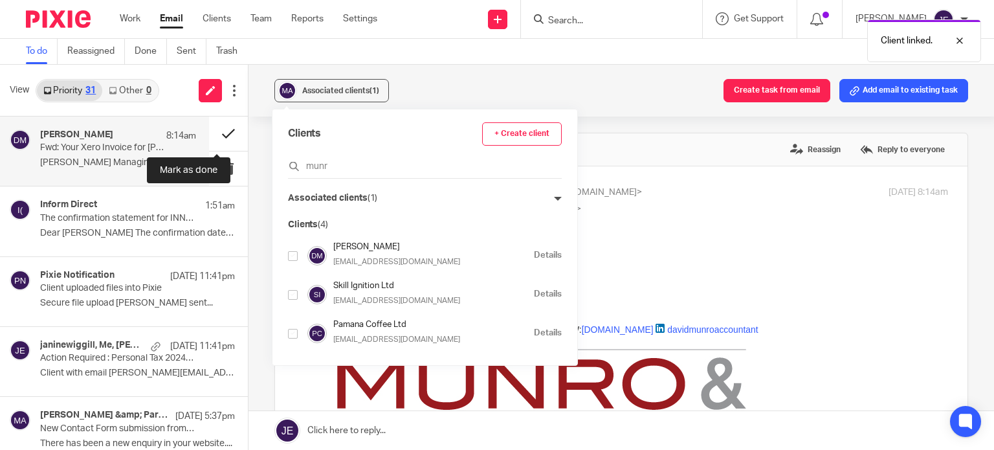
click at [209, 134] on button at bounding box center [228, 133] width 39 height 34
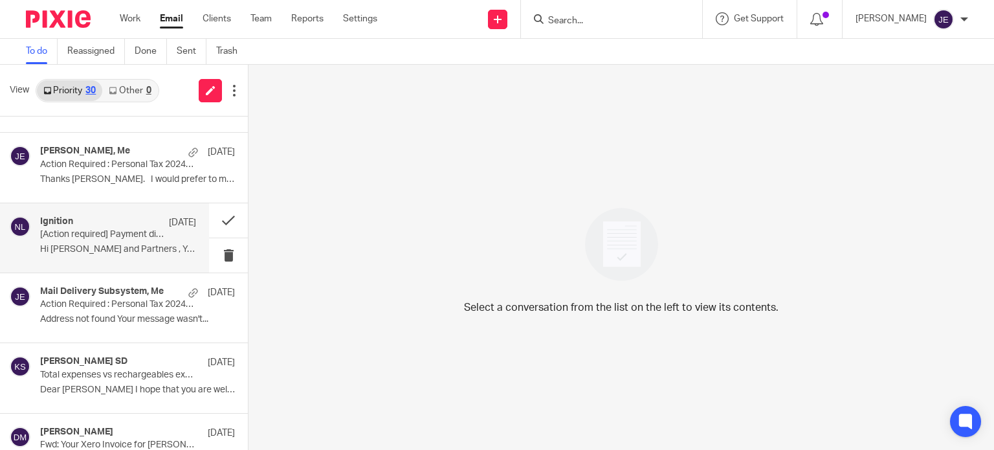
scroll to position [1100, 0]
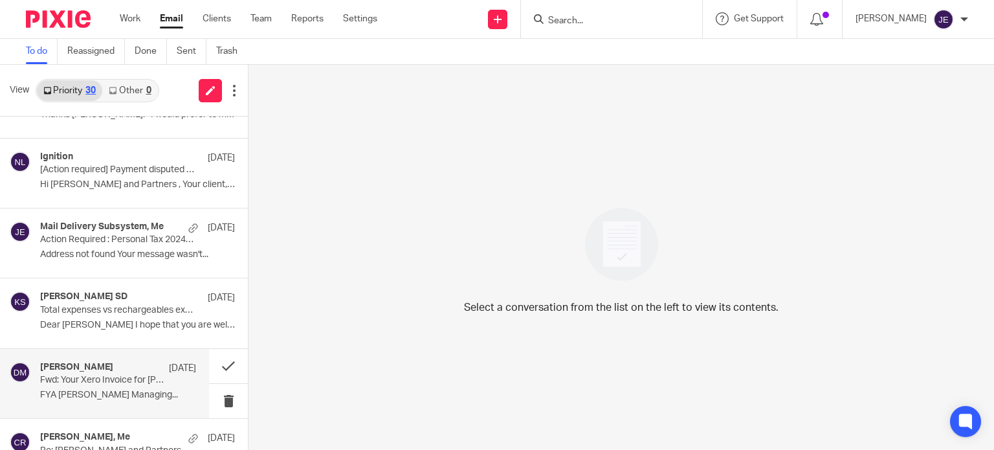
click at [114, 380] on p "Fwd: Your Xero Invoice for Munro & Partners" at bounding box center [102, 380] width 125 height 11
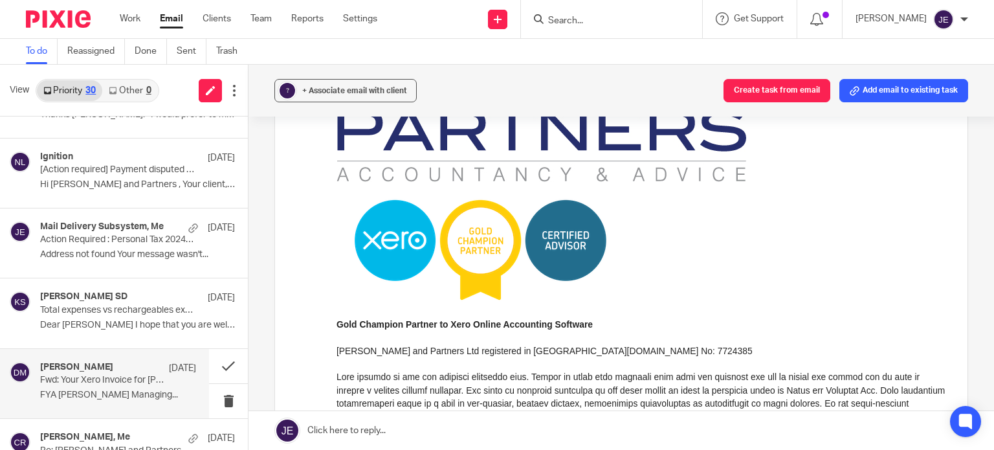
scroll to position [647, 0]
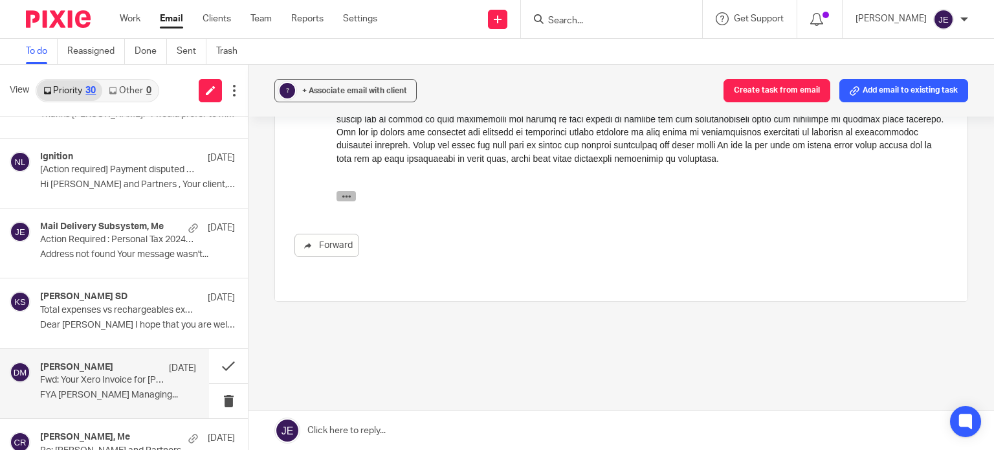
click at [352, 195] on button "button" at bounding box center [345, 196] width 19 height 10
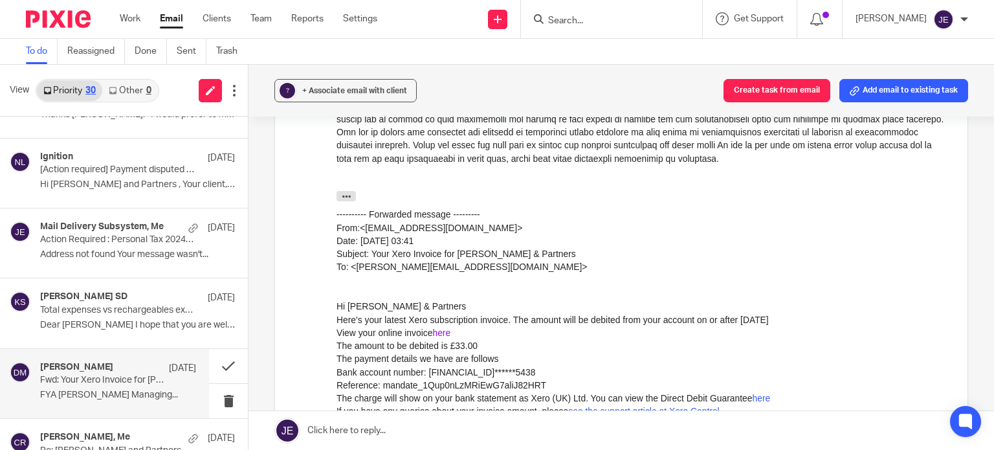
click at [442, 329] on link "here" at bounding box center [441, 332] width 18 height 10
click at [351, 107] on div "? + Associate email with client Create task from email Add email to existing ta…" at bounding box center [620, 91] width 745 height 52
click at [355, 91] on span "+ Associate email with client" at bounding box center [354, 91] width 105 height 8
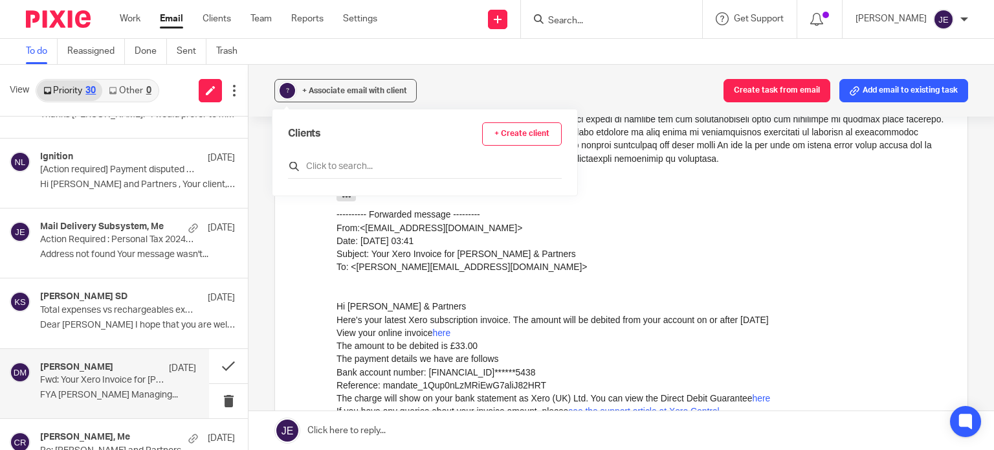
click at [362, 165] on input "text" at bounding box center [425, 166] width 274 height 13
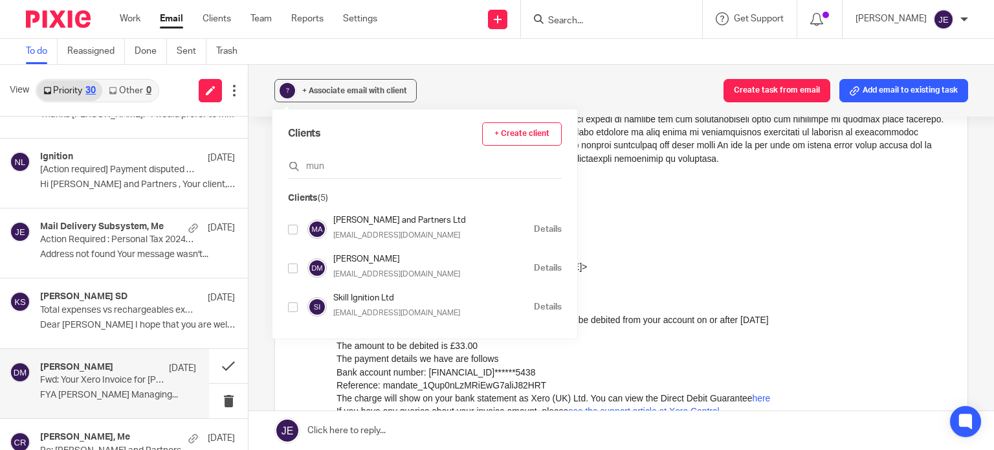
type input "mun"
click at [289, 226] on input "checkbox" at bounding box center [293, 230] width 10 height 10
checkbox input "true"
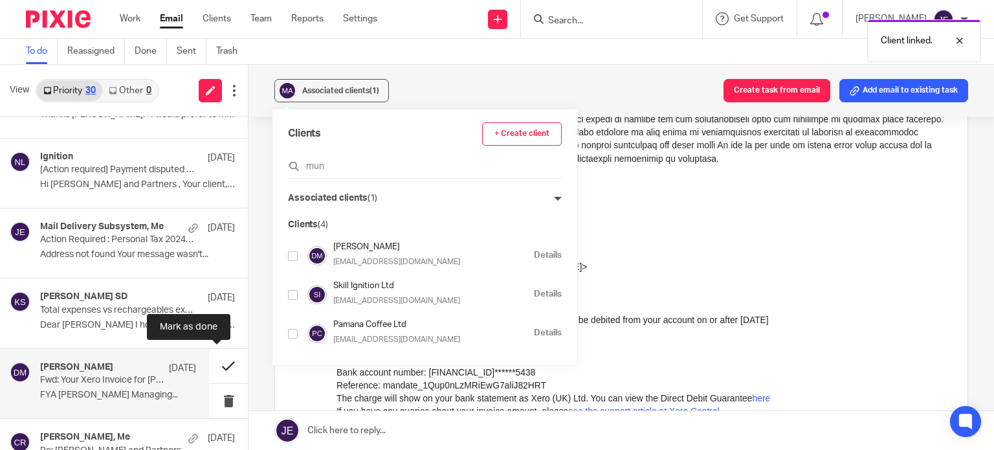
click at [212, 361] on button at bounding box center [228, 366] width 39 height 34
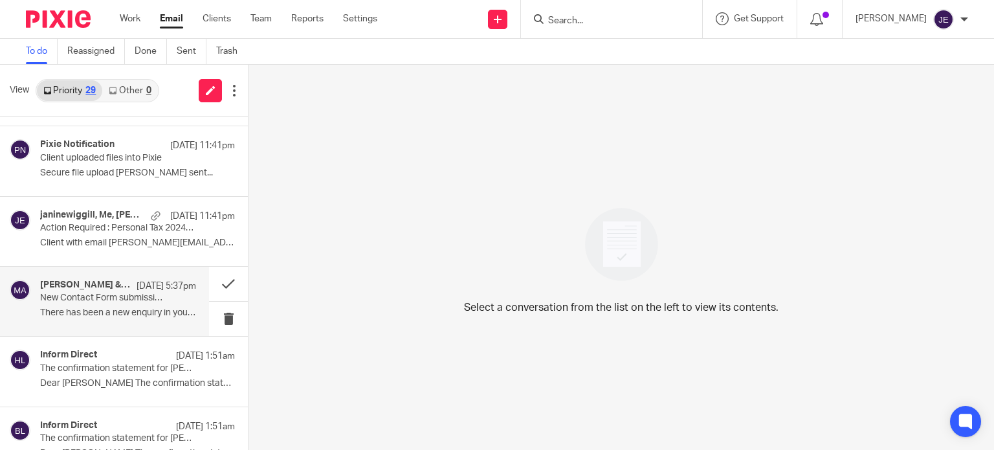
scroll to position [0, 0]
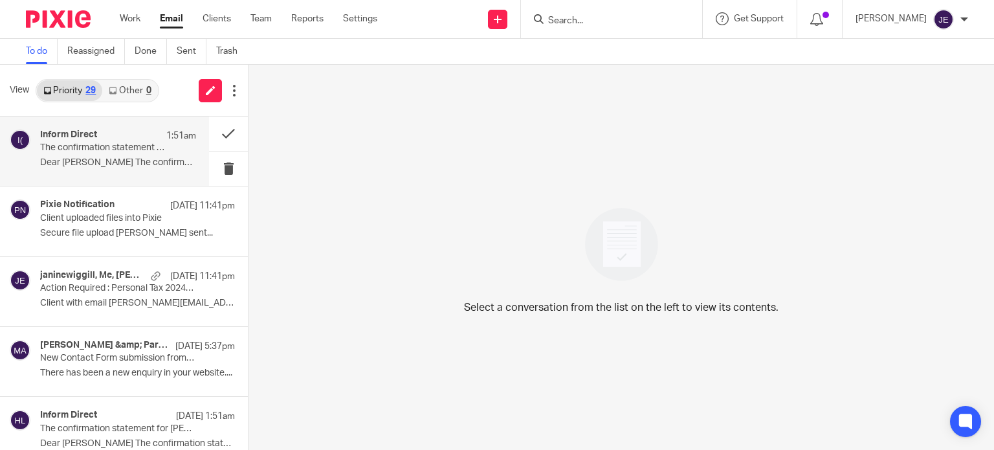
click at [138, 144] on p "The confirmation statement for INNER CHILD LTD can now be filed at Companies Ho…" at bounding box center [102, 147] width 125 height 11
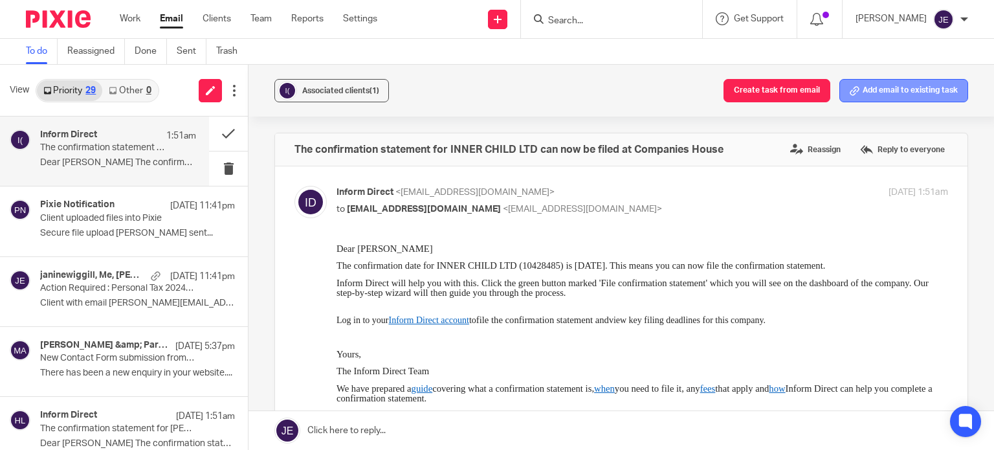
click at [906, 90] on button "Add email to existing task" at bounding box center [903, 90] width 129 height 23
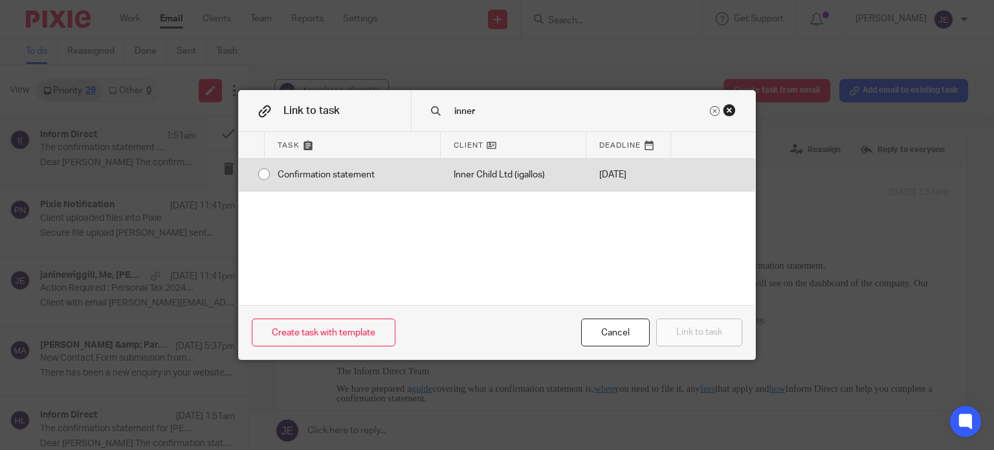
type input "inner"
click at [590, 177] on div "[DATE]" at bounding box center [628, 175] width 84 height 32
radio input "true"
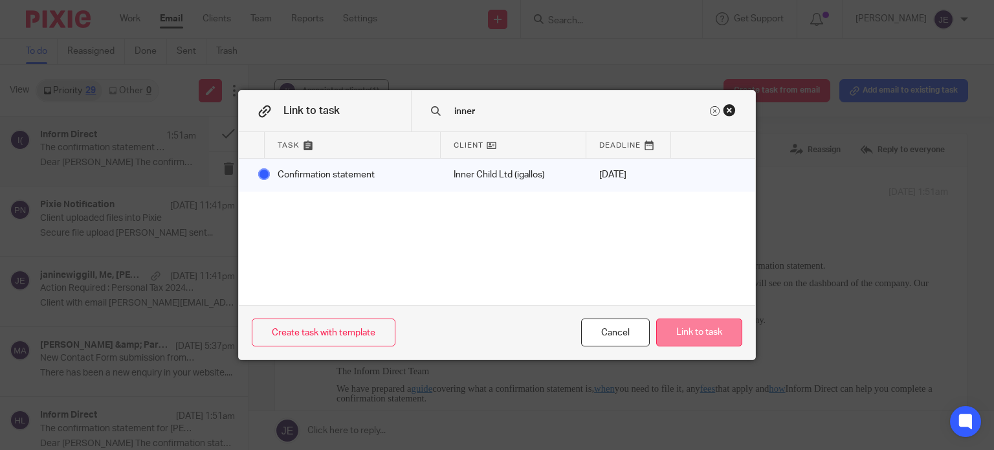
click at [716, 327] on button "Link to task" at bounding box center [699, 332] width 86 height 28
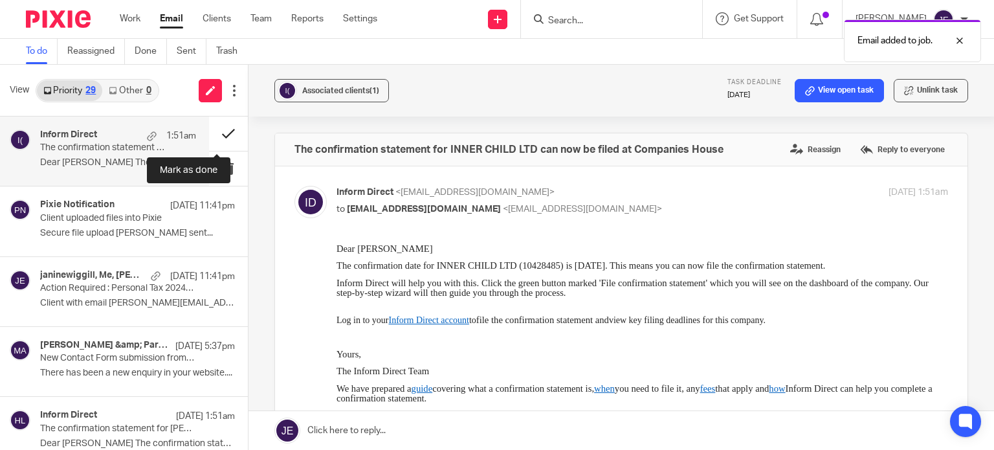
click at [209, 128] on button at bounding box center [228, 133] width 39 height 34
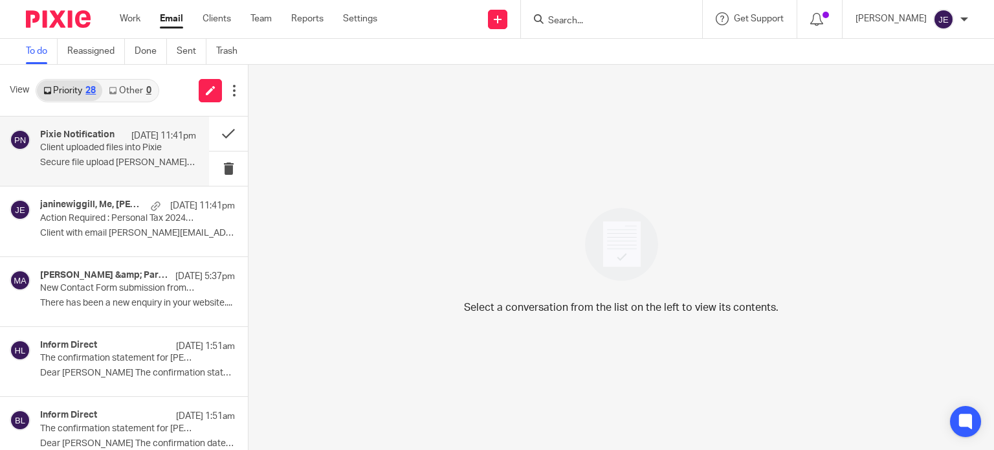
click at [120, 161] on p "Secure file upload Janine Wiggill sent..." at bounding box center [118, 162] width 156 height 11
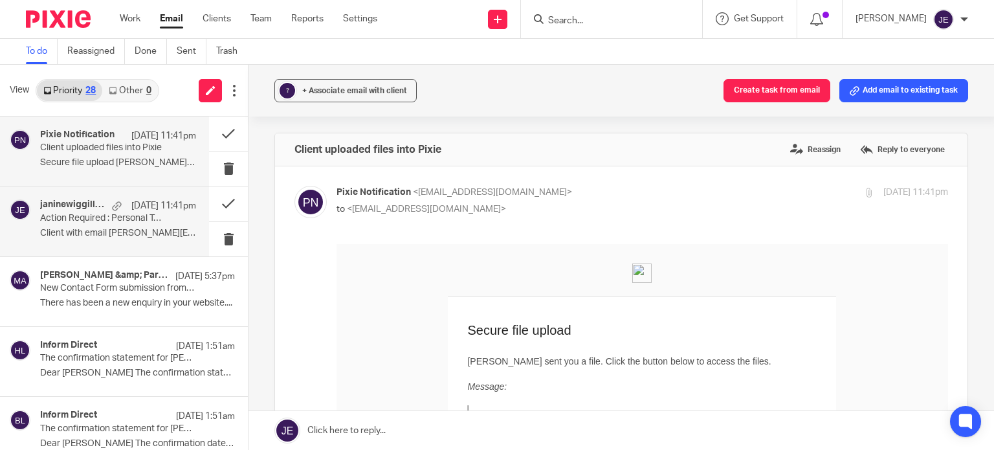
click at [126, 223] on p "Action Required : Personal Tax 2024_25" at bounding box center [102, 218] width 125 height 11
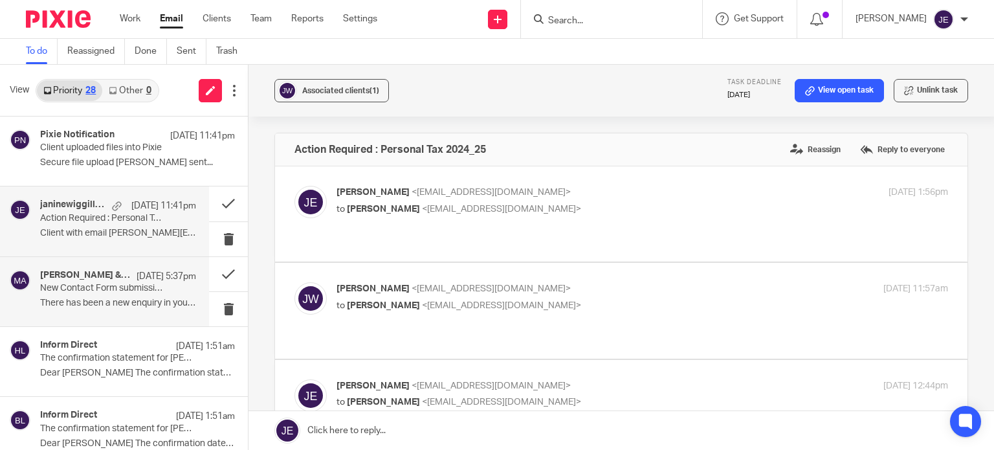
click at [130, 274] on div "12 Oct 5:37pm" at bounding box center [163, 276] width 66 height 13
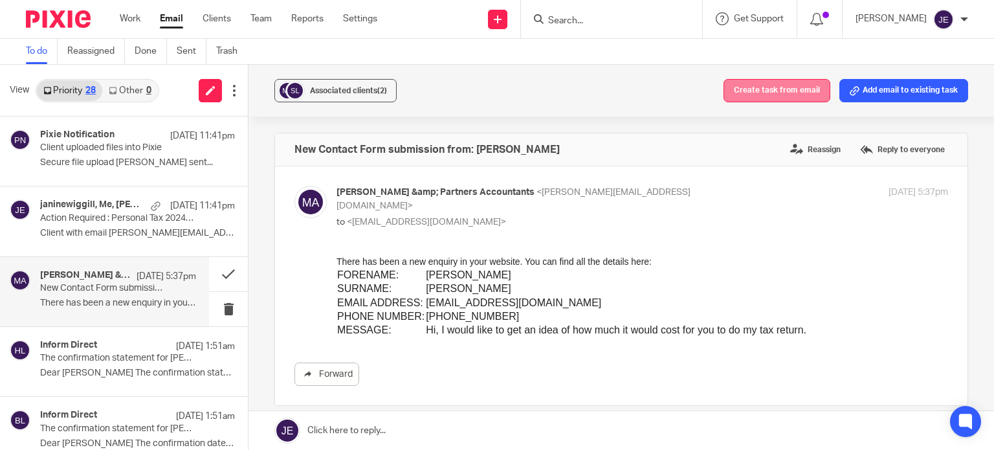
click at [763, 89] on button "Create task from email" at bounding box center [776, 90] width 107 height 23
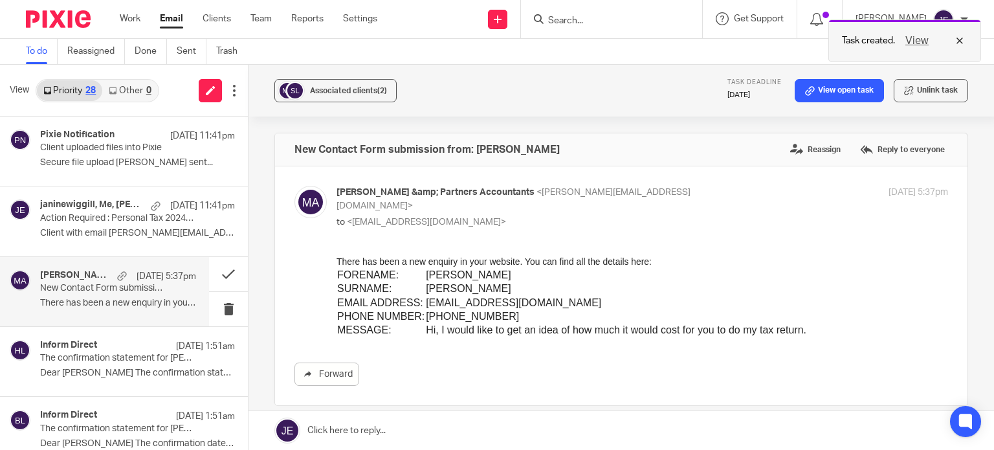
click at [921, 38] on button "View" at bounding box center [916, 41] width 31 height 16
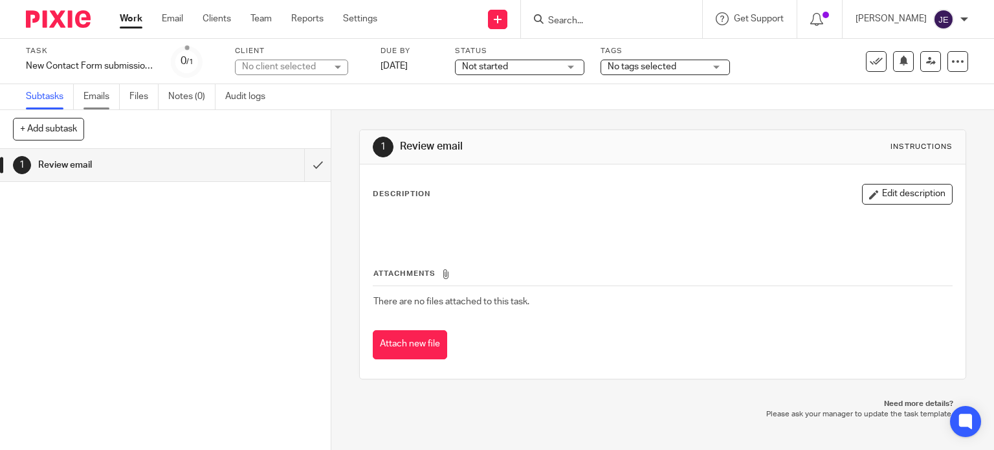
click at [98, 98] on link "Emails" at bounding box center [101, 96] width 36 height 25
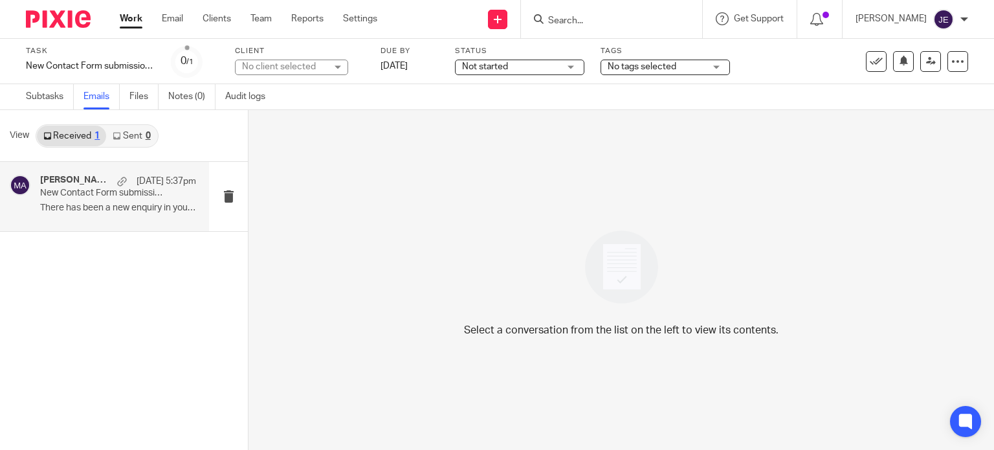
click at [100, 197] on p "New Contact Form submission from: [PERSON_NAME]" at bounding box center [102, 193] width 125 height 11
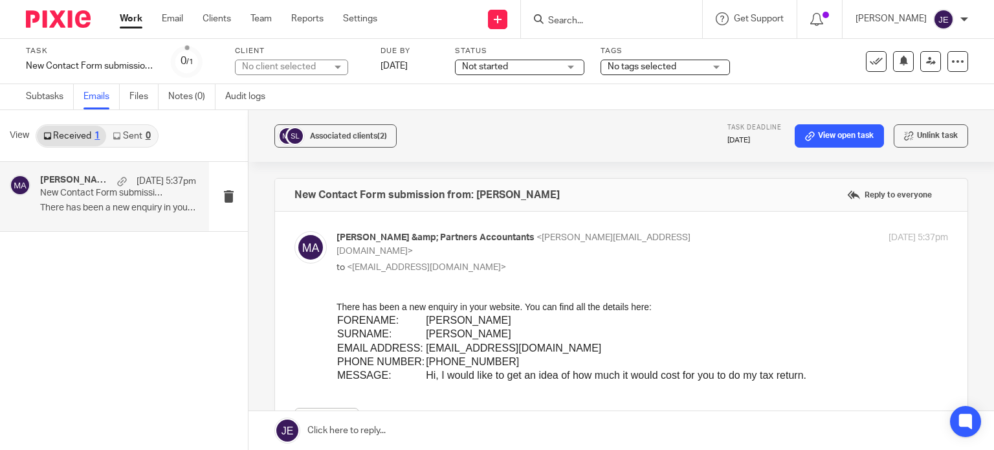
drag, startPoint x: 807, startPoint y: 374, endPoint x: 282, endPoint y: 327, distance: 527.5
click at [336, 327] on html "There has been a new enquiry in your website. You can find all the details here…" at bounding box center [641, 341] width 611 height 82
copy div
click at [951, 63] on icon at bounding box center [957, 61] width 13 height 13
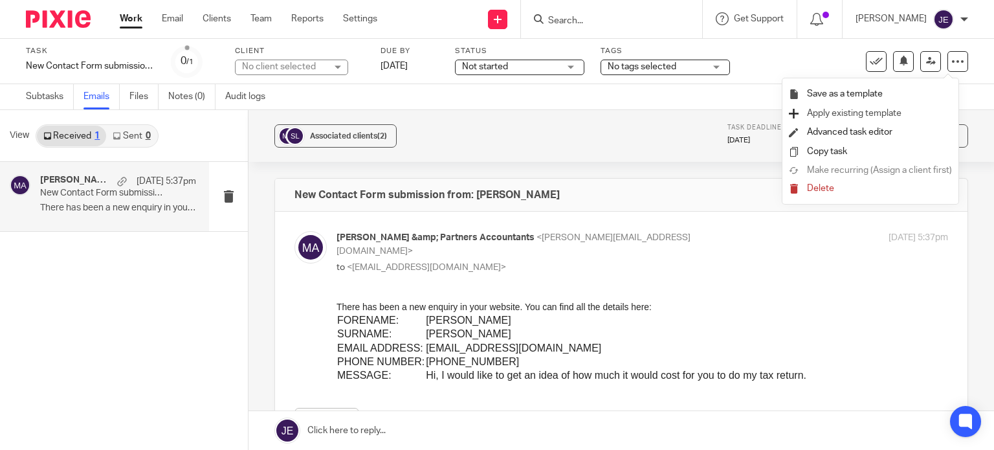
click at [864, 115] on span "Apply existing template" at bounding box center [854, 113] width 94 height 9
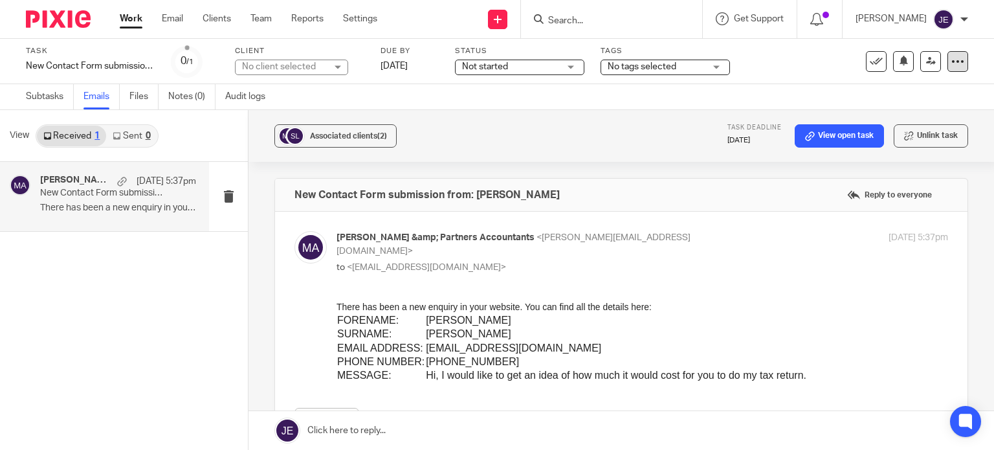
click at [952, 65] on icon at bounding box center [957, 61] width 13 height 13
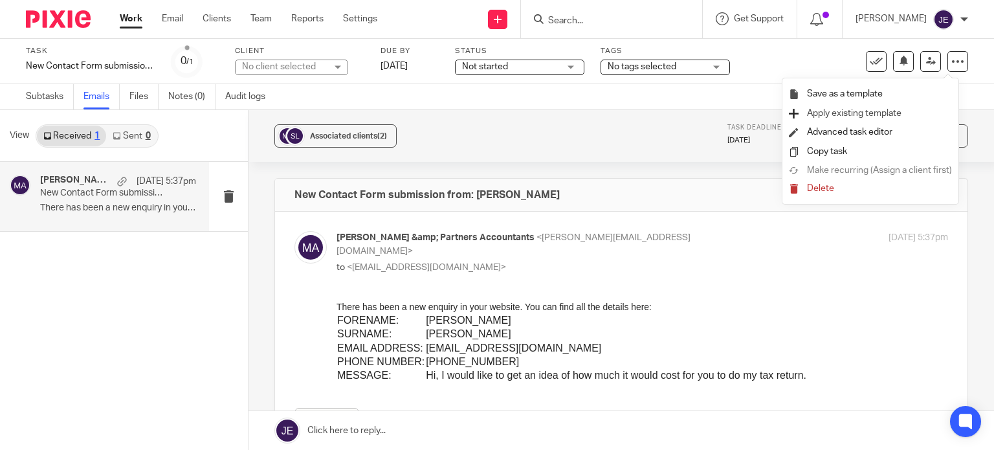
click at [862, 115] on span "Apply existing template" at bounding box center [854, 113] width 94 height 9
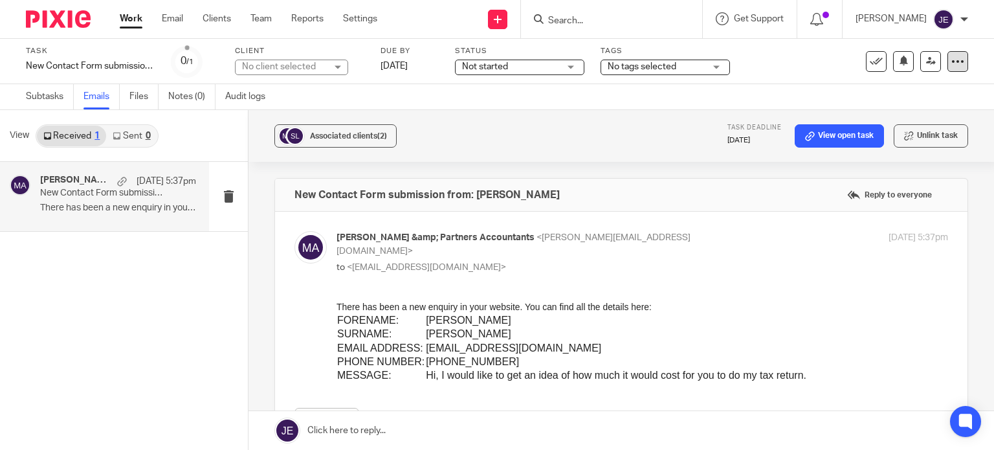
click at [951, 67] on icon at bounding box center [957, 61] width 13 height 13
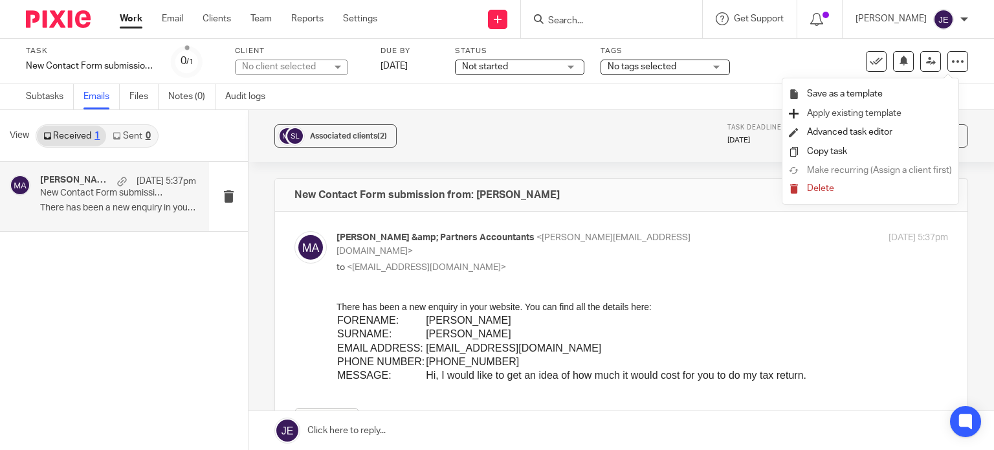
click at [844, 112] on span "Apply existing template" at bounding box center [854, 113] width 94 height 9
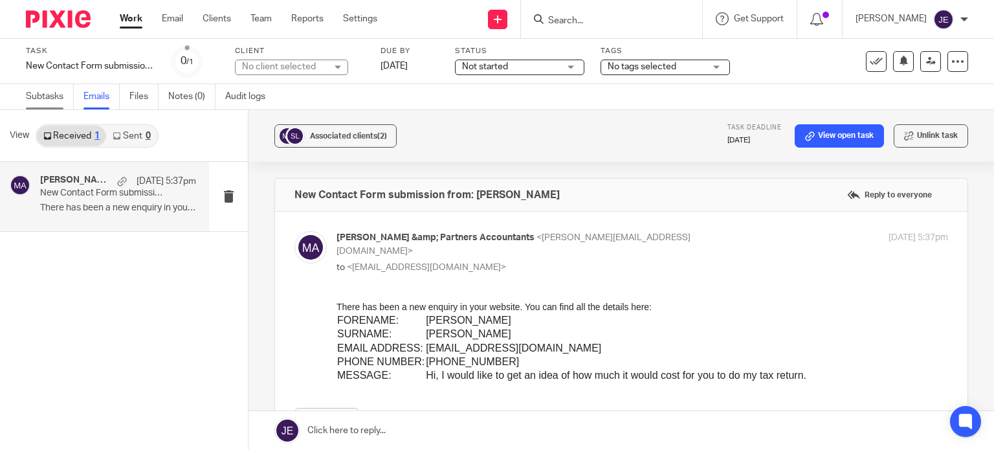
click at [40, 103] on link "Subtasks" at bounding box center [50, 96] width 48 height 25
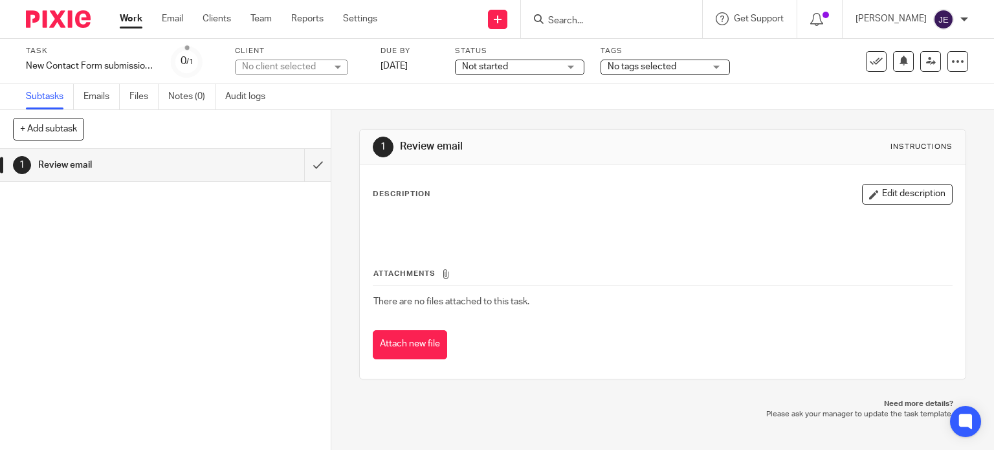
click at [940, 72] on div "Task New Contact Form submission from: [PERSON_NAME] New Contact Form submissio…" at bounding box center [497, 61] width 942 height 31
click at [951, 63] on icon at bounding box center [957, 61] width 13 height 13
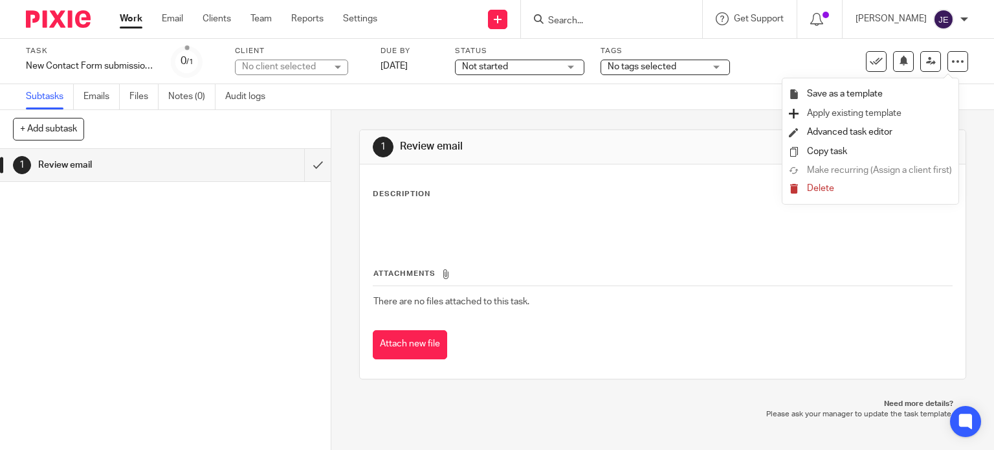
click at [886, 113] on span "Apply existing template" at bounding box center [854, 113] width 94 height 9
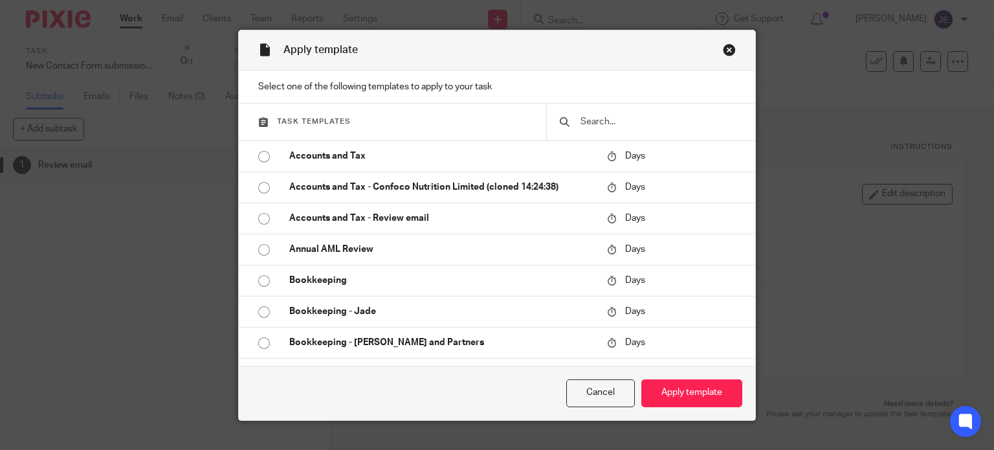
click at [579, 118] on input "text" at bounding box center [660, 122] width 163 height 14
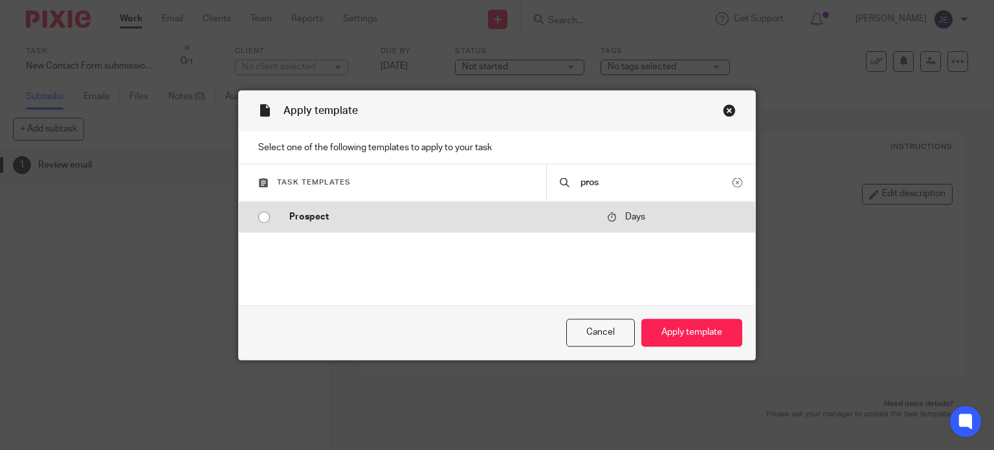
type input "pros"
click at [639, 215] on p "Days" at bounding box center [652, 217] width 91 height 14
radio input "true"
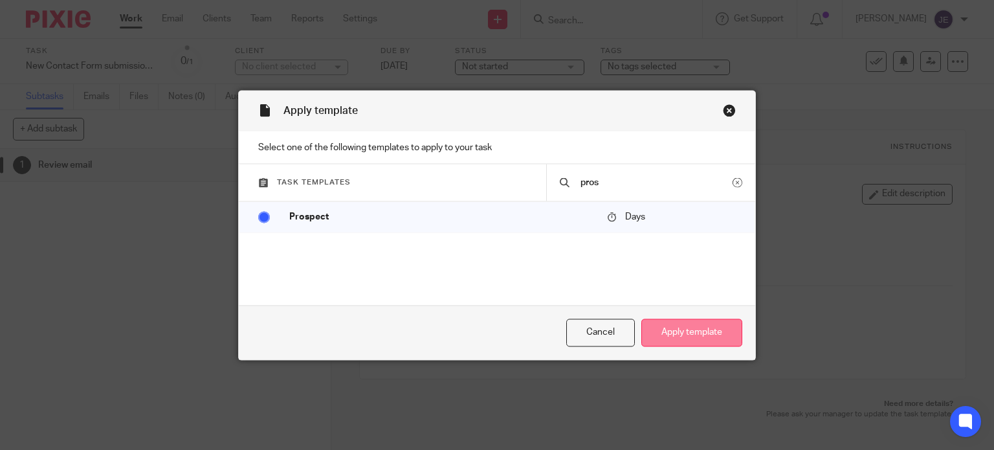
click at [701, 342] on button "Apply template" at bounding box center [691, 332] width 101 height 28
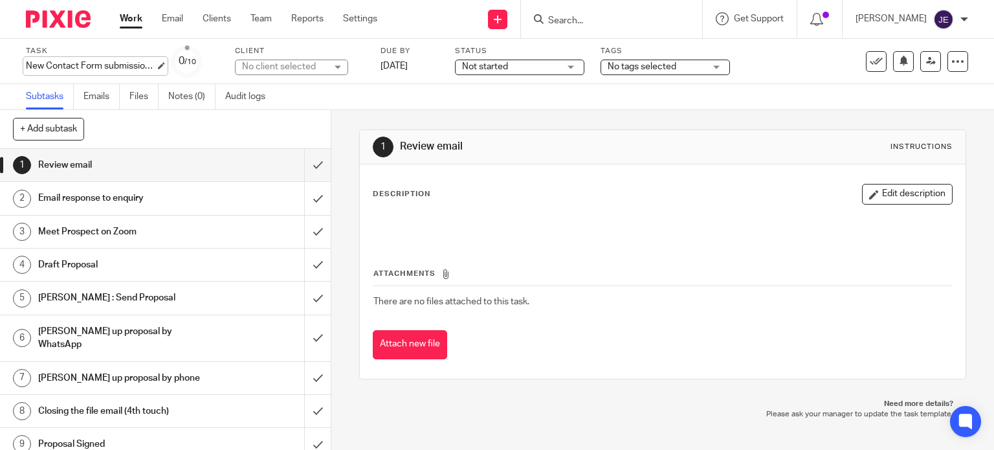
click at [87, 70] on div "New Contact Form submission from: [PERSON_NAME] New Contact Form submission fro…" at bounding box center [90, 66] width 129 height 13
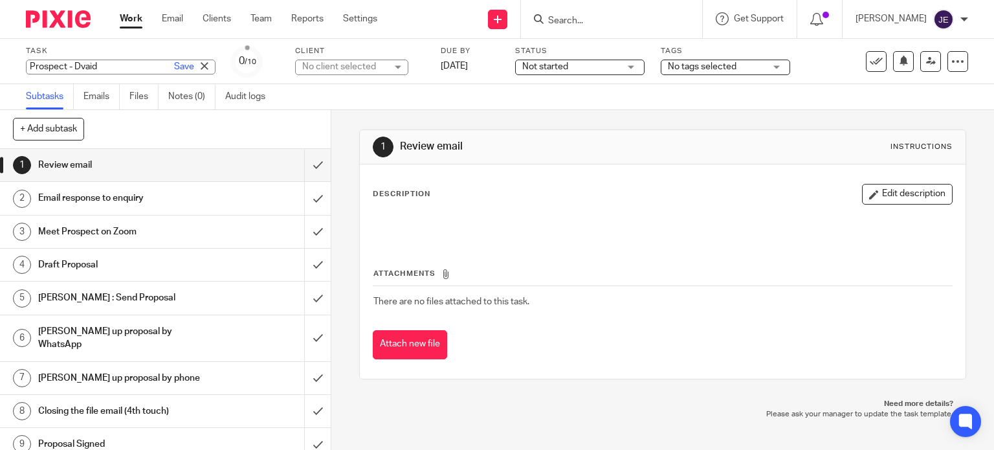
drag, startPoint x: 82, startPoint y: 64, endPoint x: 110, endPoint y: 67, distance: 28.0
click at [110, 67] on input "Prospect - Dvaid" at bounding box center [121, 67] width 190 height 15
type input "Prospect - [PERSON_NAME]"
click at [174, 67] on link "Save" at bounding box center [184, 66] width 20 height 13
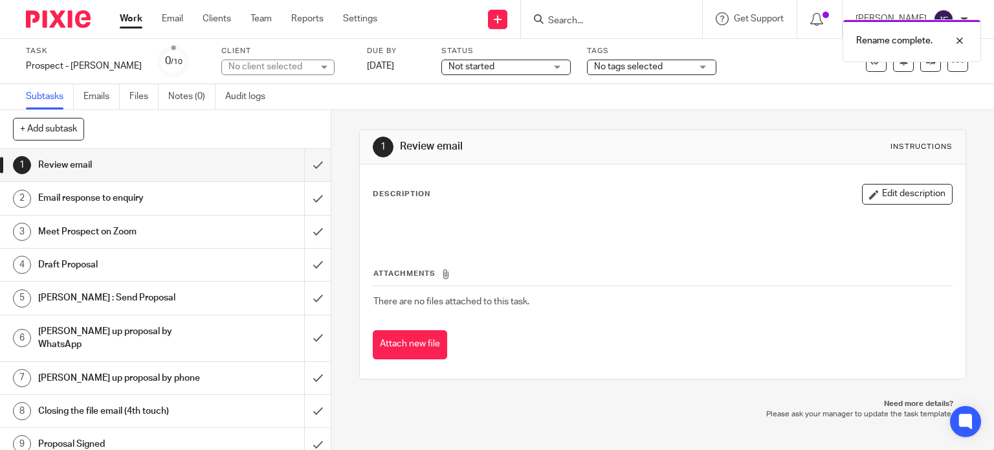
click at [234, 67] on div "No client selected" at bounding box center [270, 66] width 84 height 13
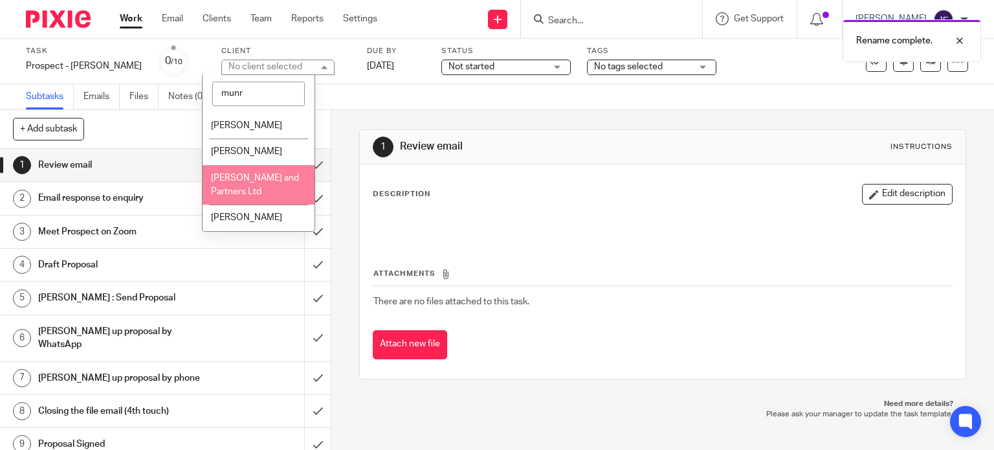
type input "munr"
click at [234, 192] on li "[PERSON_NAME] and Partners Ltd" at bounding box center [259, 184] width 112 height 39
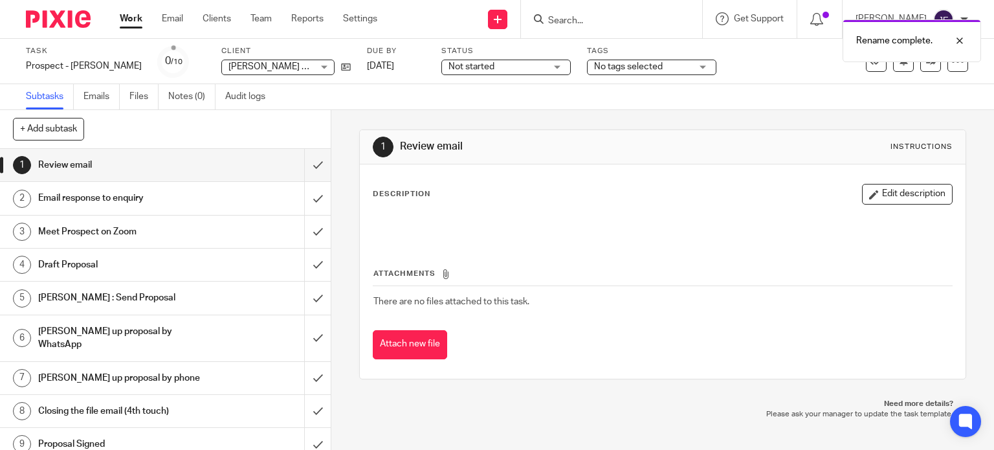
click at [379, 94] on div "Subtasks Emails Files Notes (0) Audit logs" at bounding box center [497, 97] width 994 height 26
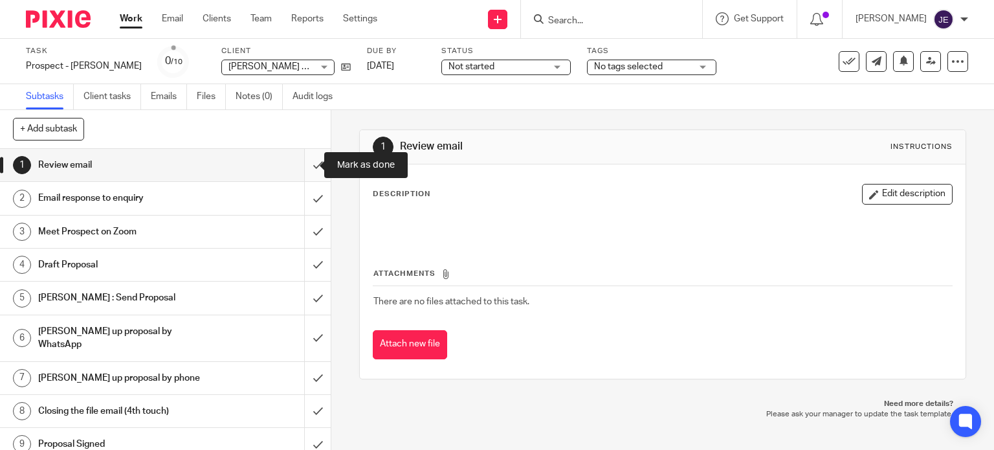
click at [301, 165] on input "submit" at bounding box center [165, 165] width 331 height 32
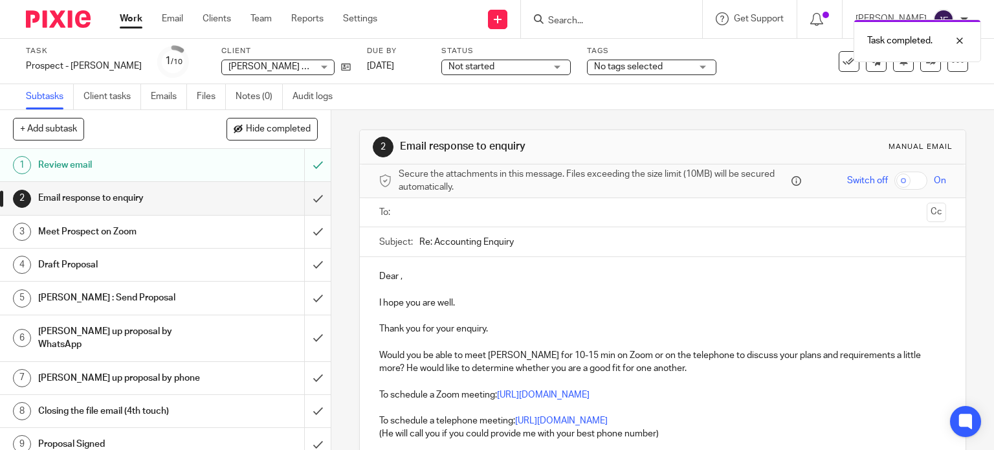
click at [400, 276] on p "Dear ," at bounding box center [662, 276] width 567 height 13
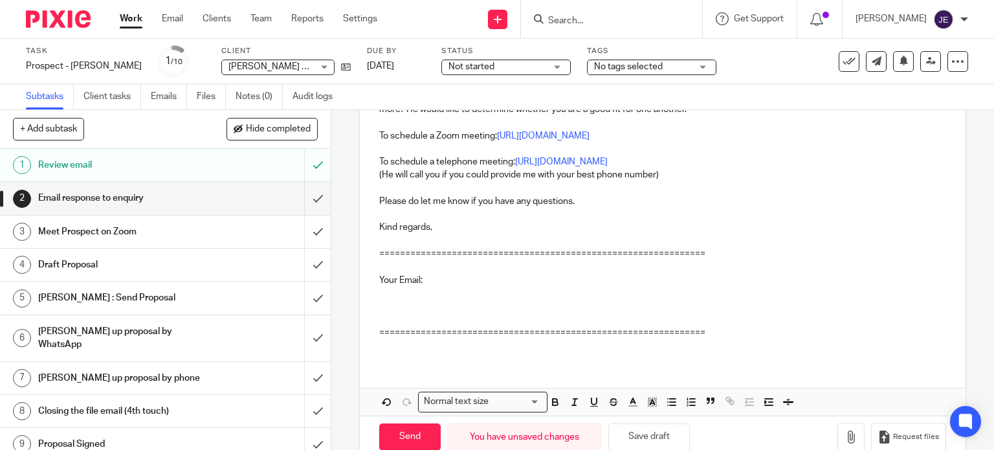
click at [407, 289] on p at bounding box center [662, 306] width 567 height 39
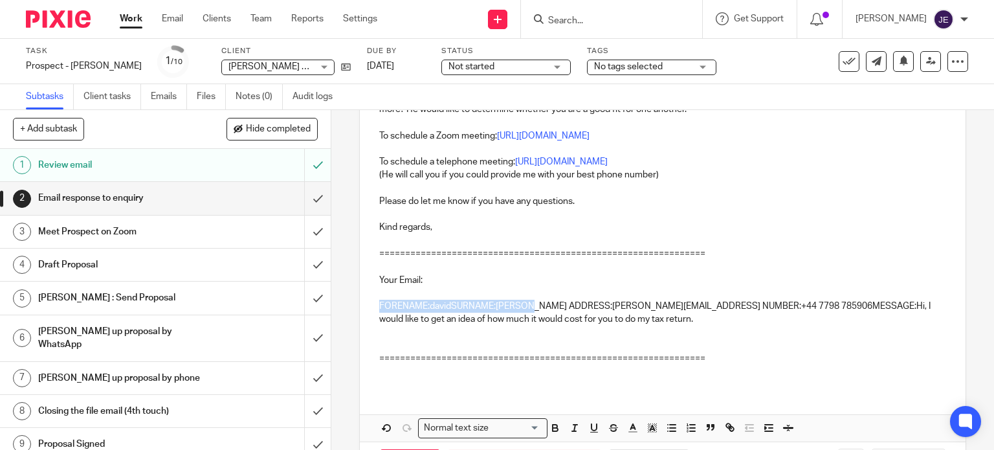
drag, startPoint x: 518, startPoint y: 305, endPoint x: 360, endPoint y: 305, distance: 158.5
click at [360, 305] on div "Hi David, I hope you are well. Thank you for your enquiry. Would you be able to…" at bounding box center [663, 193] width 606 height 390
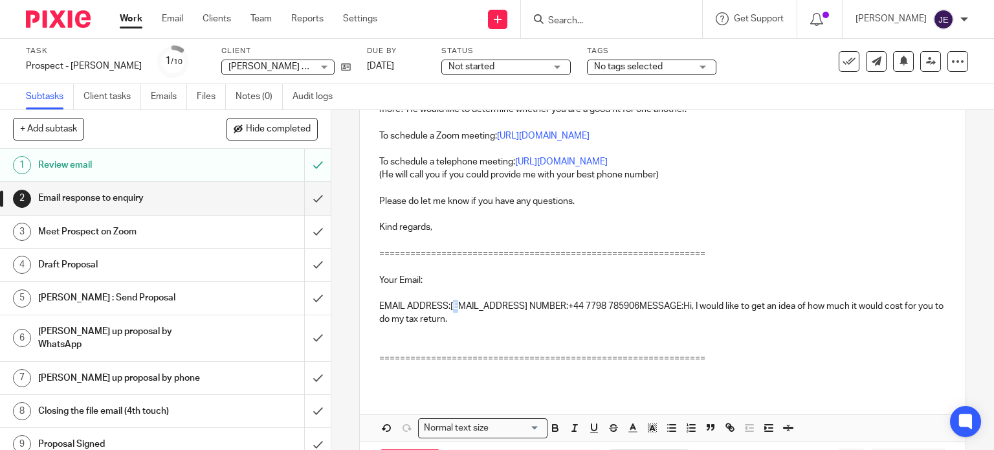
click at [454, 306] on p "EMAIL ADDRESS:daviderollins@gmail.comPHONE NUMBER:+44 7798 785906MESSAGE:Hi, I …" at bounding box center [662, 326] width 567 height 52
drag, startPoint x: 448, startPoint y: 307, endPoint x: 549, endPoint y: 309, distance: 100.9
click at [549, 309] on p "EMAIL ADDRESS:daviderollins@gmail.comPHONE NUMBER:+44 7798 785906MESSAGE:Hi, I …" at bounding box center [662, 326] width 567 height 52
copy p "daviderollins@gmail.com"
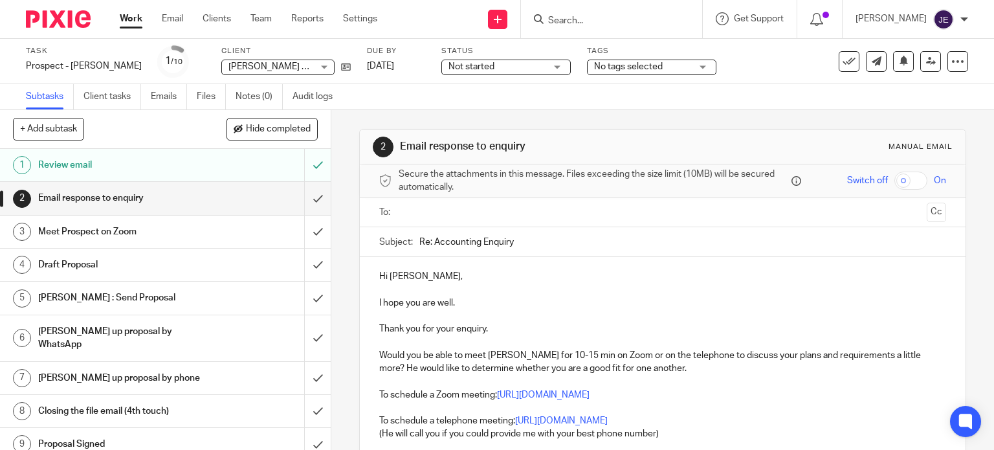
click at [430, 212] on input "text" at bounding box center [662, 212] width 518 height 15
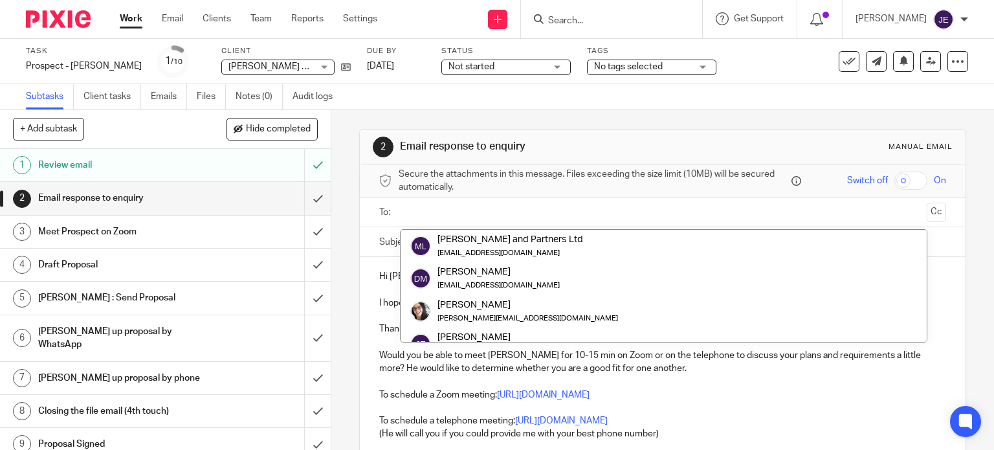
paste input "daviderollins@gmail.com"
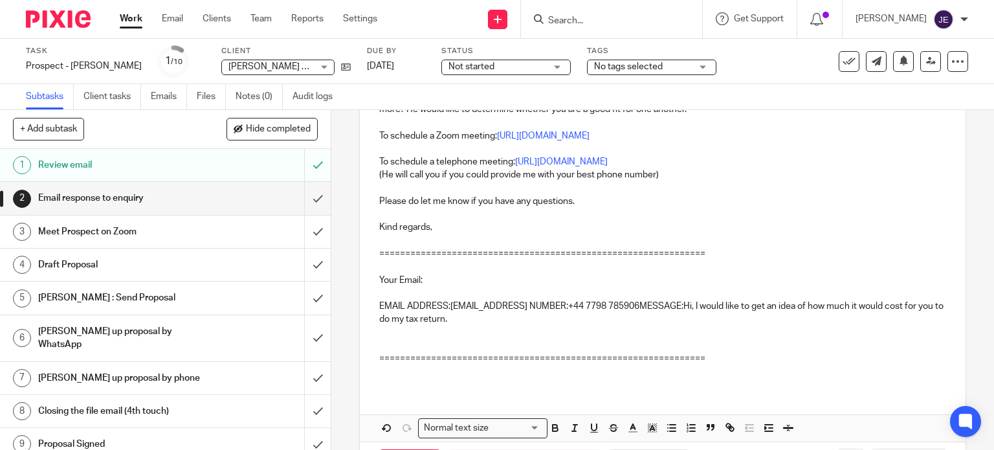
type input "daviderollins@gmail.com"
click at [624, 325] on p "EMAIL ADDRESS:daviderollins@gmail.comPHONE NUMBER:+44 7798 785906MESSAGE:Hi, I …" at bounding box center [662, 326] width 567 height 52
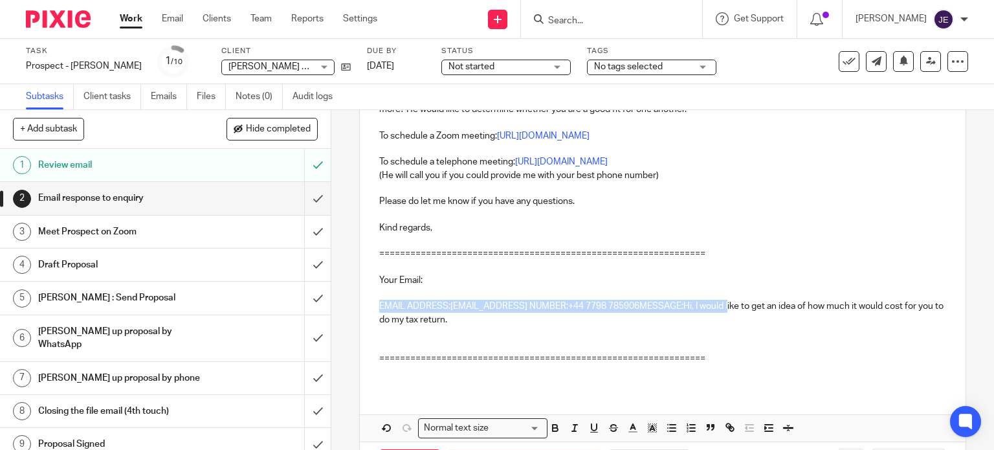
drag, startPoint x: 736, startPoint y: 309, endPoint x: 353, endPoint y: 305, distance: 382.4
click at [353, 305] on div "2 Email response to enquiry Manual email Secure the attachments in this message…" at bounding box center [662, 280] width 663 height 340
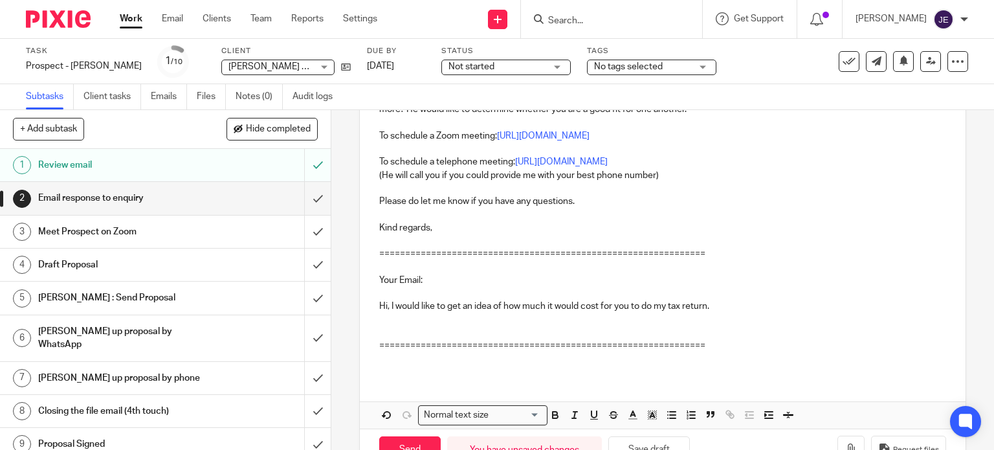
click at [398, 331] on p "Hi, I would like to get an idea of how much it would cost for you to do my tax …" at bounding box center [662, 319] width 567 height 39
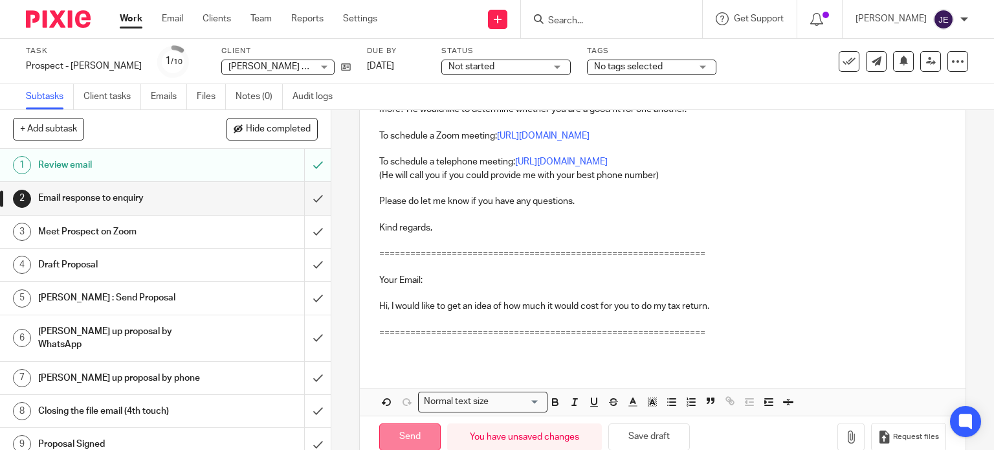
click at [411, 441] on input "Send" at bounding box center [409, 437] width 61 height 28
type input "Sent"
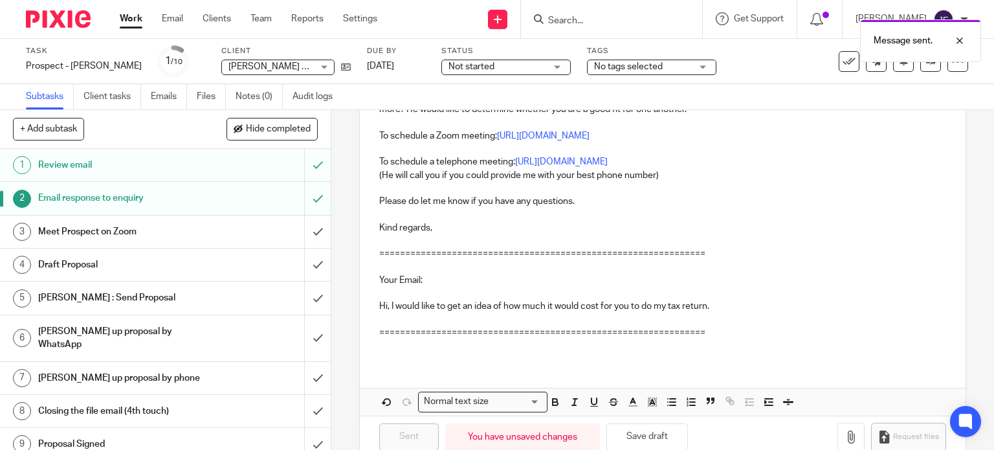
click at [459, 65] on span "Not started" at bounding box center [471, 66] width 46 height 9
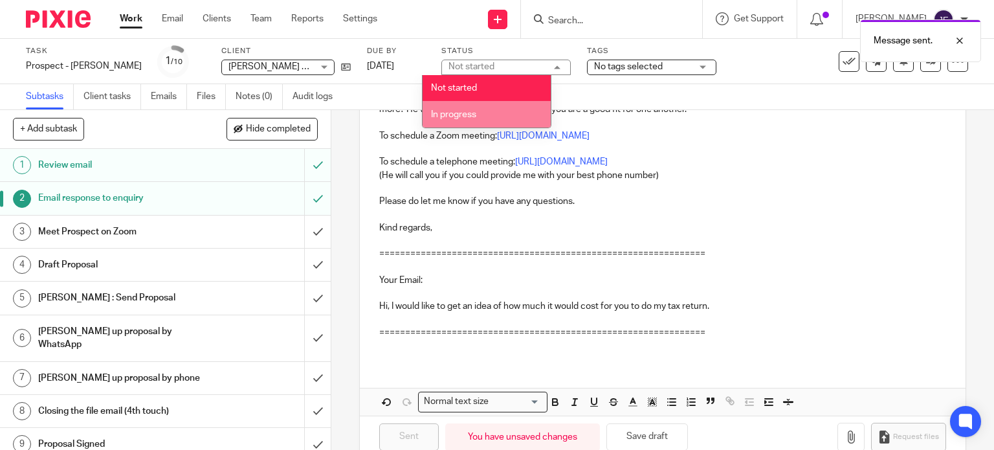
click at [457, 110] on span "In progress" at bounding box center [453, 114] width 45 height 9
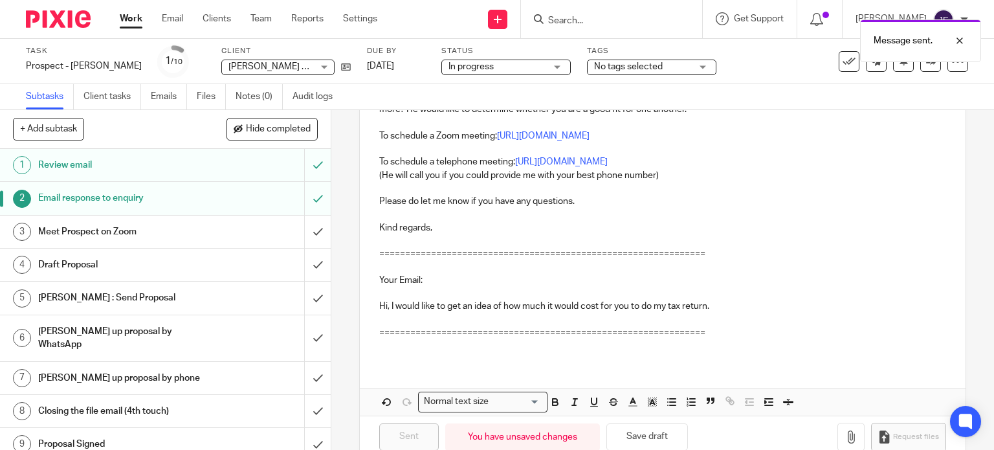
click at [447, 89] on div "Subtasks Client tasks Emails Files Notes (0) Audit logs" at bounding box center [497, 97] width 994 height 26
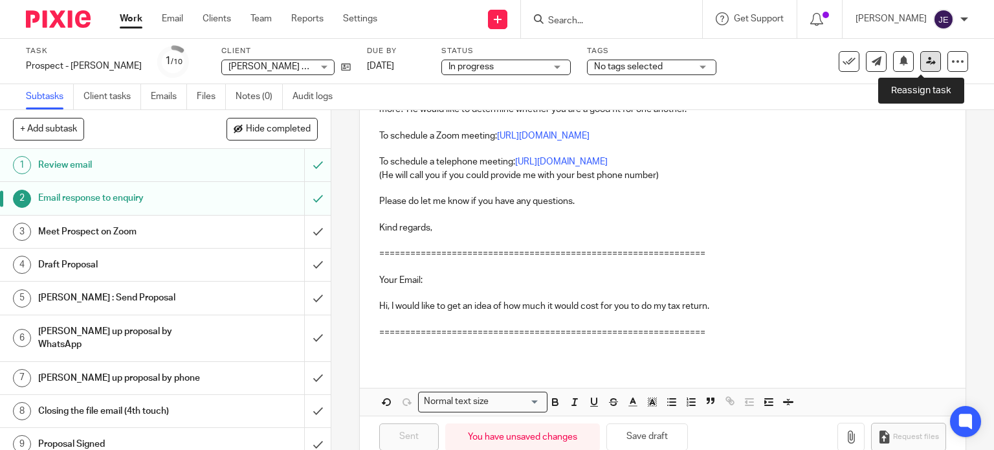
click at [921, 67] on link at bounding box center [930, 61] width 21 height 21
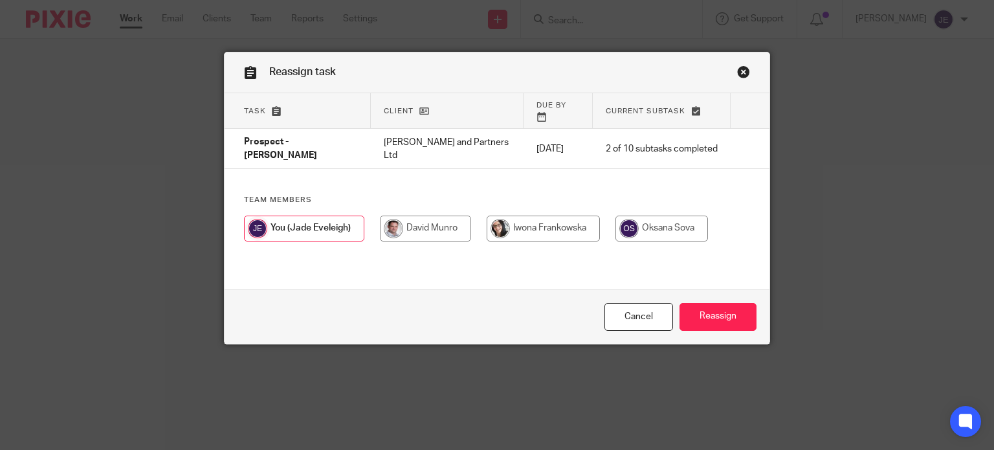
click at [424, 215] on input "radio" at bounding box center [425, 228] width 91 height 26
radio input "true"
click at [712, 314] on input "Reassign" at bounding box center [717, 317] width 77 height 28
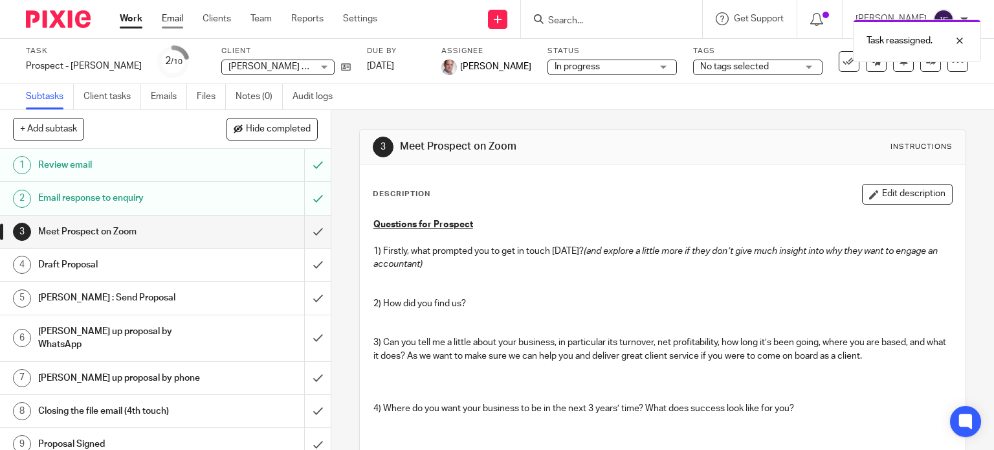
click at [174, 19] on link "Email" at bounding box center [172, 18] width 21 height 13
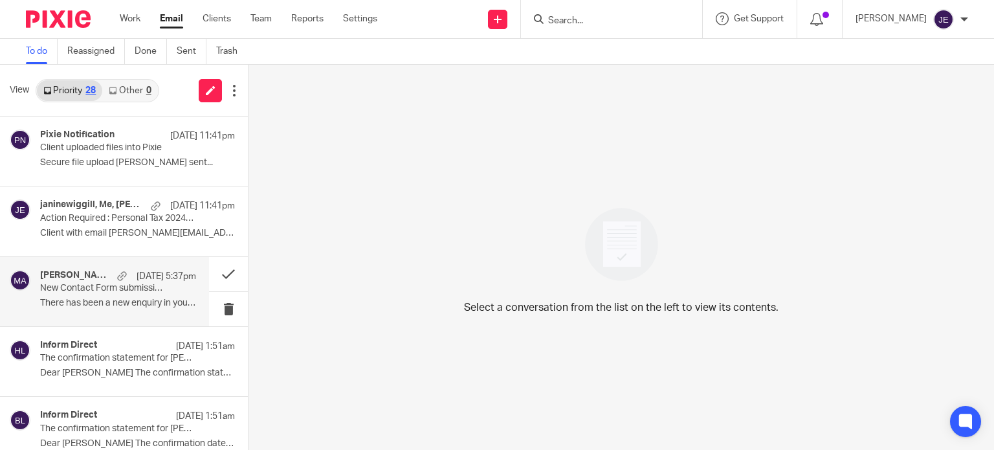
click at [106, 285] on p "New Contact Form submission from: david" at bounding box center [102, 288] width 125 height 11
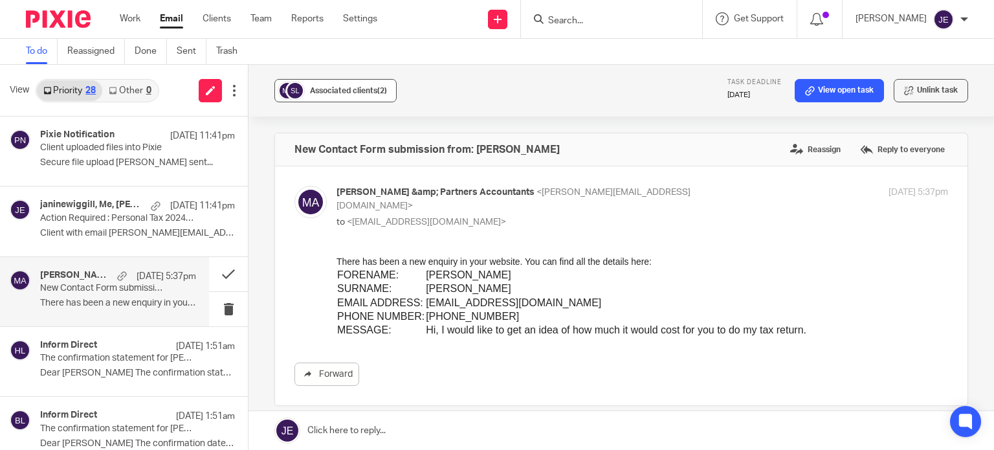
click at [336, 87] on span "Associated clients (2)" at bounding box center [348, 91] width 77 height 8
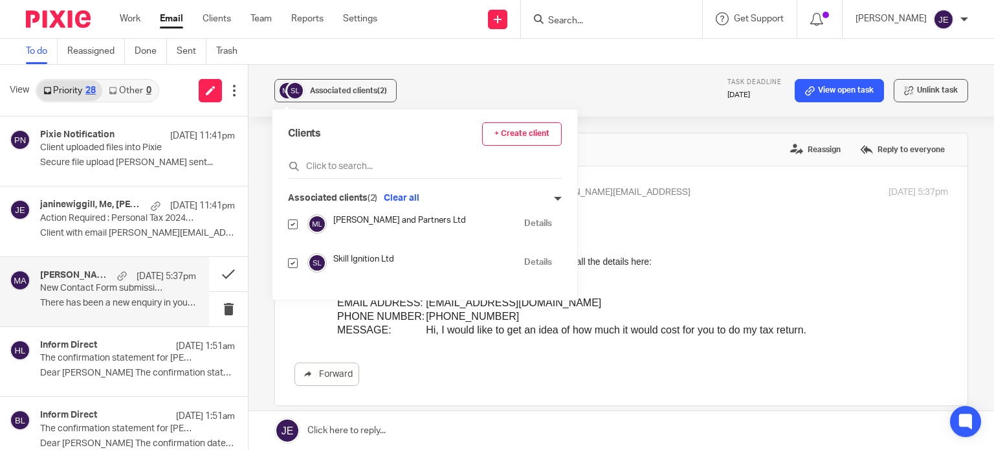
click at [294, 263] on input "checkbox" at bounding box center [293, 263] width 10 height 10
checkbox input "false"
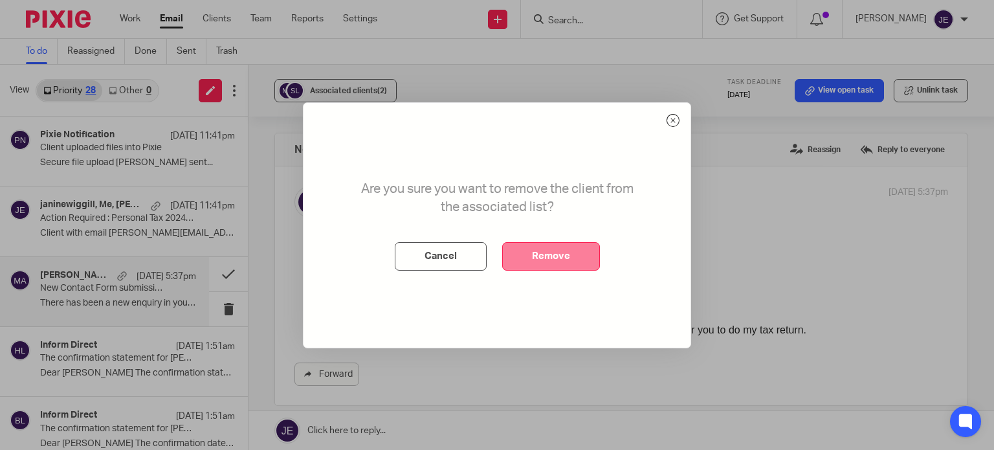
click at [534, 256] on button "Remove" at bounding box center [551, 256] width 98 height 28
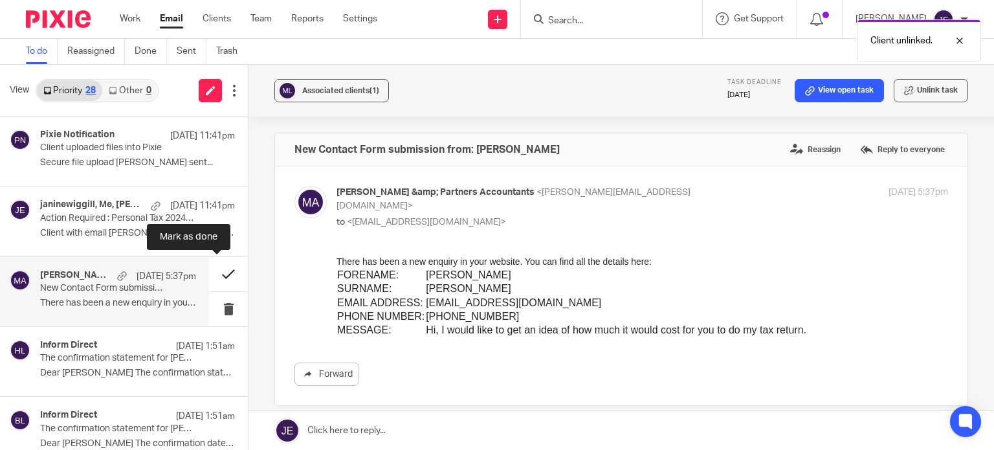
click at [214, 269] on button at bounding box center [228, 274] width 39 height 34
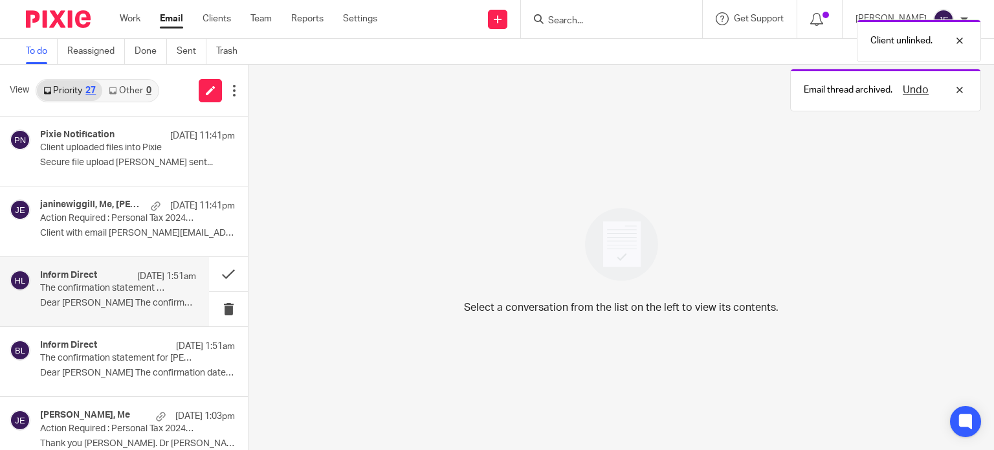
click at [52, 294] on div "Inform Direct 12 Oct 1:51am The confirmation statement for HEIDI (WINDSOR) LIMI…" at bounding box center [118, 291] width 156 height 43
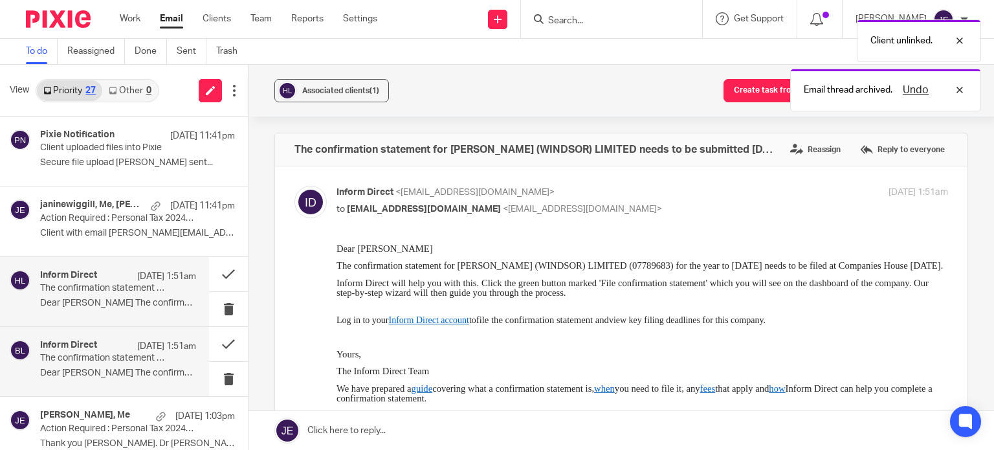
click at [127, 357] on p "The confirmation statement for [PERSON_NAME] COPPER & ZINC CRAFT LTD can now be…" at bounding box center [102, 358] width 125 height 11
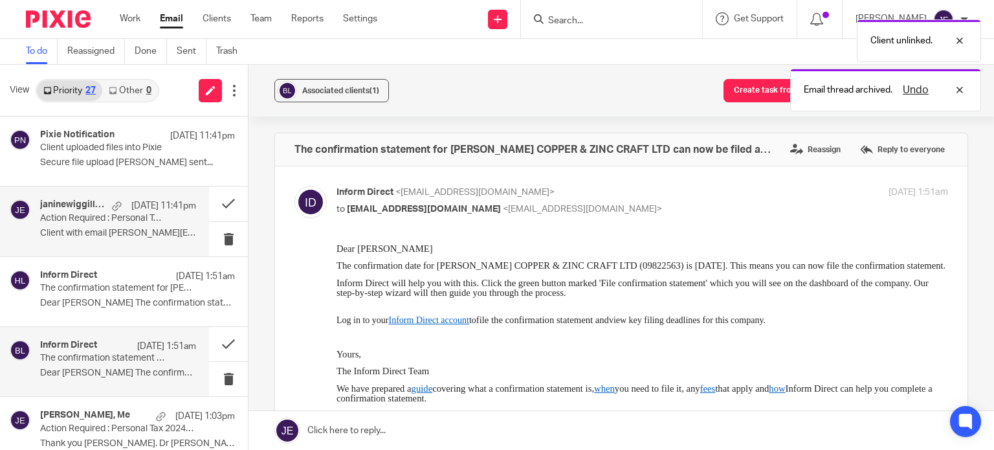
click at [139, 213] on p "Action Required : Personal Tax 2024_25" at bounding box center [102, 218] width 125 height 11
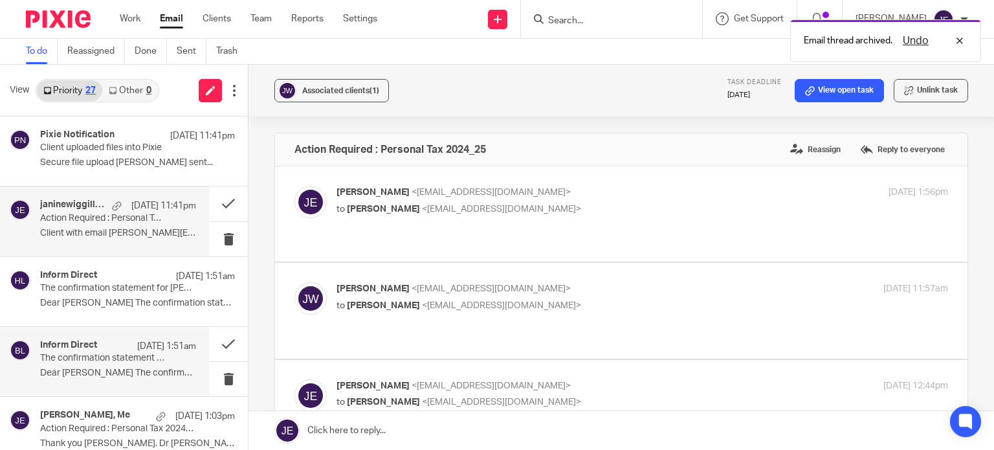
scroll to position [259, 0]
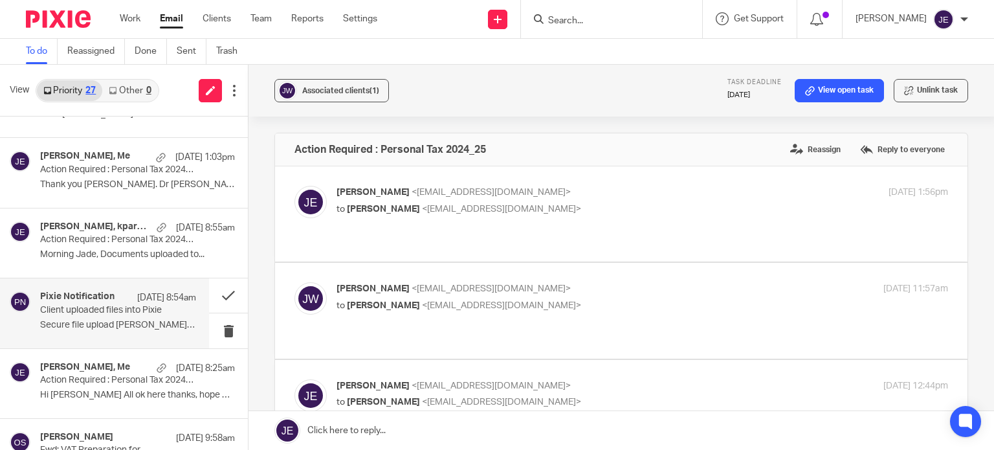
click at [90, 305] on p "Client uploaded files into Pixie" at bounding box center [102, 310] width 125 height 11
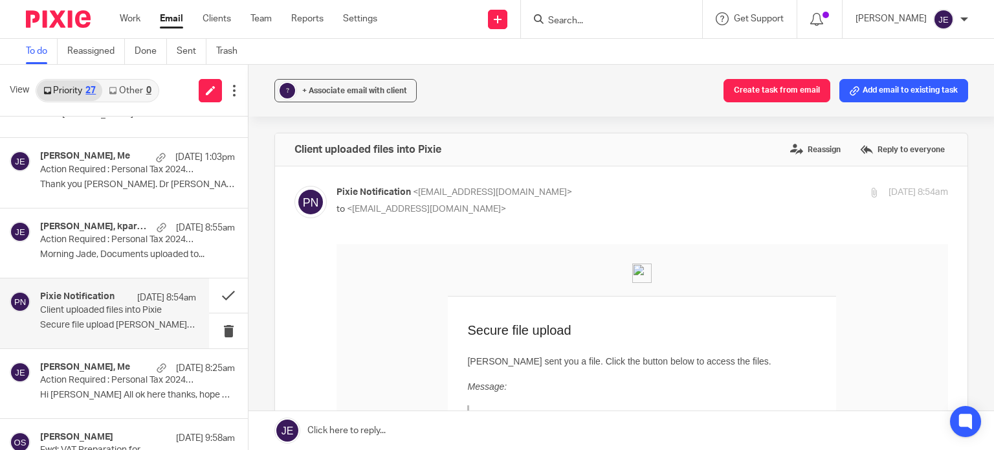
scroll to position [453, 0]
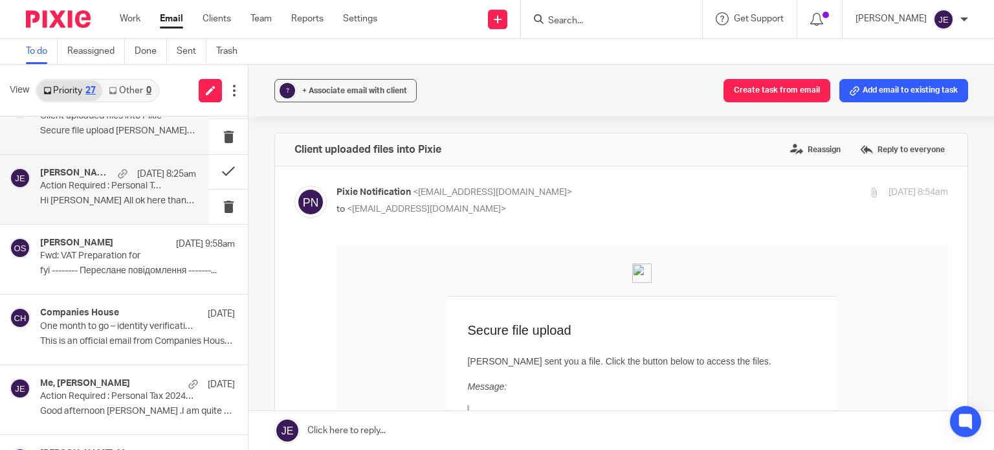
click at [118, 173] on div at bounding box center [123, 174] width 10 height 10
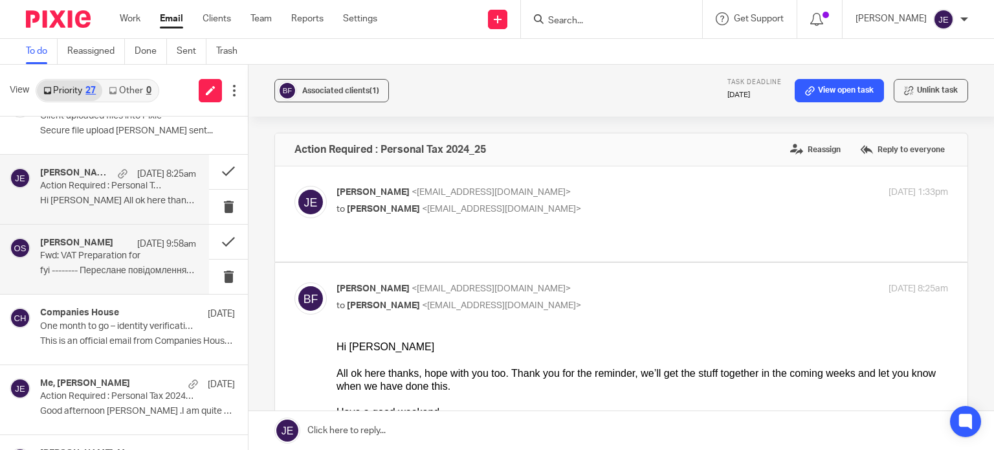
scroll to position [0, 0]
click at [100, 287] on div "Oksana Sova 10 Oct 9:58am Fwd: VAT Preparation for fyi -------- Переслане повід…" at bounding box center [104, 259] width 209 height 69
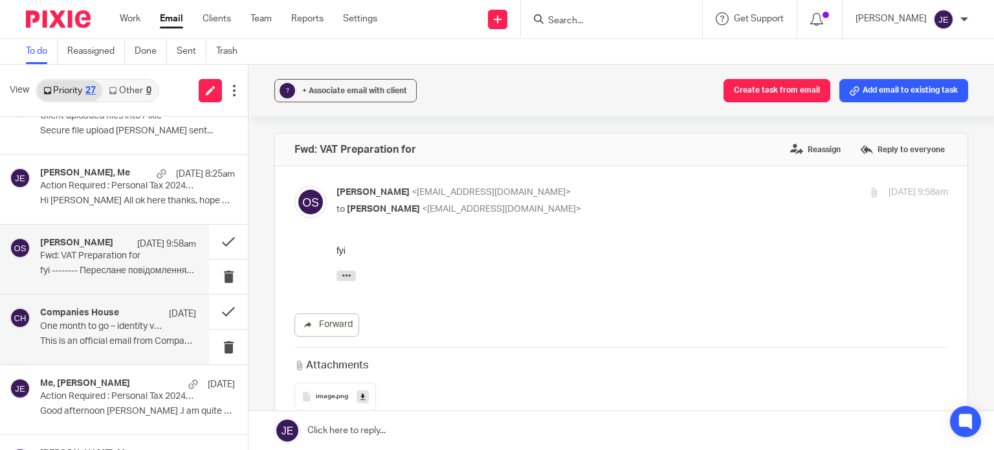
click at [88, 321] on p "One month to go – identity verification becomes a requirement from [DATE]" at bounding box center [102, 326] width 125 height 11
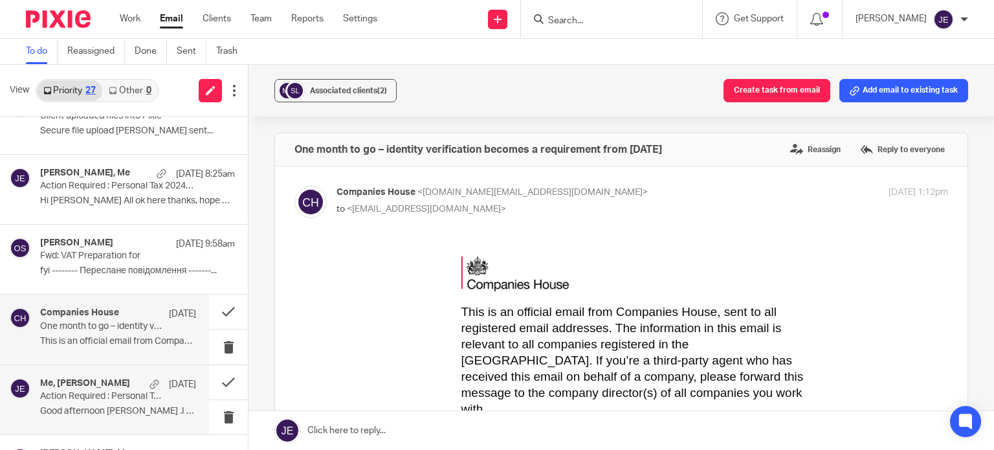
click at [85, 378] on h4 "Me, Frank Smiley" at bounding box center [85, 383] width 90 height 11
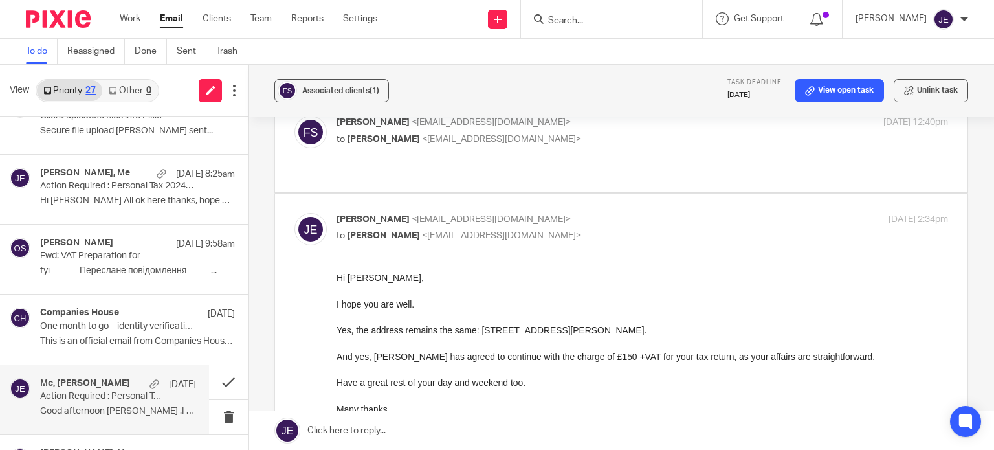
scroll to position [324, 0]
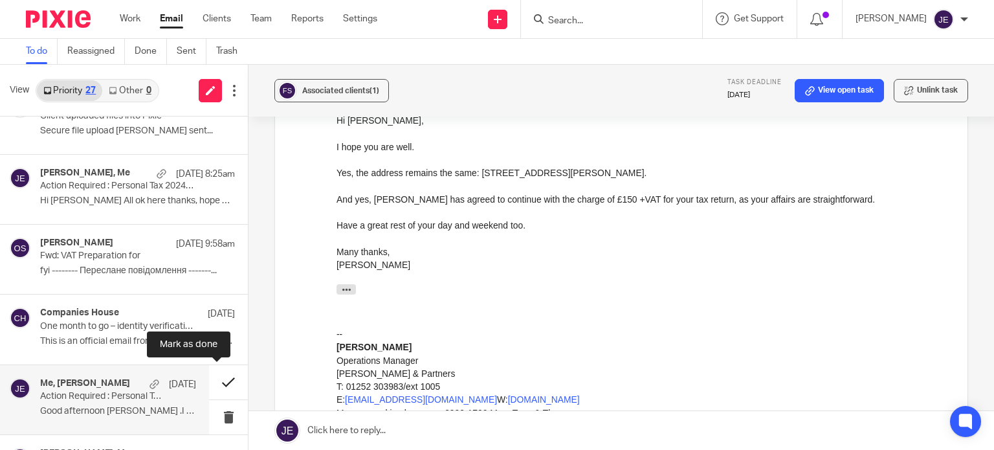
click at [216, 377] on button at bounding box center [228, 382] width 39 height 34
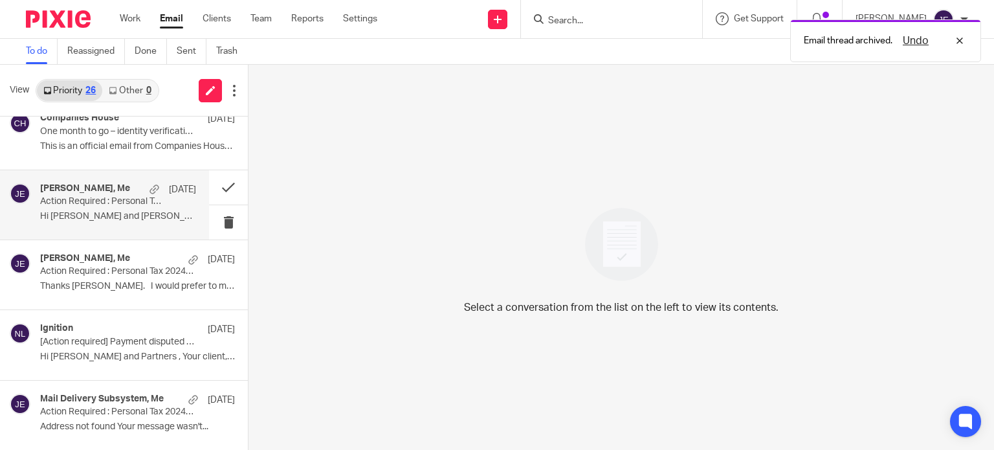
scroll to position [712, 0]
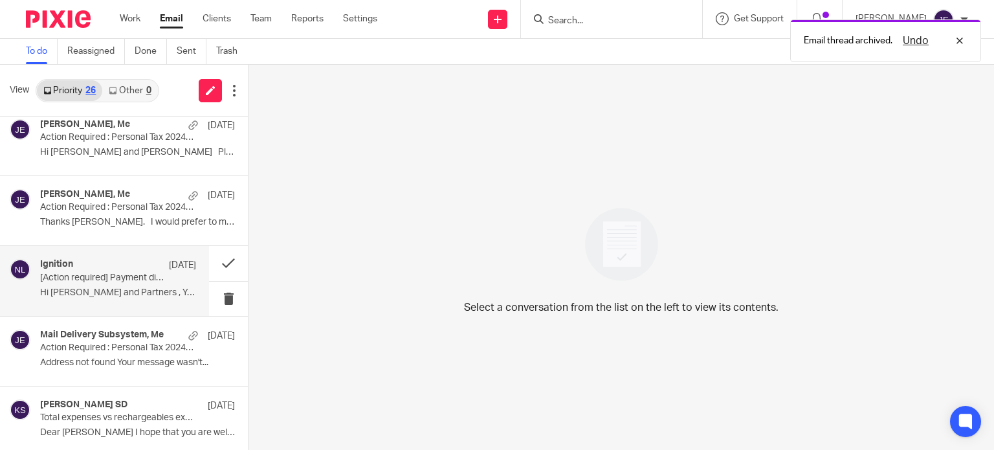
click at [135, 255] on div "Ignition 8 Oct [Action required] Payment disputed by Noi Publishing Limited for…" at bounding box center [104, 280] width 209 height 69
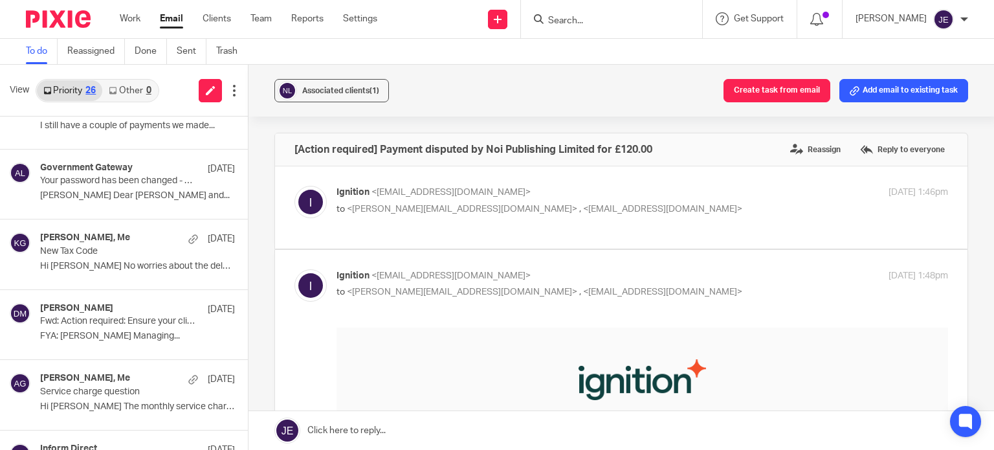
scroll to position [1165, 0]
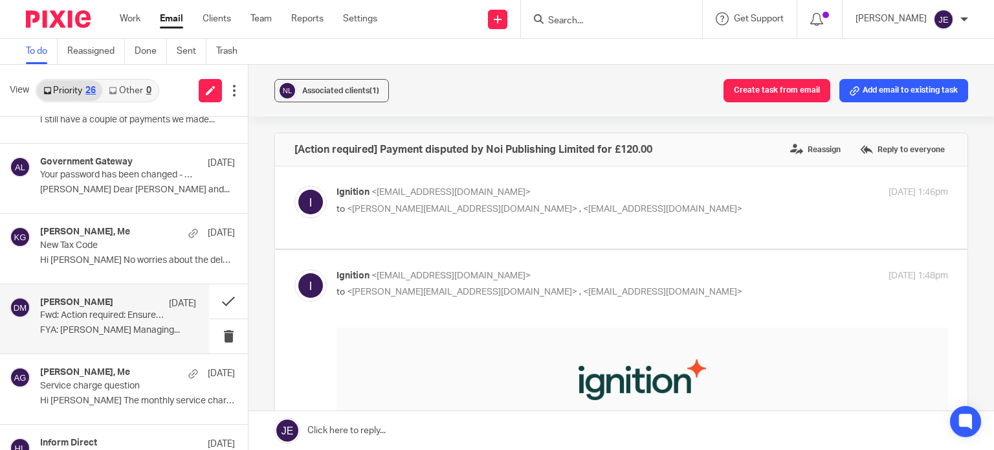
click at [129, 310] on p "Fwd: Action required: Ensure your clients' VAT calculations are accurate" at bounding box center [102, 315] width 125 height 11
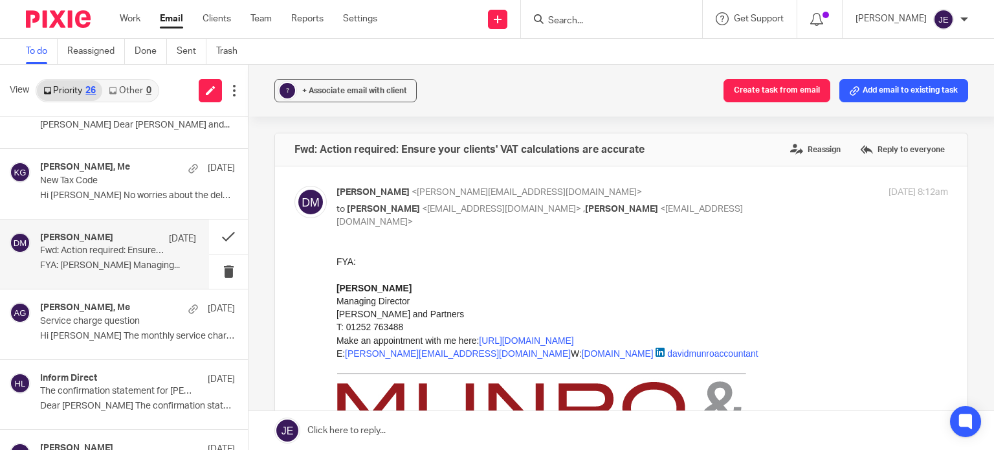
scroll to position [1346, 0]
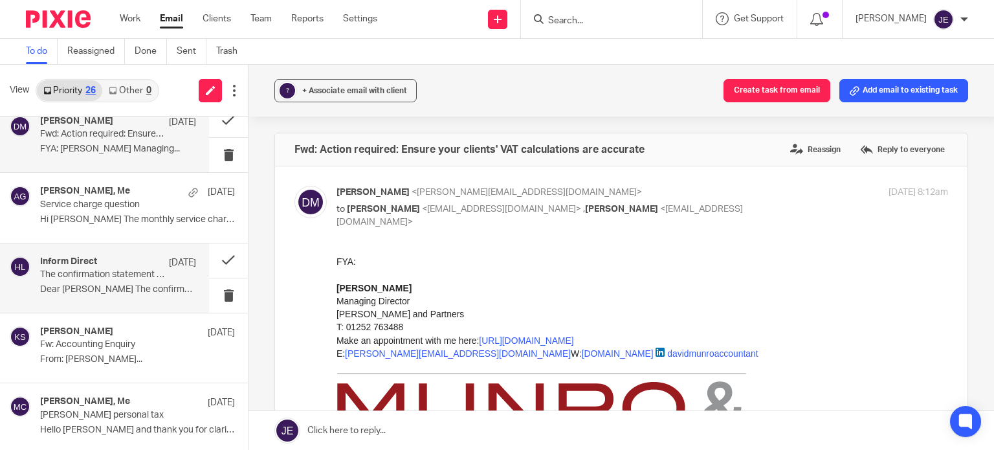
click at [138, 256] on div "Inform Direct 5 Oct" at bounding box center [118, 262] width 156 height 13
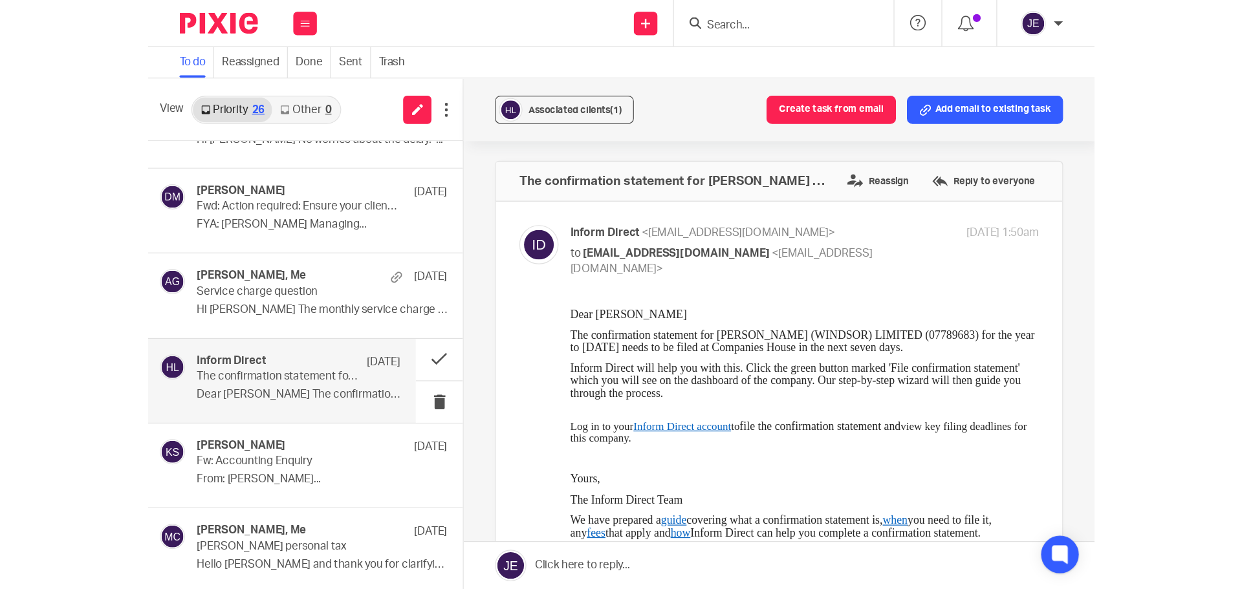
scroll to position [1210, 0]
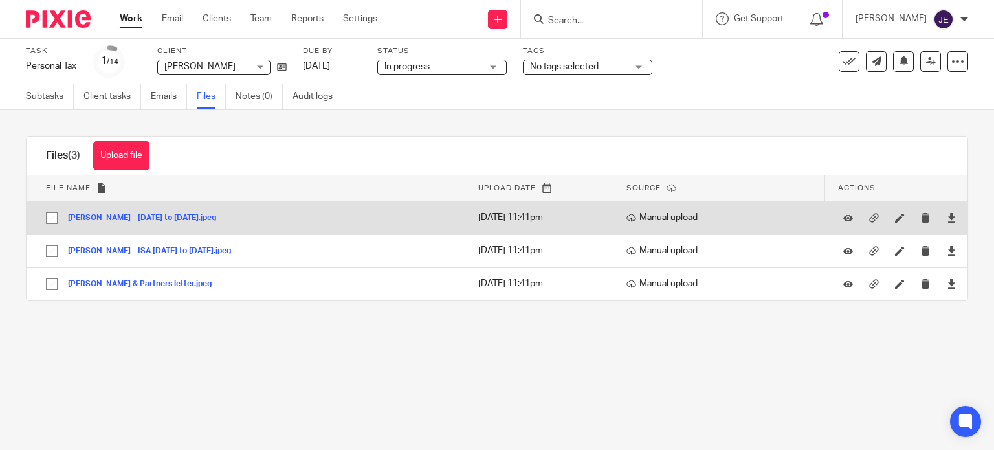
click at [52, 216] on input "checkbox" at bounding box center [51, 218] width 25 height 25
checkbox input "true"
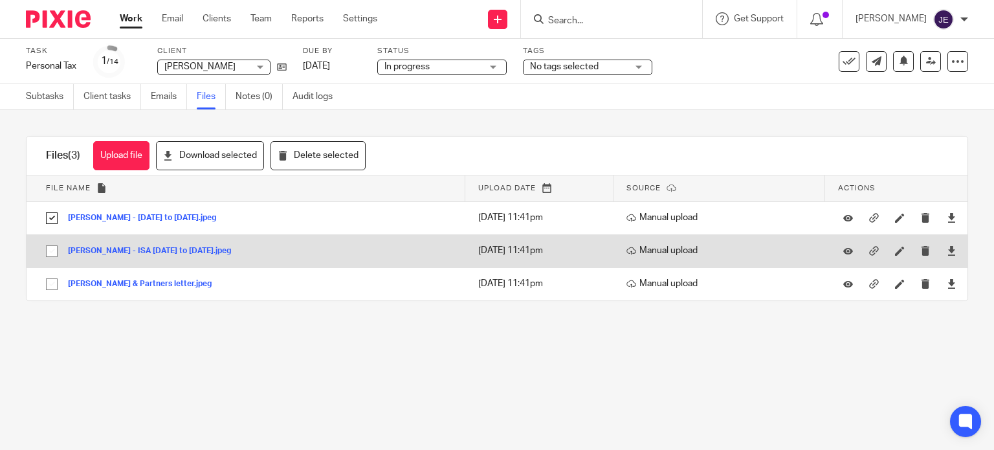
click at [60, 252] on input "checkbox" at bounding box center [51, 251] width 25 height 25
checkbox input "true"
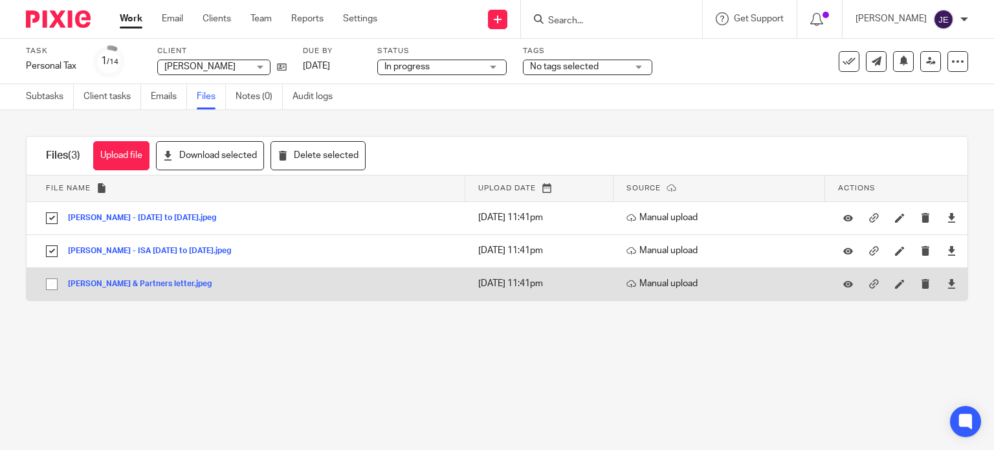
click at [48, 284] on input "checkbox" at bounding box center [51, 284] width 25 height 25
checkbox input "true"
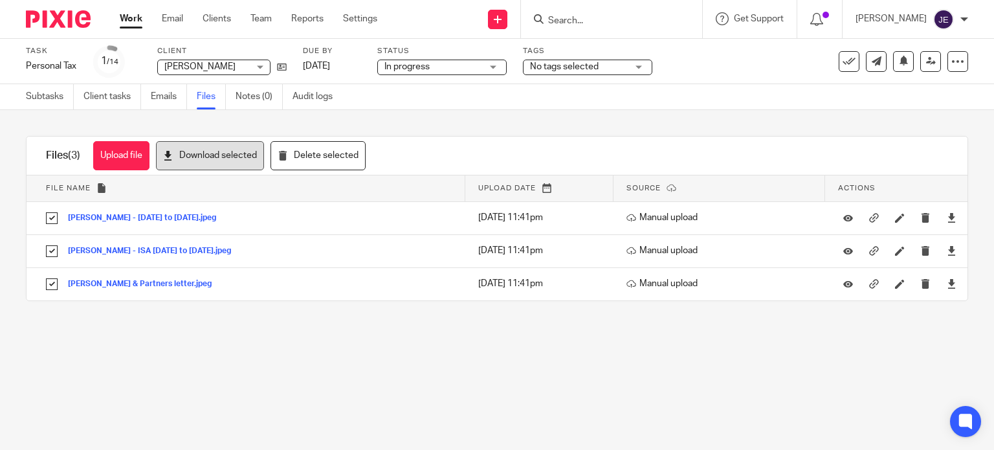
click at [197, 158] on button "Download selected" at bounding box center [210, 155] width 108 height 29
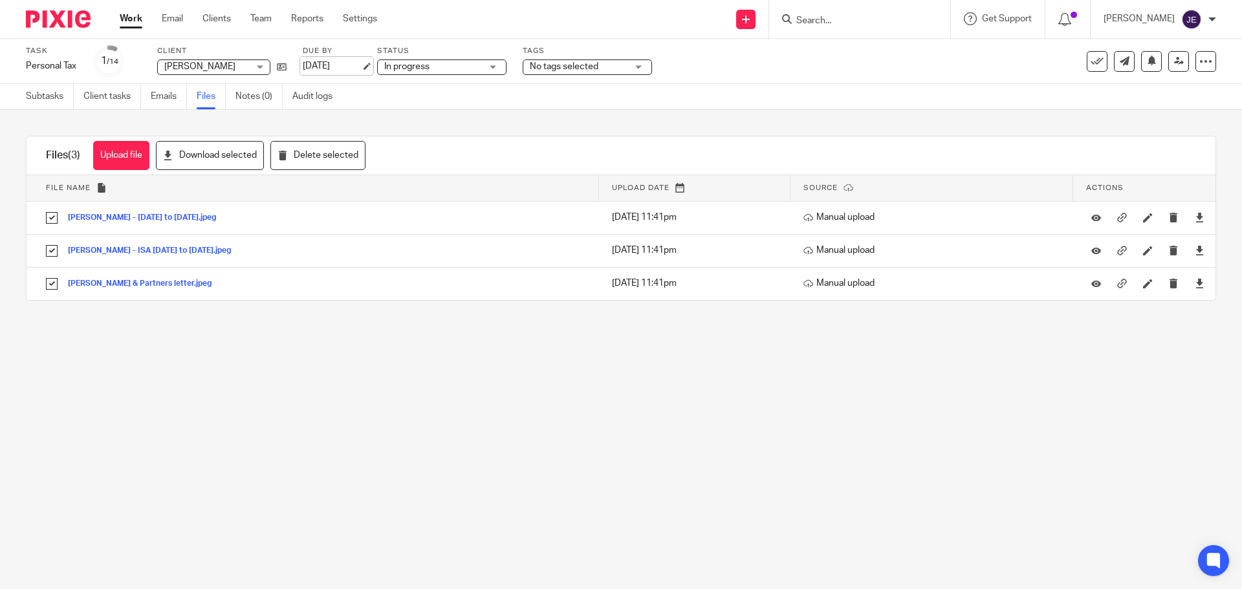
click at [361, 64] on link "[DATE]" at bounding box center [332, 67] width 58 height 14
click at [52, 103] on link "Subtasks" at bounding box center [50, 96] width 48 height 25
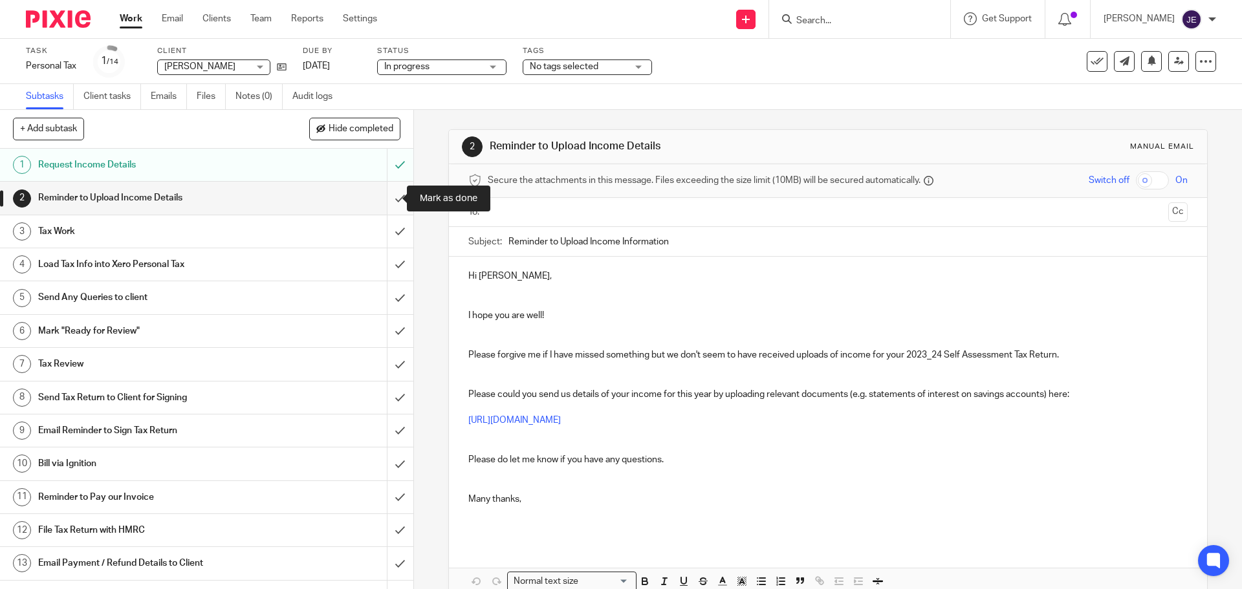
click at [391, 201] on input "submit" at bounding box center [206, 198] width 413 height 32
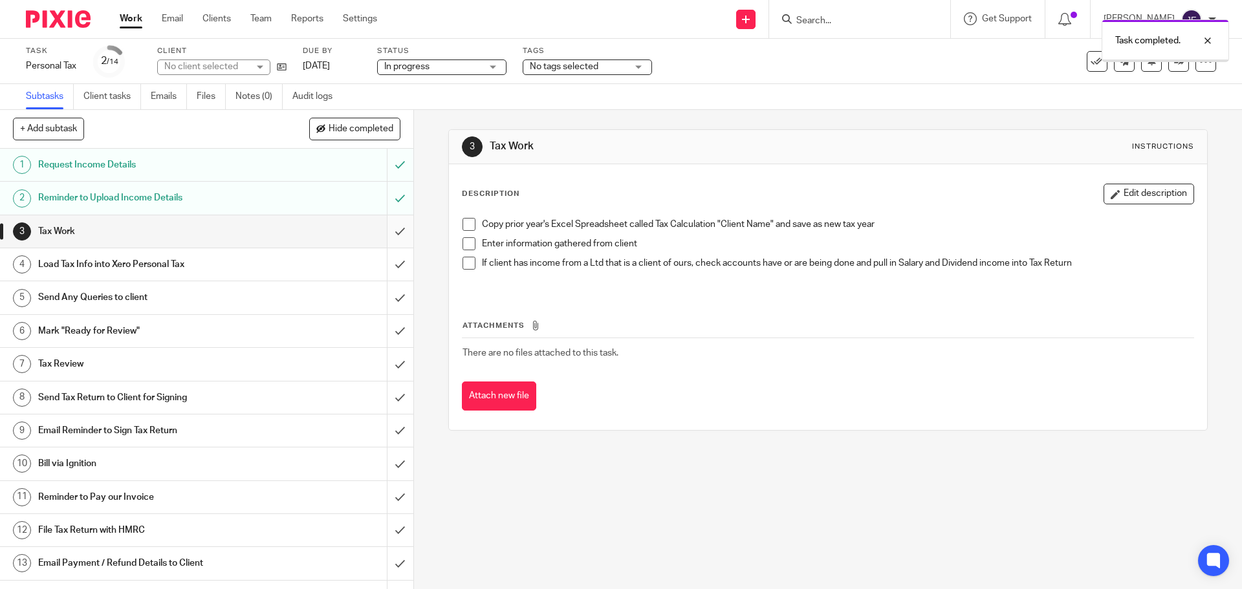
click at [389, 230] on input "submit" at bounding box center [206, 231] width 413 height 32
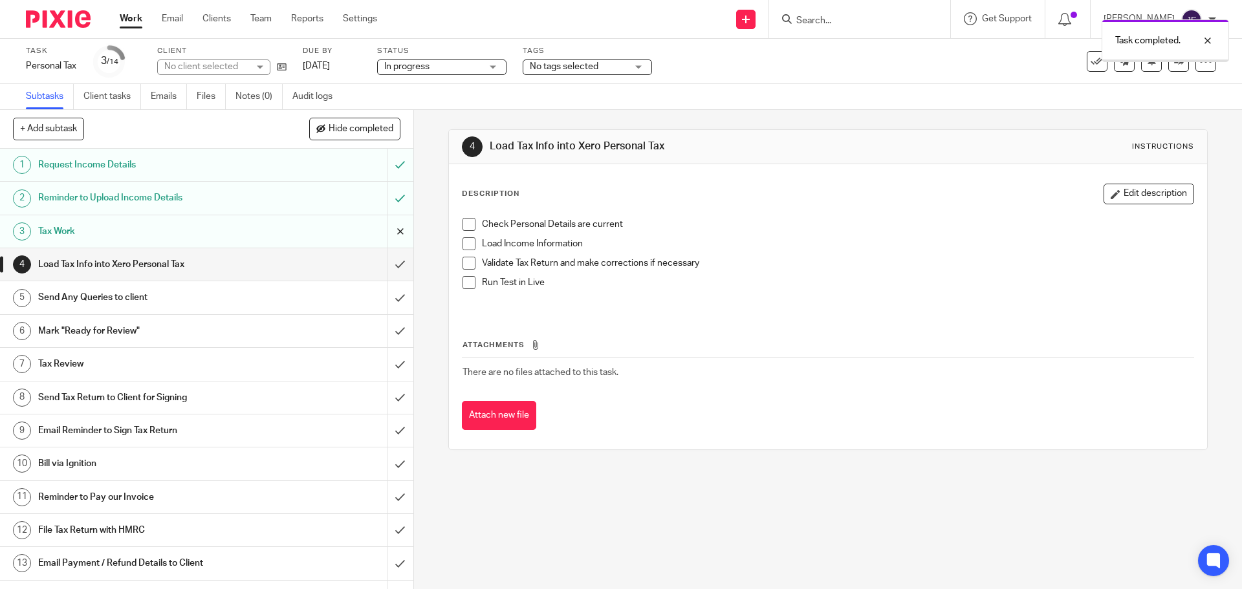
click at [389, 247] on input "submit" at bounding box center [206, 231] width 413 height 32
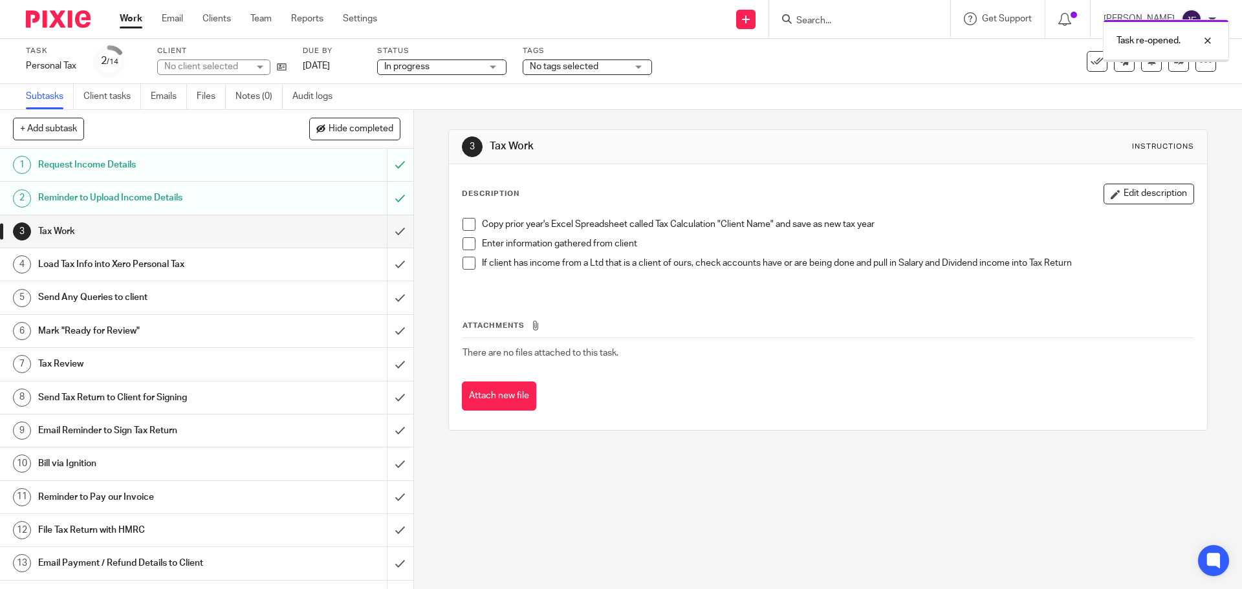
click at [387, 262] on input "submit" at bounding box center [206, 264] width 413 height 32
click at [388, 226] on input "submit" at bounding box center [206, 231] width 413 height 32
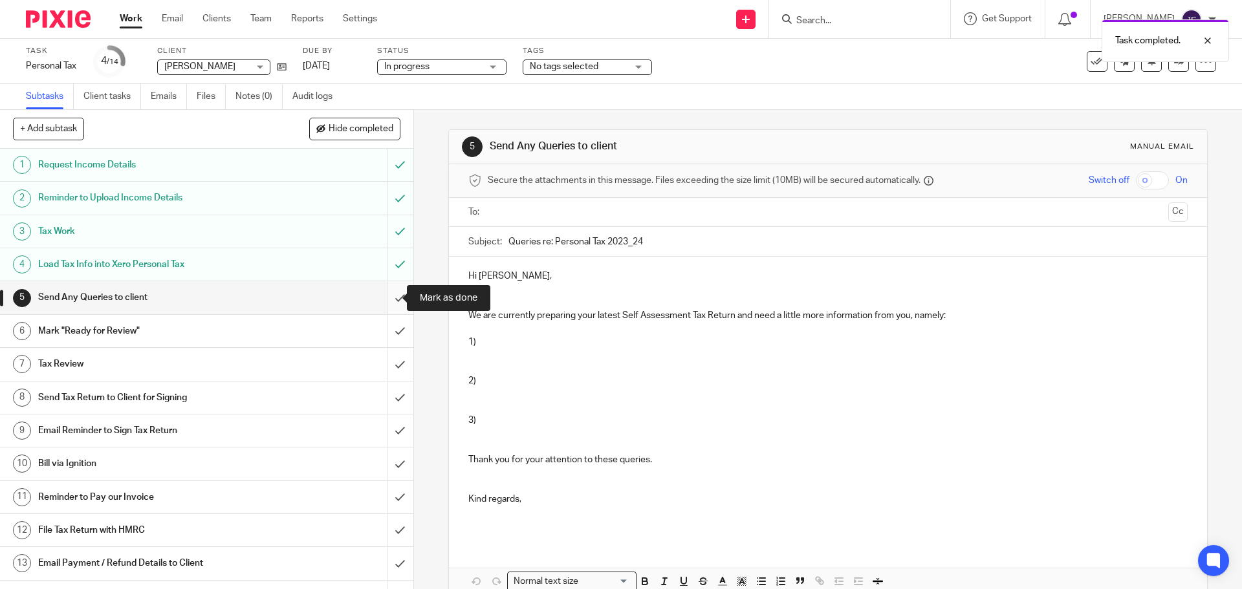
click at [388, 301] on input "submit" at bounding box center [206, 297] width 413 height 32
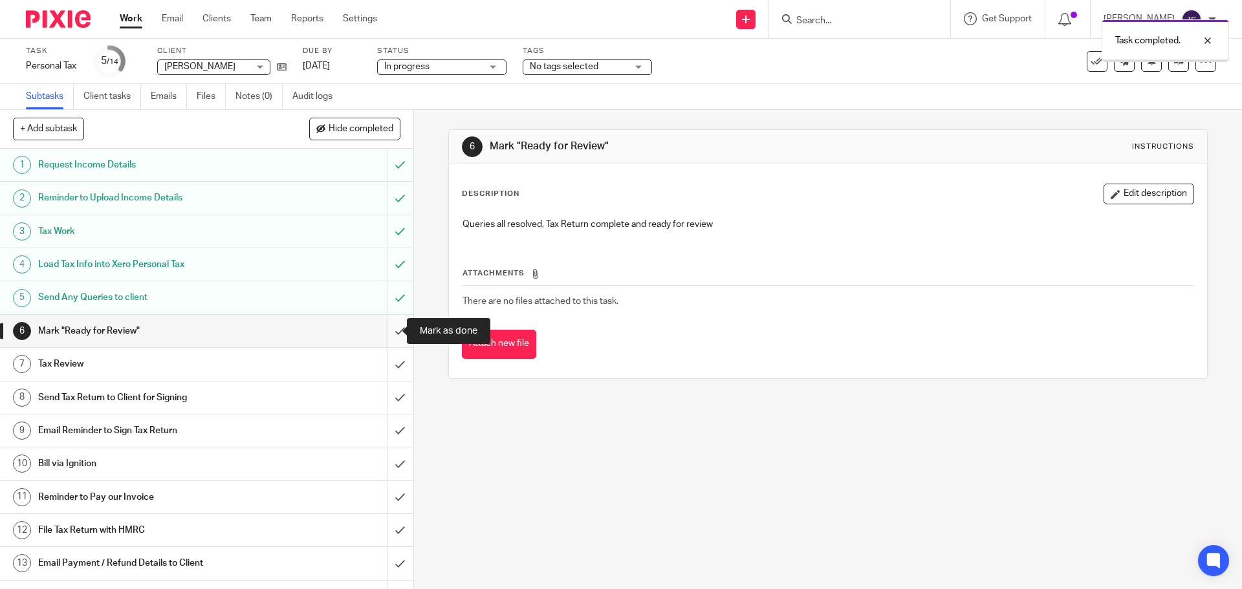
click at [384, 333] on input "submit" at bounding box center [206, 331] width 413 height 32
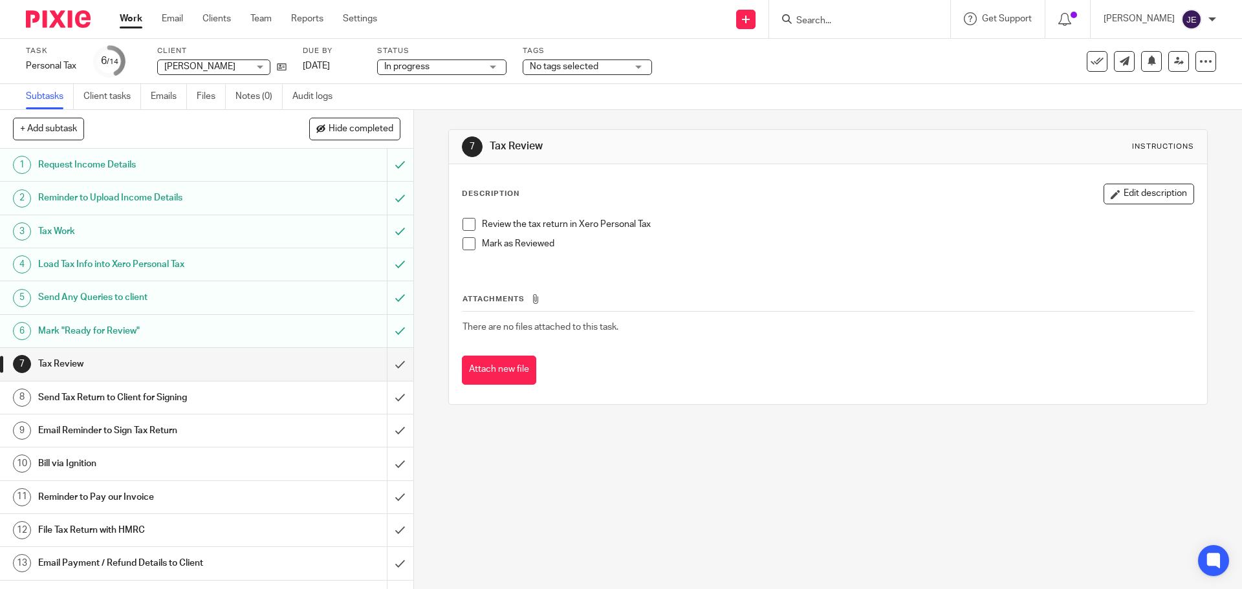
click at [441, 95] on div "Subtasks Client tasks Emails Files Notes (0) Audit logs" at bounding box center [621, 97] width 1242 height 26
click at [177, 100] on link "Emails" at bounding box center [169, 96] width 36 height 25
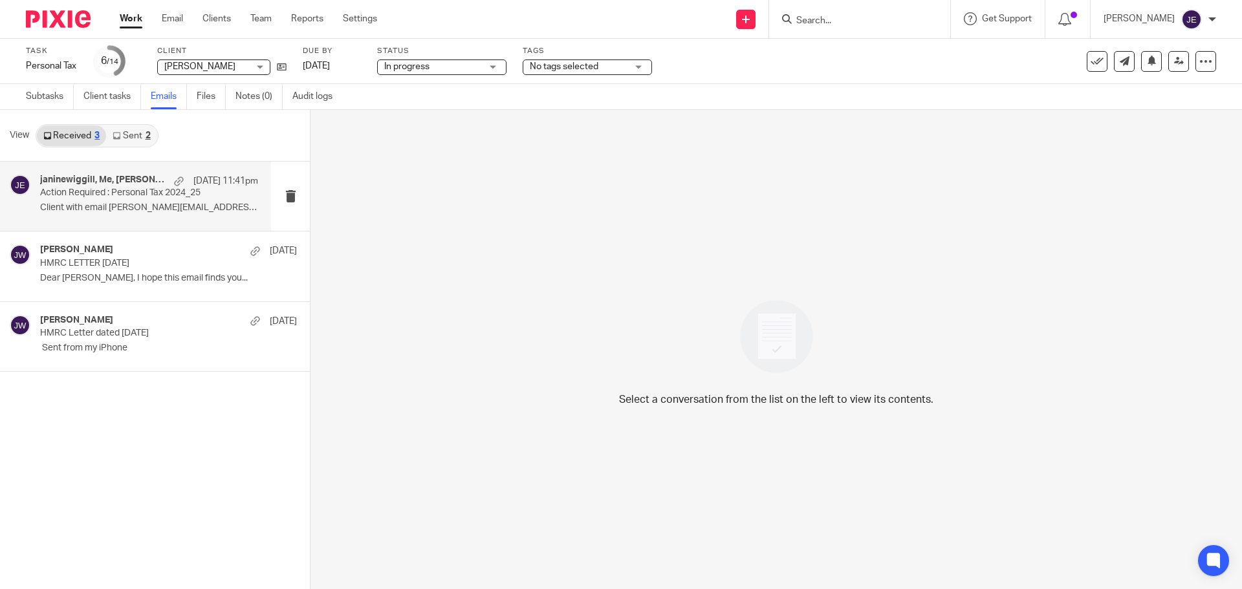
click at [111, 219] on div "janinewiggill, Me, [PERSON_NAME] [DATE] 11:41pm Action Required : Personal Tax …" at bounding box center [135, 196] width 271 height 69
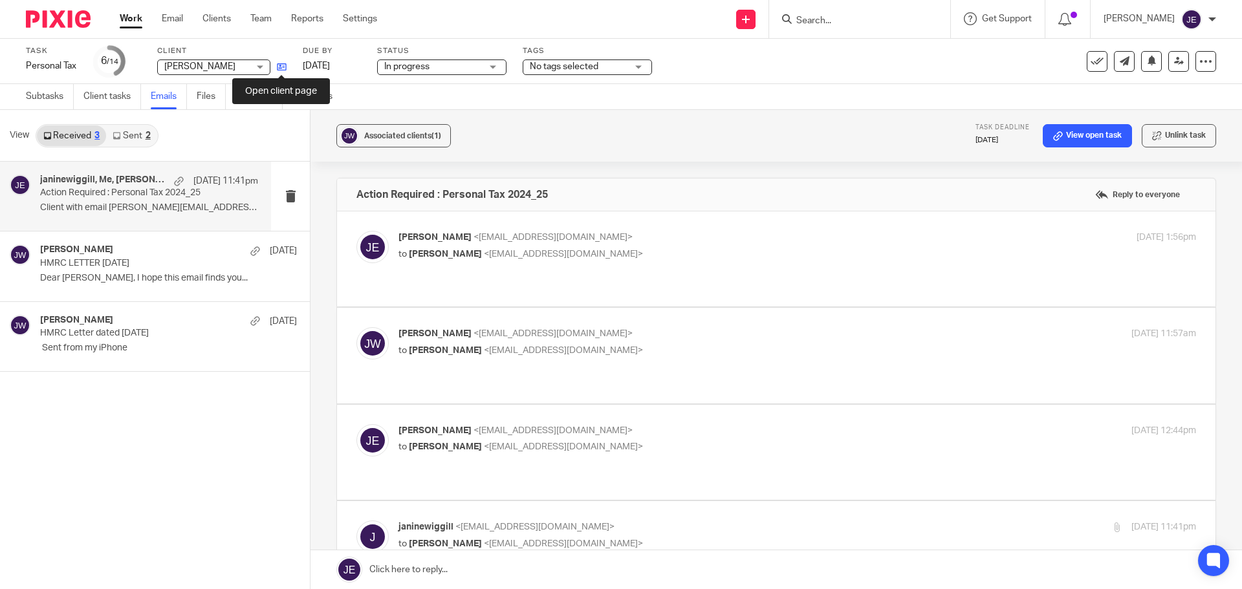
click at [284, 65] on icon at bounding box center [282, 67] width 10 height 10
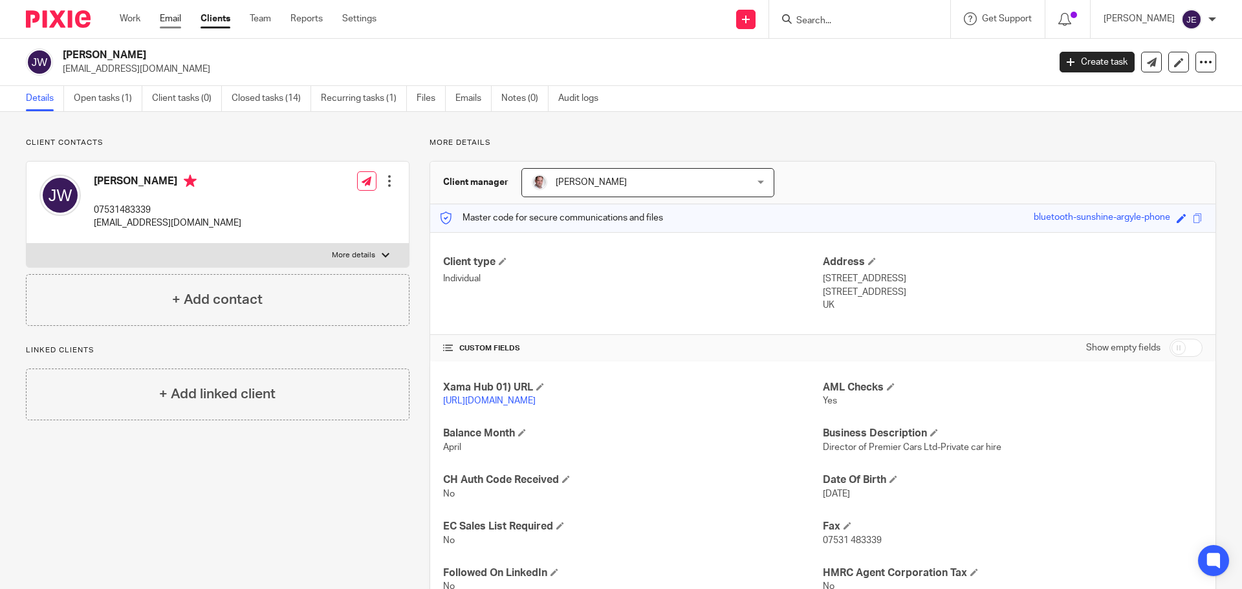
click at [175, 19] on link "Email" at bounding box center [170, 18] width 21 height 13
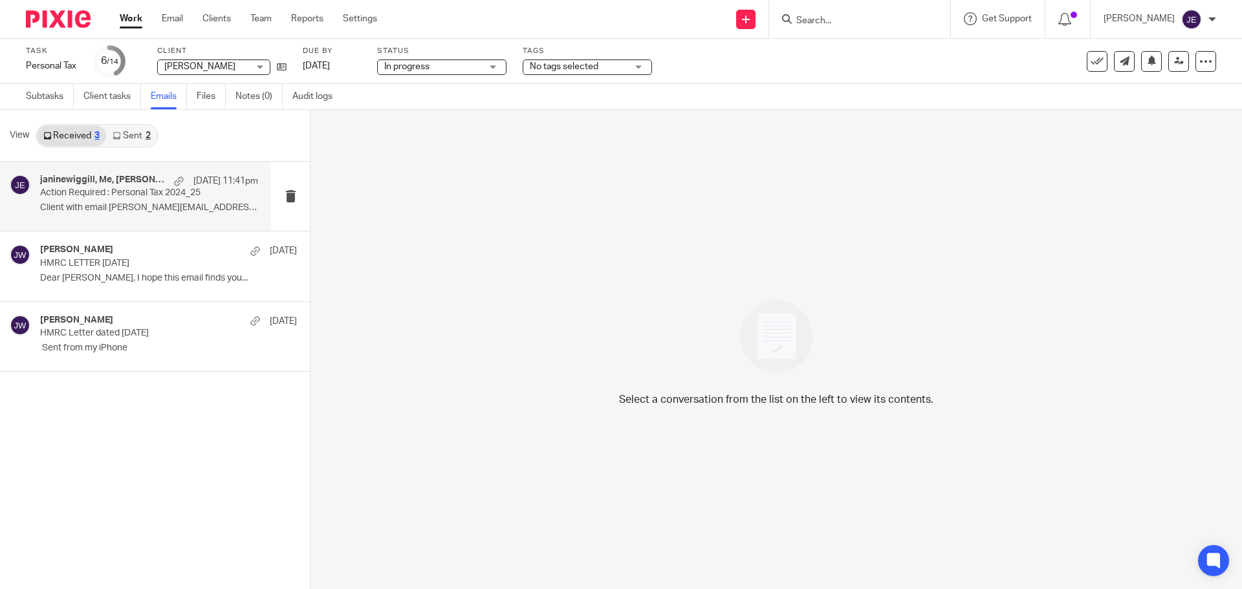
click at [161, 201] on div "janinewiggill, Me, [PERSON_NAME] [DATE] 11:41pm Action Required : Personal Tax …" at bounding box center [149, 196] width 218 height 43
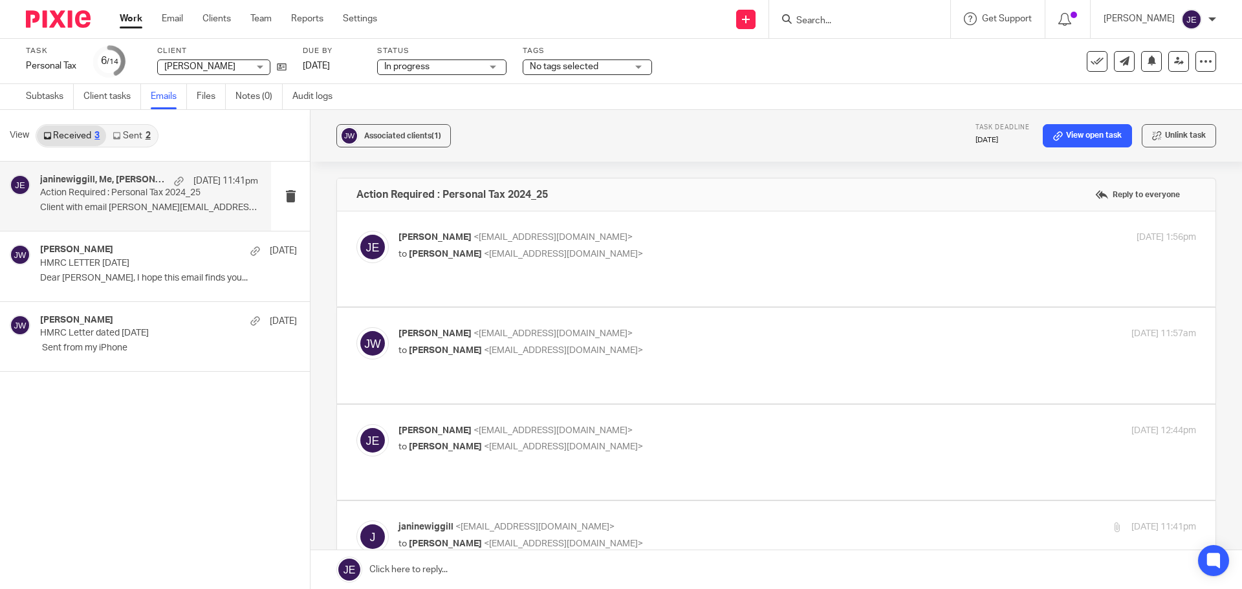
click at [499, 562] on link at bounding box center [777, 570] width 932 height 39
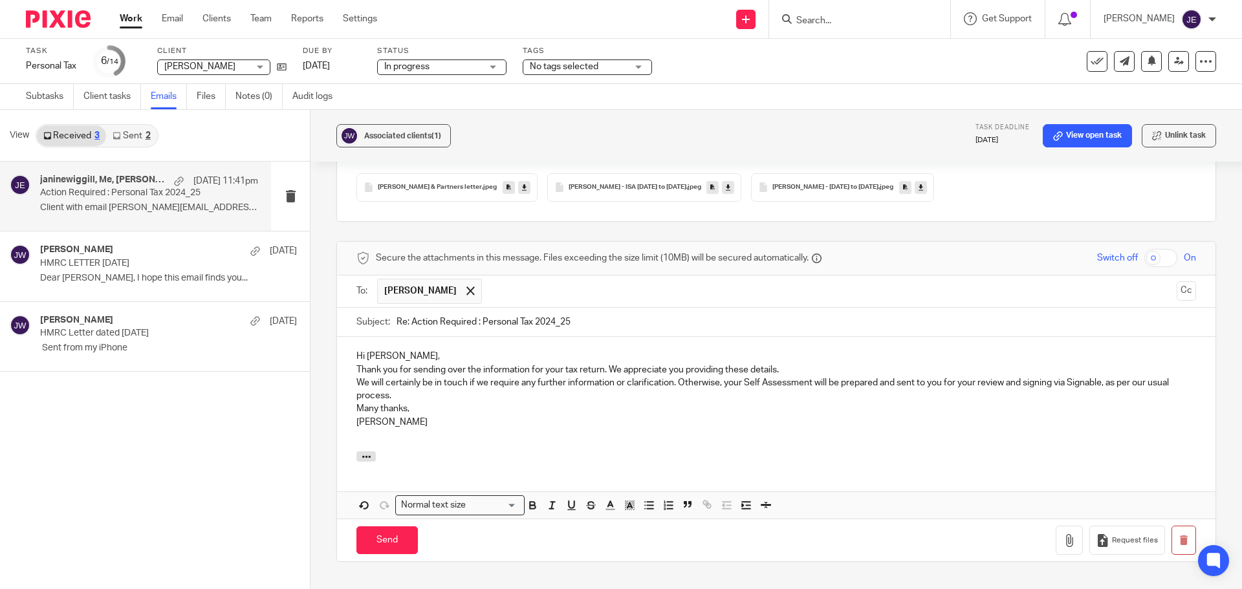
click at [418, 350] on p "Hi [PERSON_NAME]," at bounding box center [777, 356] width 840 height 13
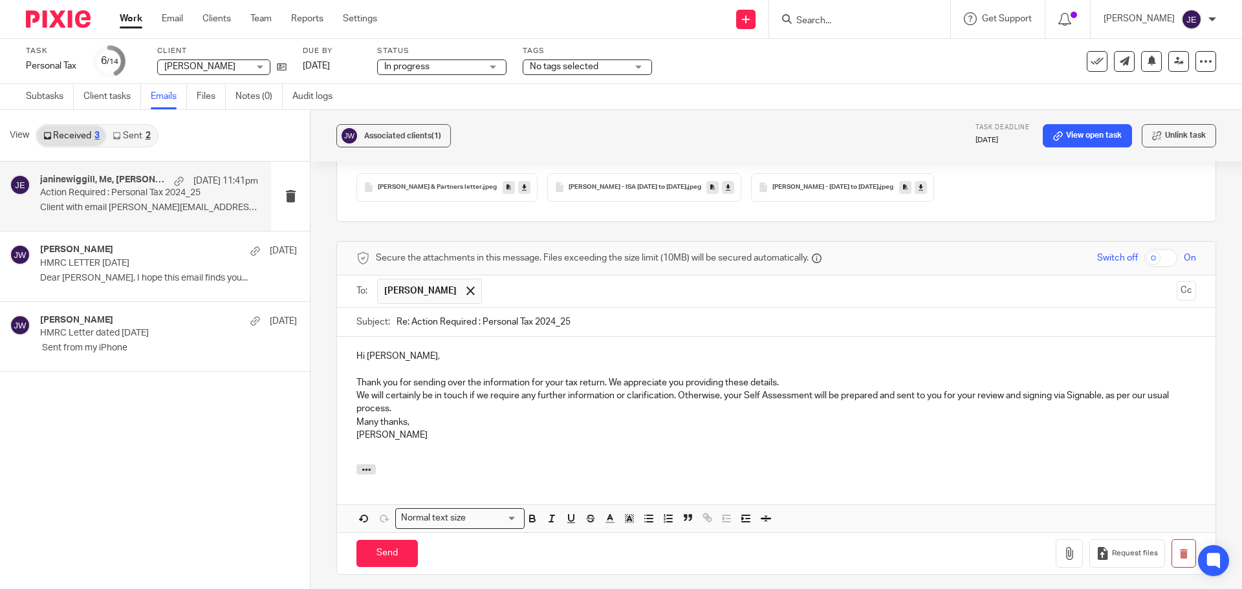
click at [789, 377] on p "Thank you for sending over the information for your tax return. We appreciate y…" at bounding box center [777, 383] width 840 height 13
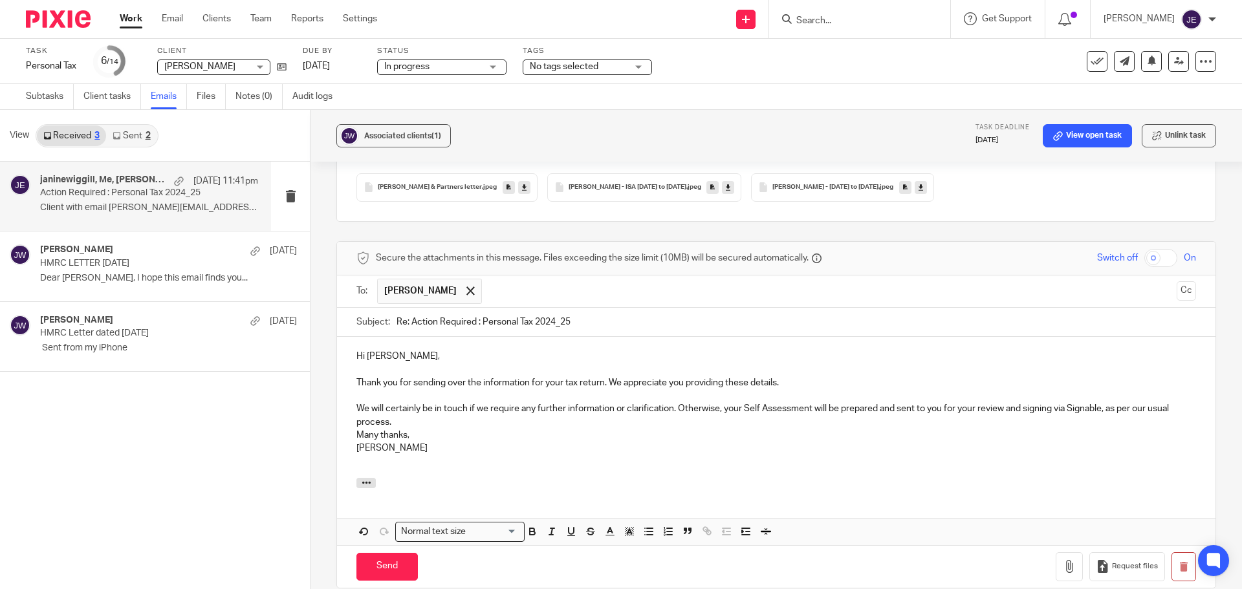
click at [351, 411] on div "Hi Janine, Thank you for sending over the information for your tax return. We a…" at bounding box center [776, 407] width 879 height 140
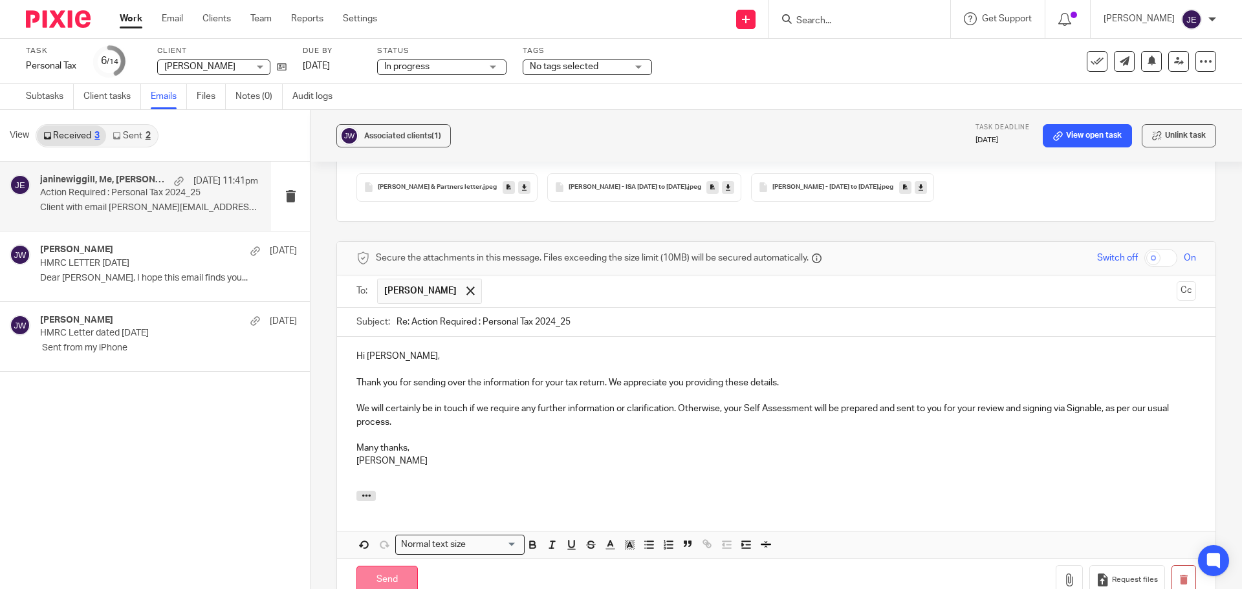
click at [397, 566] on input "Send" at bounding box center [387, 580] width 61 height 28
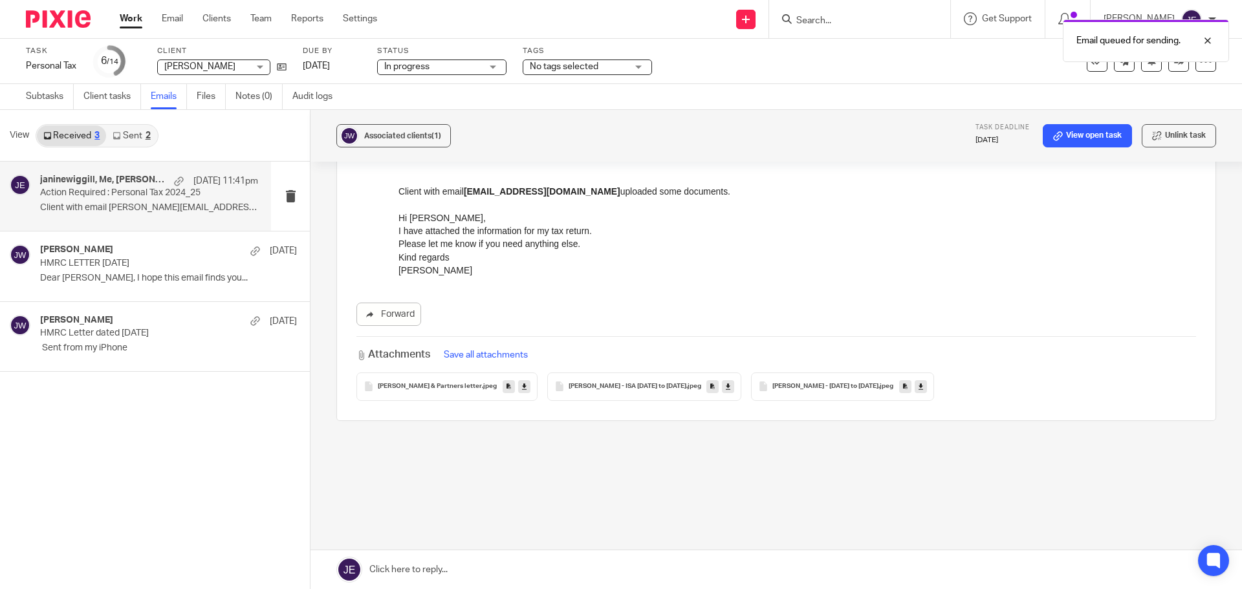
scroll to position [368, 0]
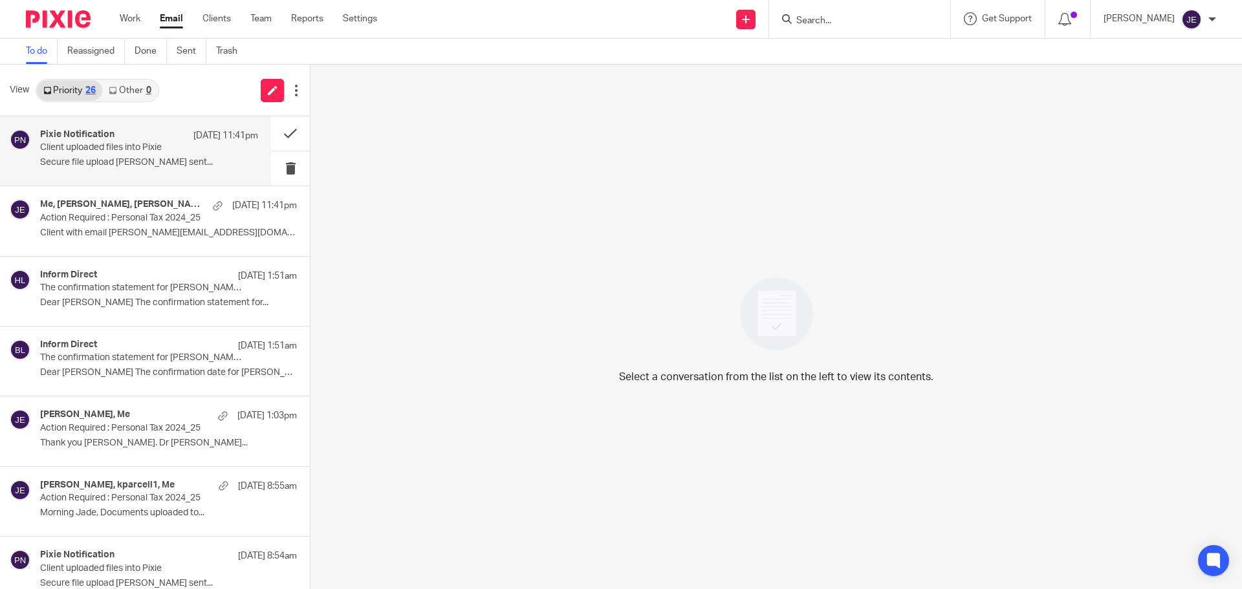
click at [122, 151] on p "Client uploaded files into Pixie" at bounding box center [127, 147] width 175 height 11
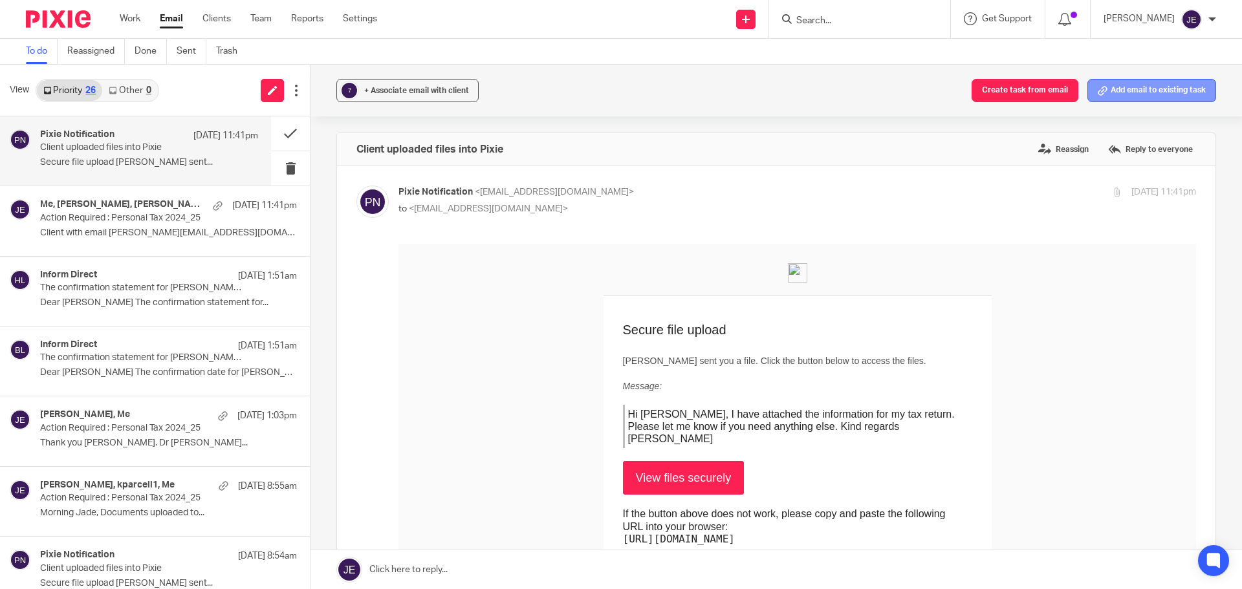
click at [1158, 92] on button "Add email to existing task" at bounding box center [1152, 90] width 129 height 23
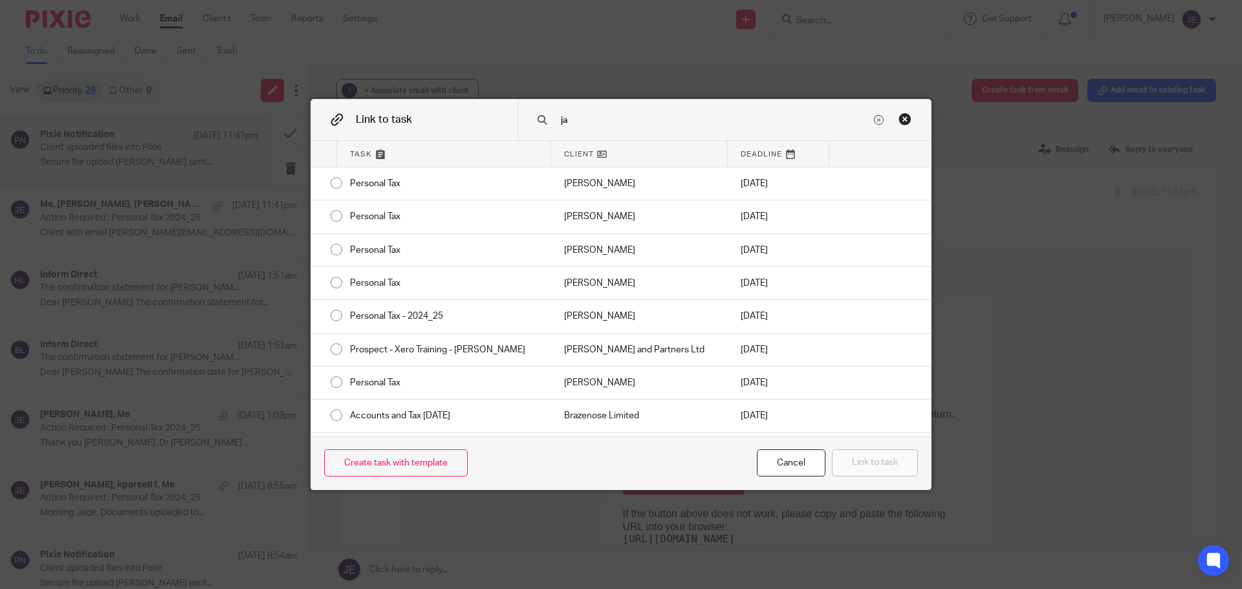
type input "j"
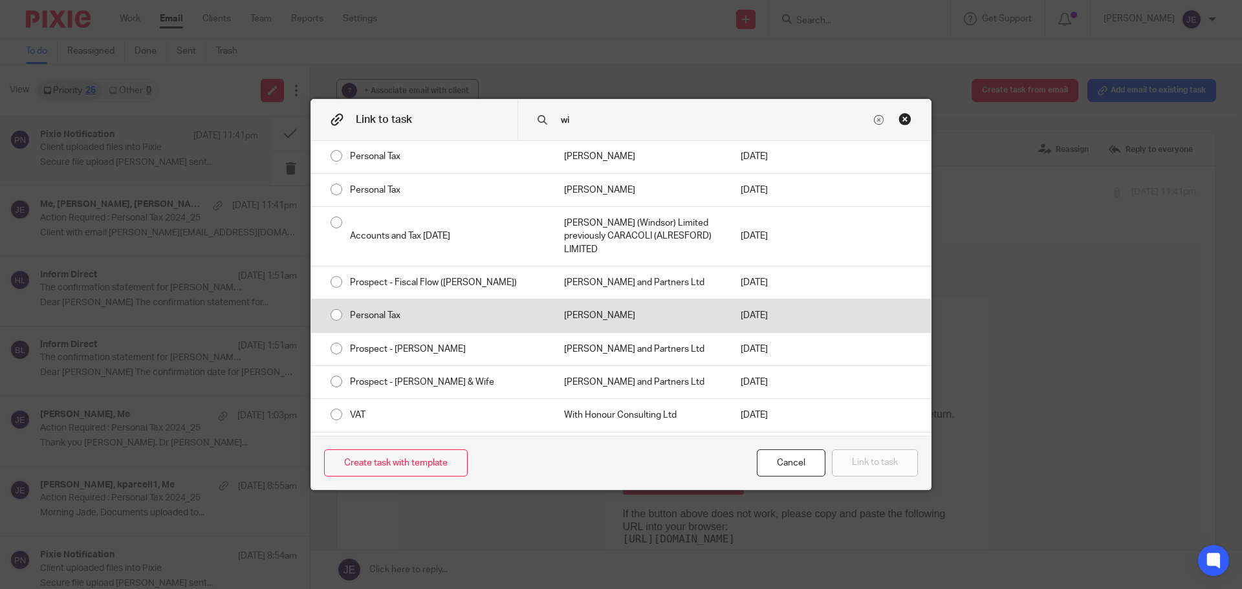
scroll to position [109, 0]
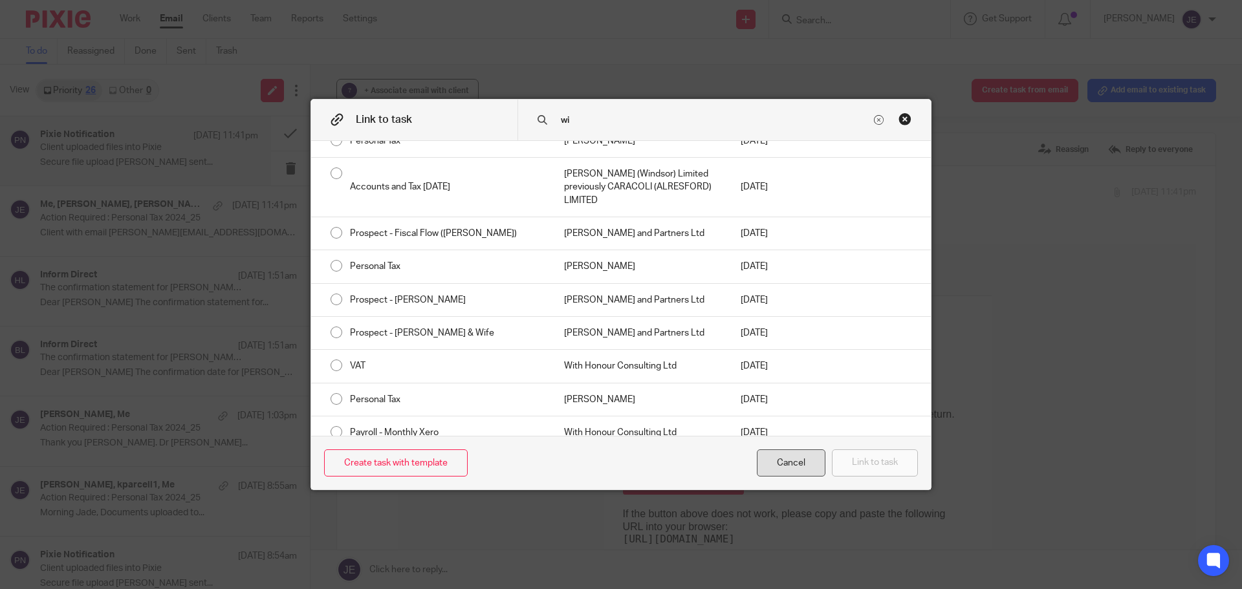
type input "wi"
drag, startPoint x: 806, startPoint y: 461, endPoint x: 403, endPoint y: 205, distance: 477.1
click at [806, 461] on div "Cancel" at bounding box center [791, 464] width 69 height 28
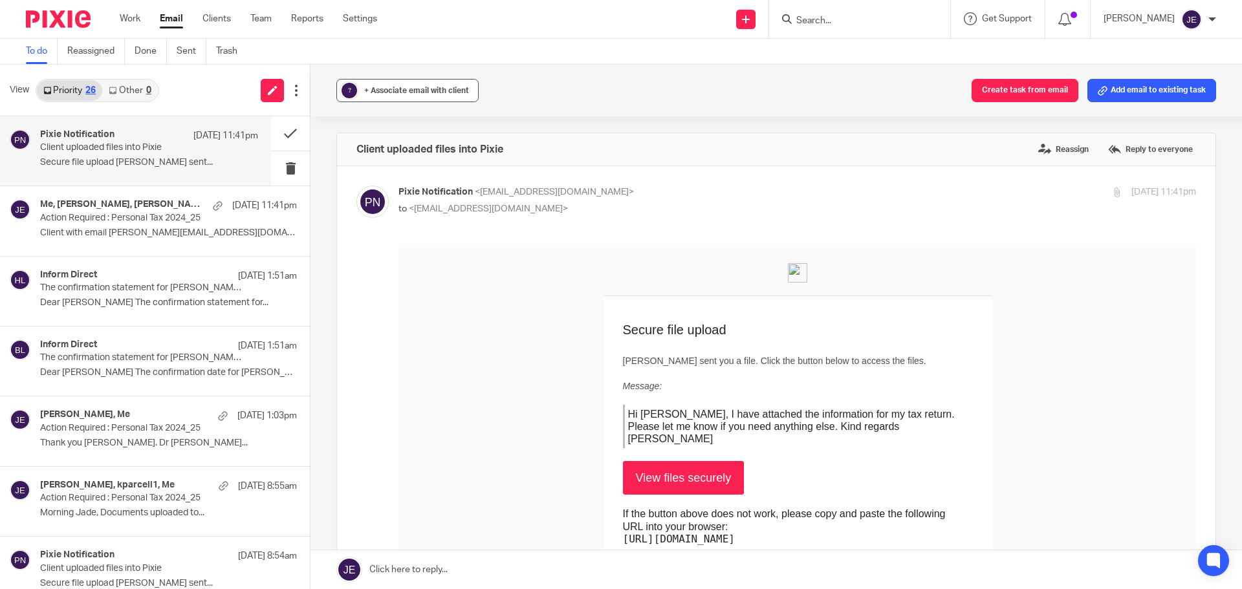
click at [436, 91] on span "+ Associate email with client" at bounding box center [416, 91] width 105 height 8
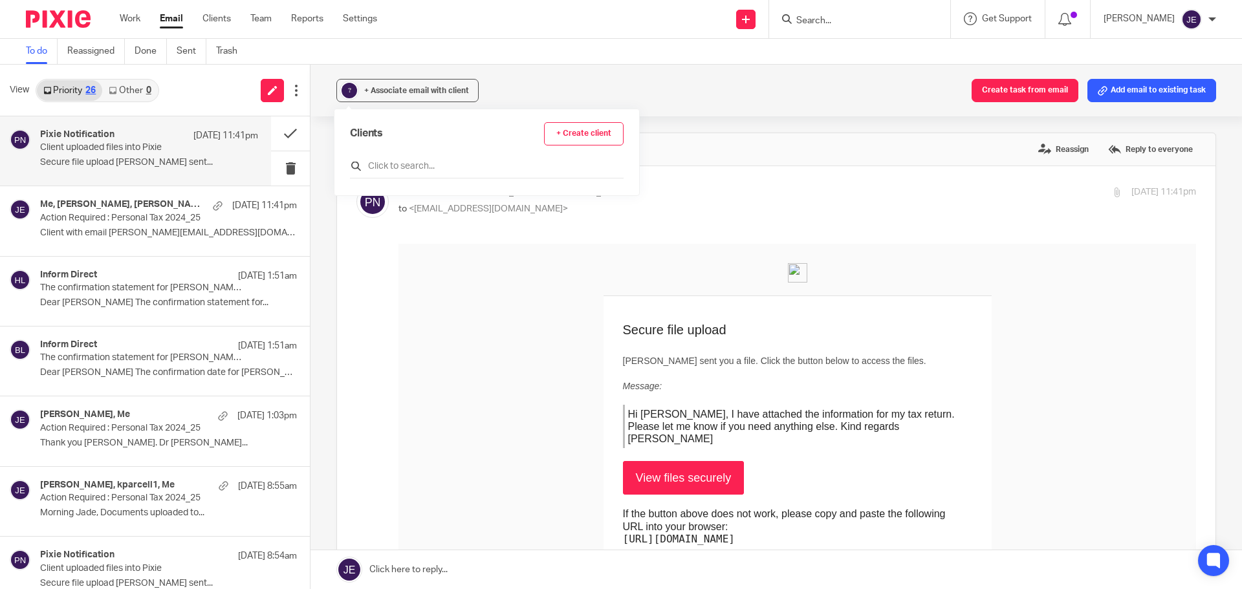
click at [428, 164] on input "text" at bounding box center [487, 166] width 274 height 13
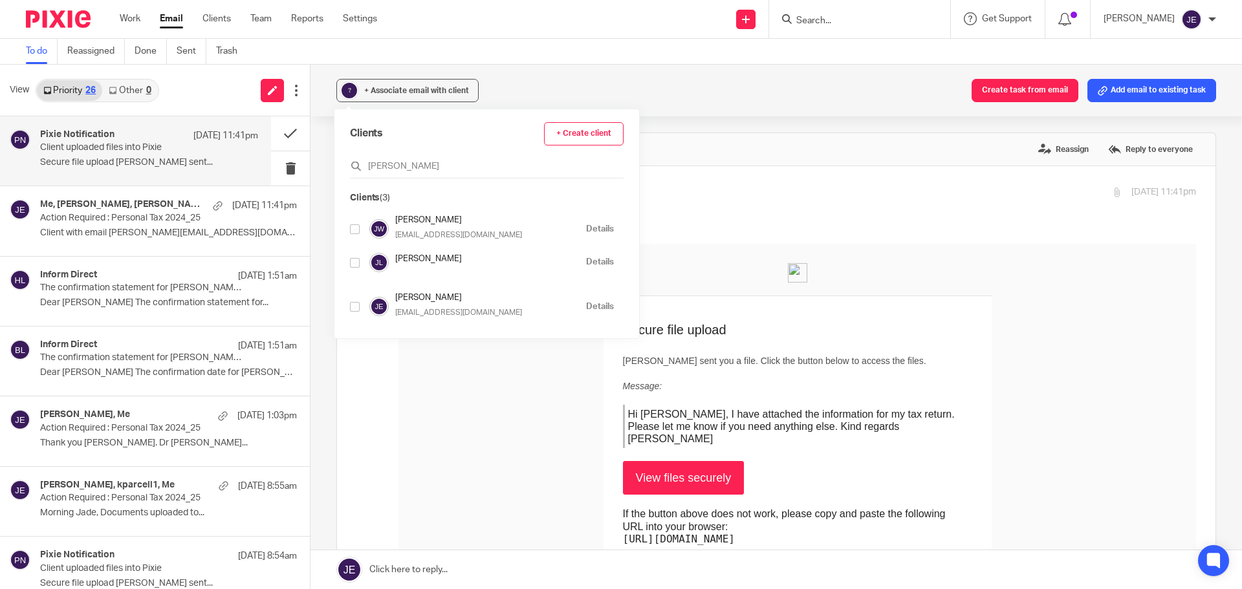
type input "[PERSON_NAME]"
click at [356, 227] on input "checkbox" at bounding box center [355, 230] width 10 height 10
checkbox input "true"
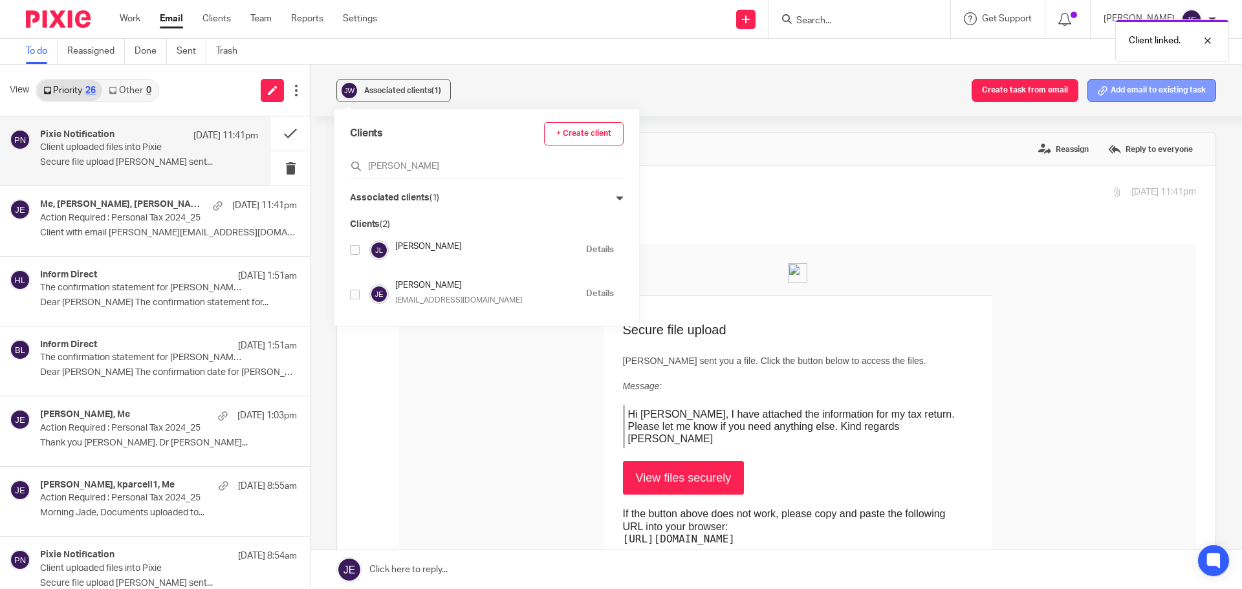
click at [1156, 86] on button "Add email to existing task" at bounding box center [1152, 90] width 129 height 23
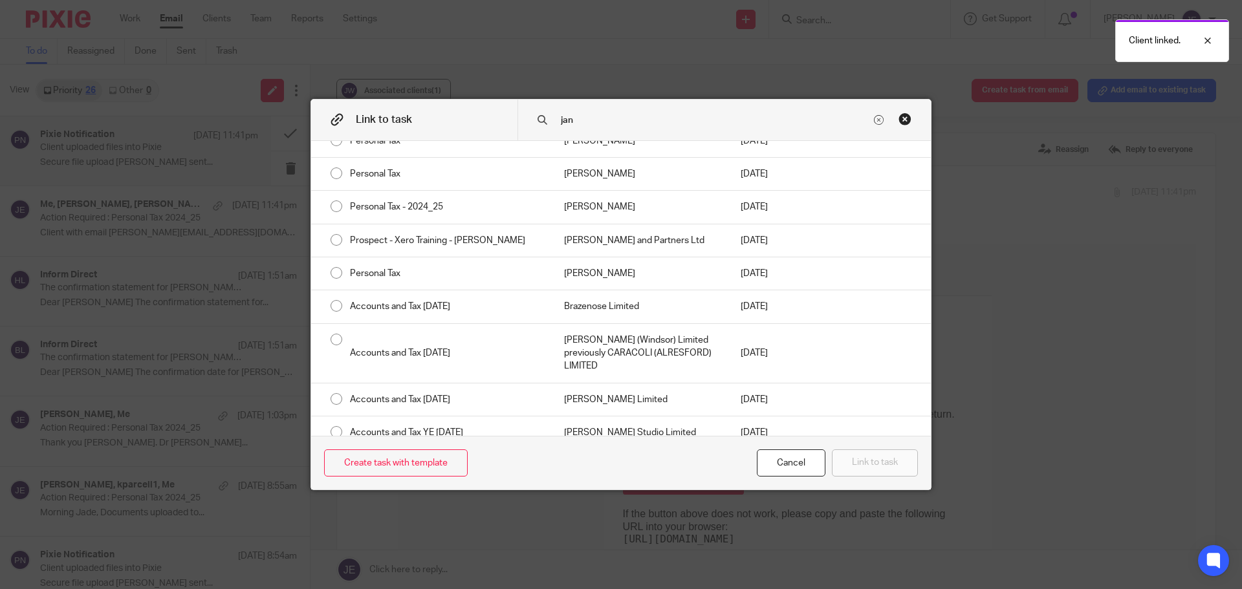
scroll to position [0, 0]
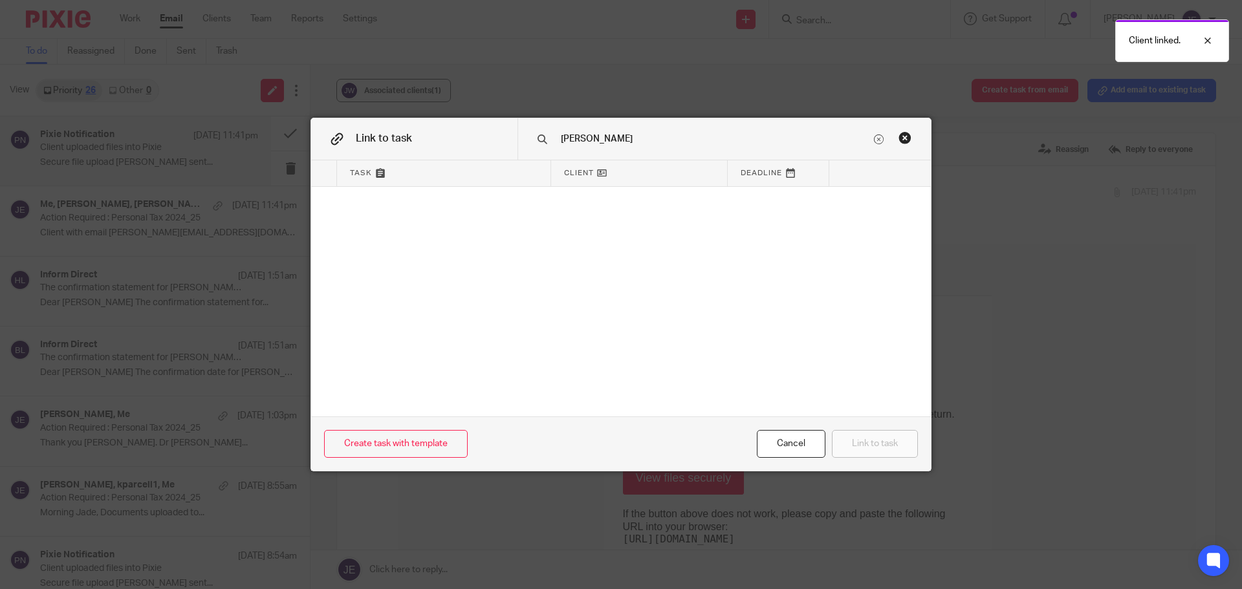
type input "[PERSON_NAME]"
click at [899, 137] on div "Close this dialog window" at bounding box center [905, 137] width 13 height 13
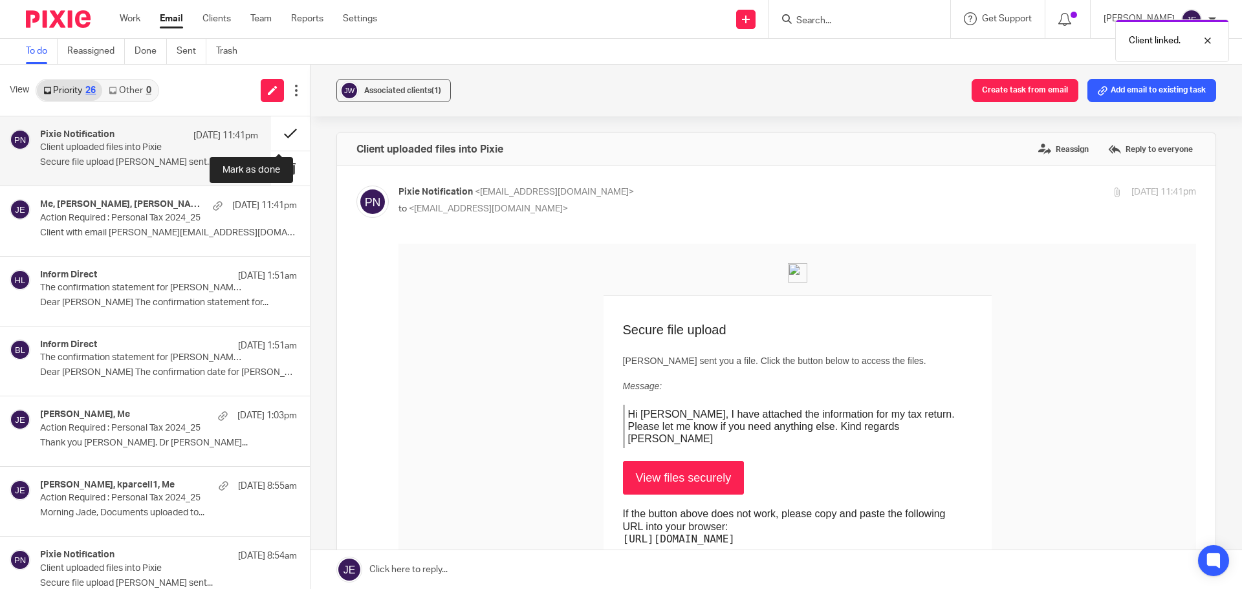
click at [278, 131] on button at bounding box center [290, 133] width 39 height 34
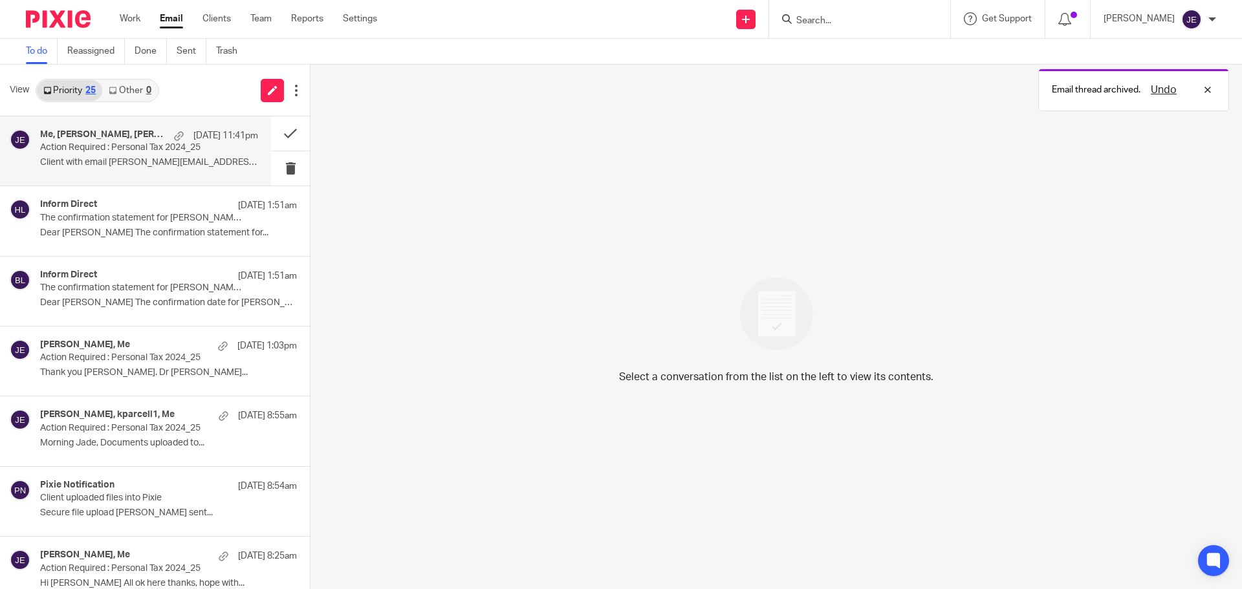
click at [137, 143] on p "Action Required : Personal Tax 2024_25" at bounding box center [127, 147] width 175 height 11
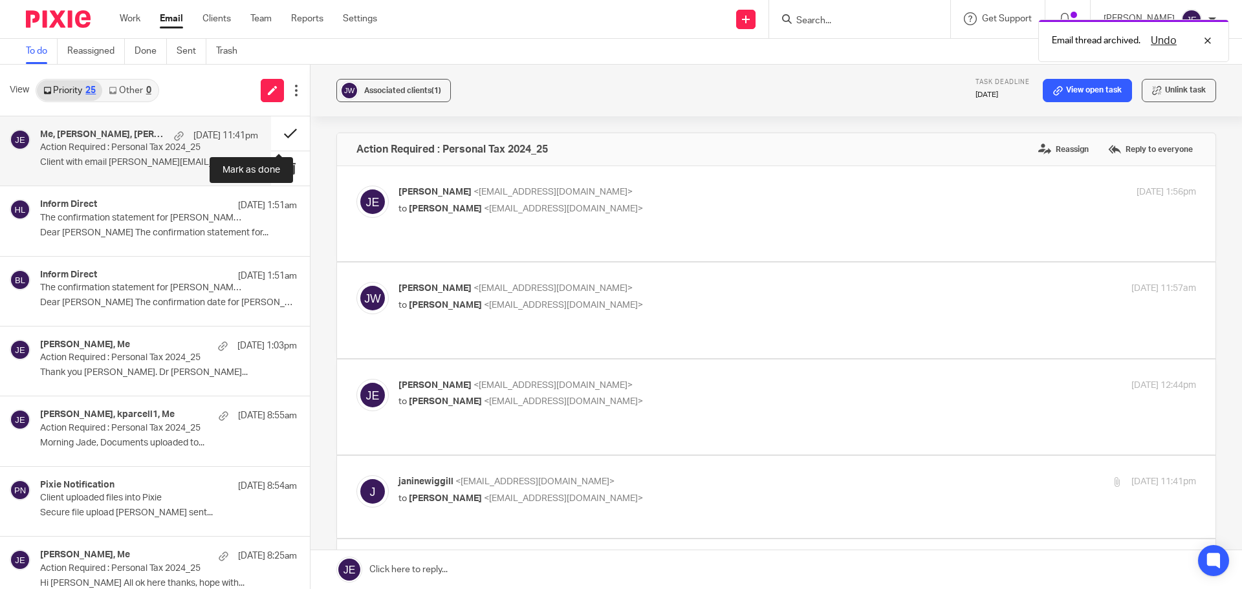
click at [278, 131] on button at bounding box center [290, 133] width 39 height 34
